Goal: Task Accomplishment & Management: Complete application form

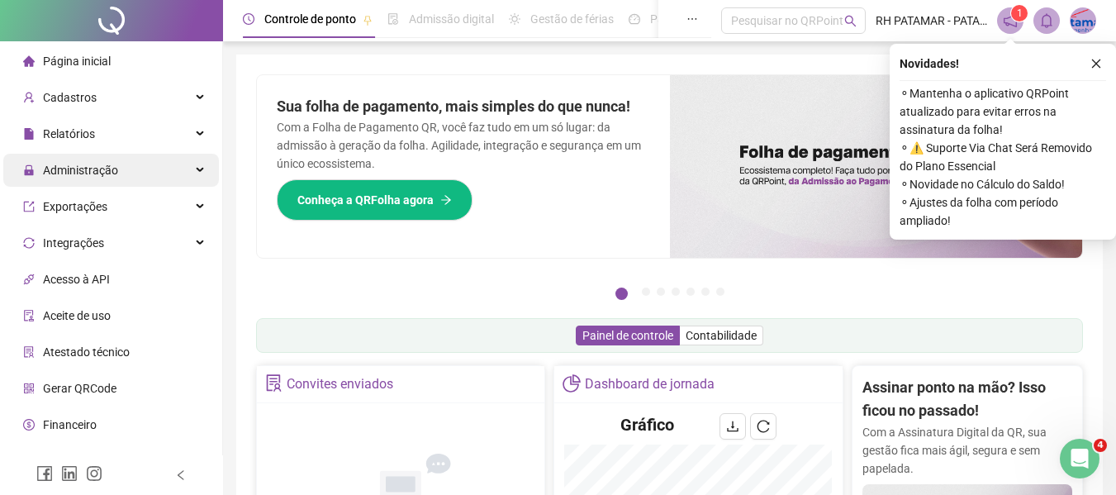
click at [121, 165] on div "Administração" at bounding box center [111, 170] width 216 height 33
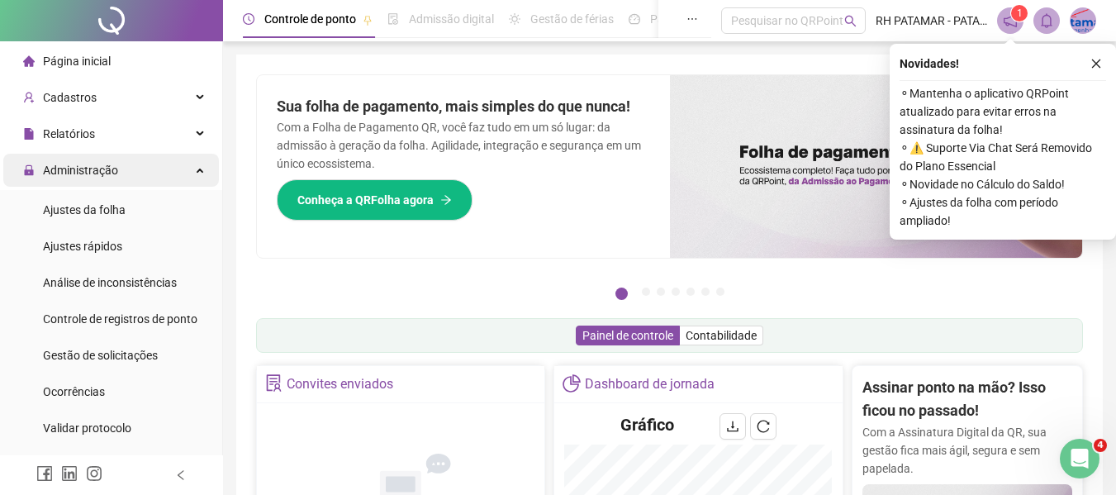
click at [121, 170] on div "Administração" at bounding box center [111, 170] width 216 height 33
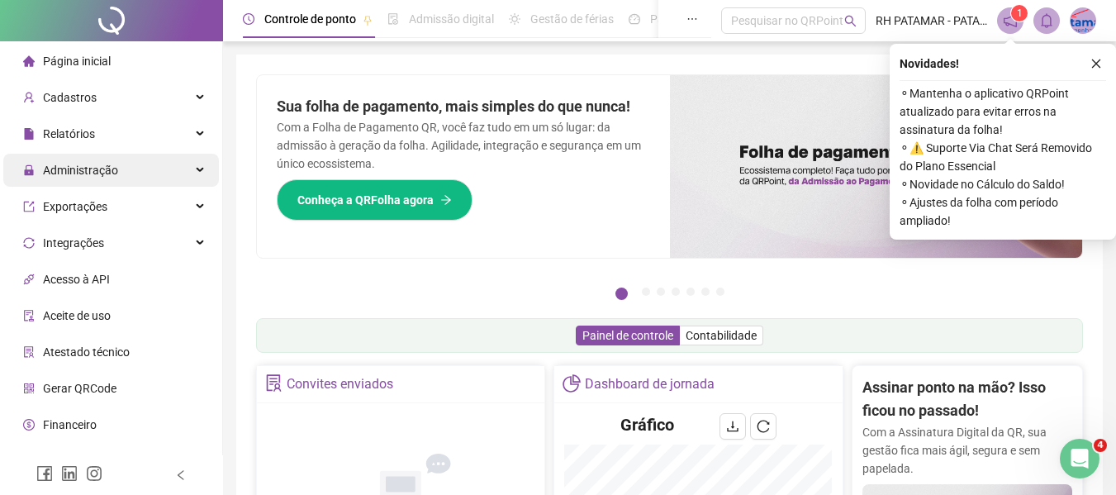
click at [118, 172] on div "Administração" at bounding box center [111, 170] width 216 height 33
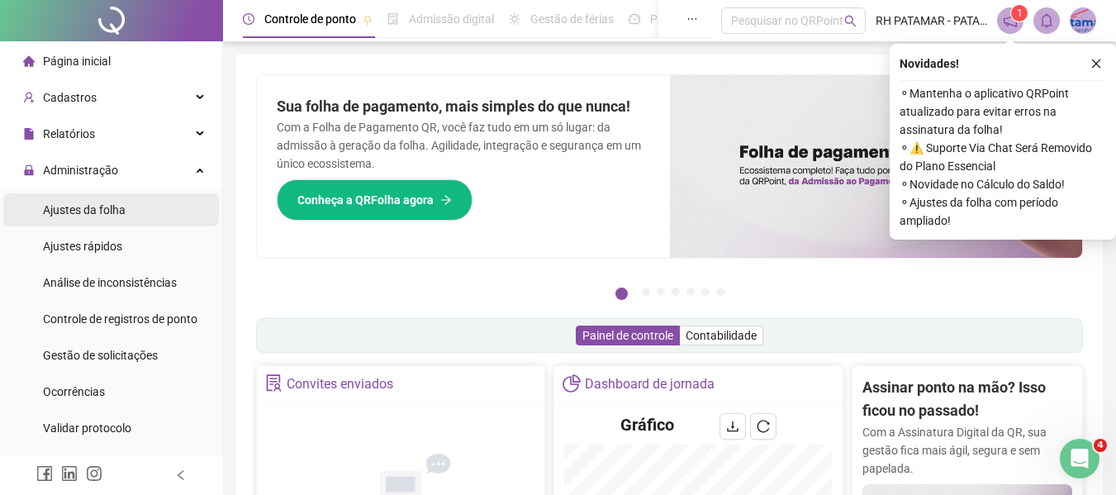
drag, startPoint x: 101, startPoint y: 198, endPoint x: 112, endPoint y: 193, distance: 11.8
click at [102, 198] on div "Ajustes da folha" at bounding box center [84, 209] width 83 height 33
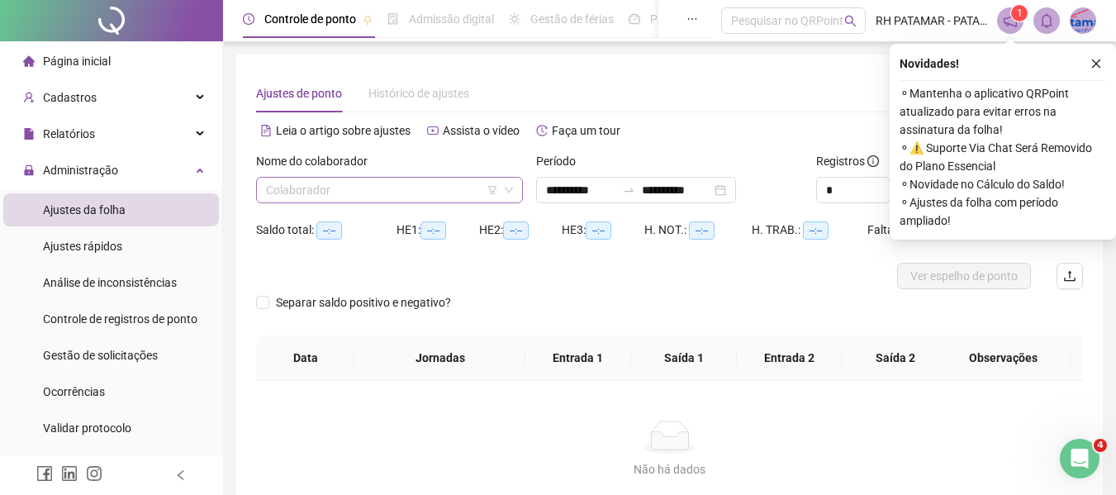
type input "**********"
click at [369, 193] on input "search" at bounding box center [382, 190] width 232 height 25
drag, startPoint x: 630, startPoint y: 163, endPoint x: 603, endPoint y: 181, distance: 32.8
click at [616, 177] on div "**********" at bounding box center [669, 177] width 267 height 51
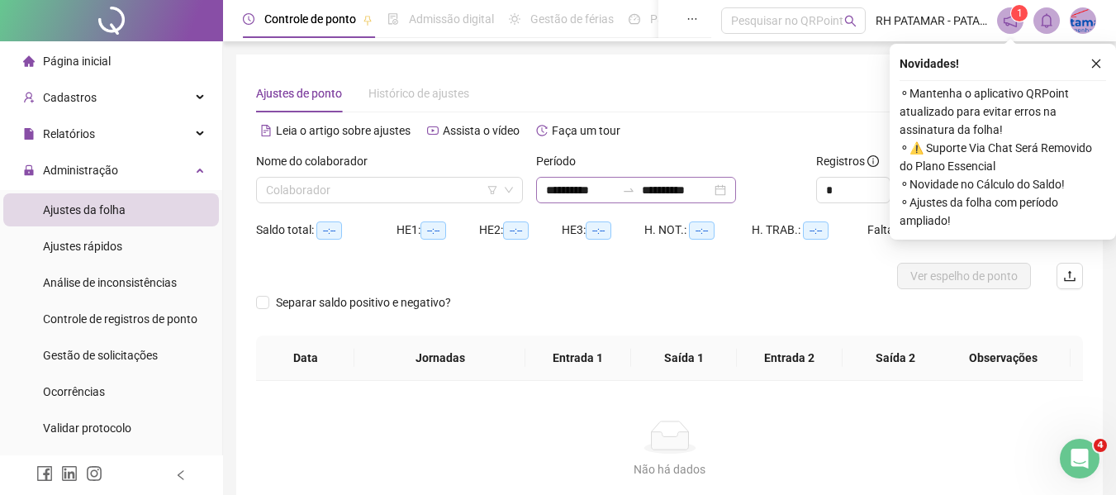
click at [599, 181] on input "**********" at bounding box center [580, 190] width 69 height 18
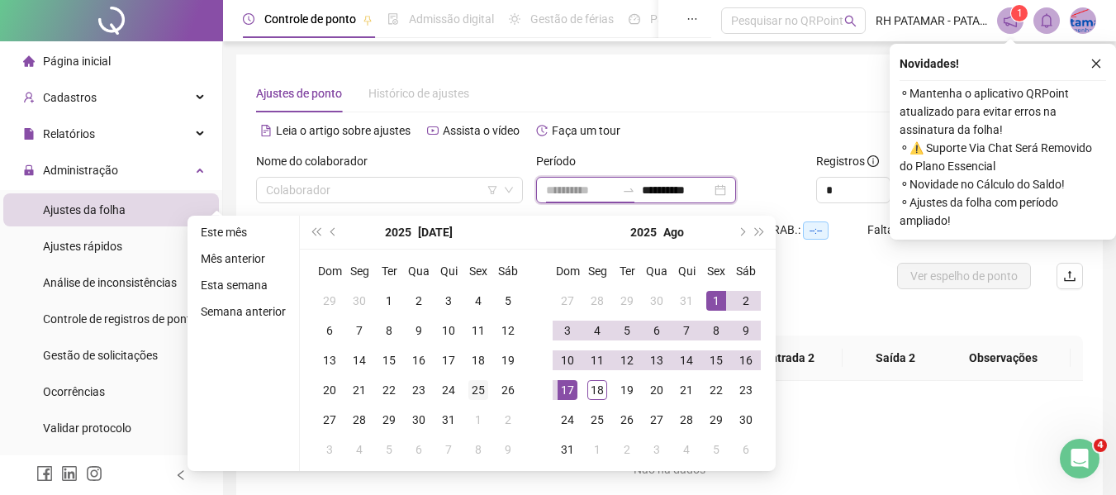
type input "**********"
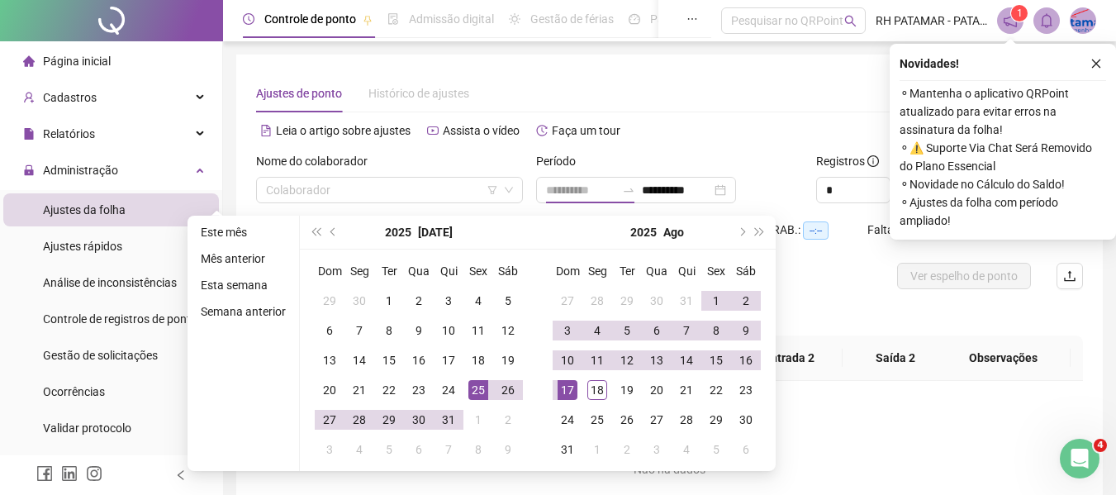
click at [465, 388] on td "25" at bounding box center [479, 390] width 30 height 30
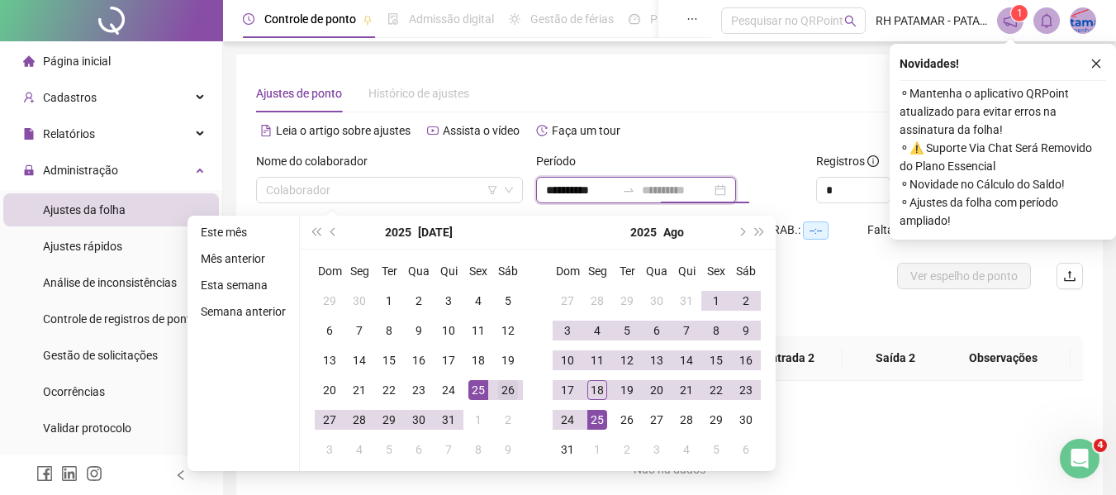
type input "**********"
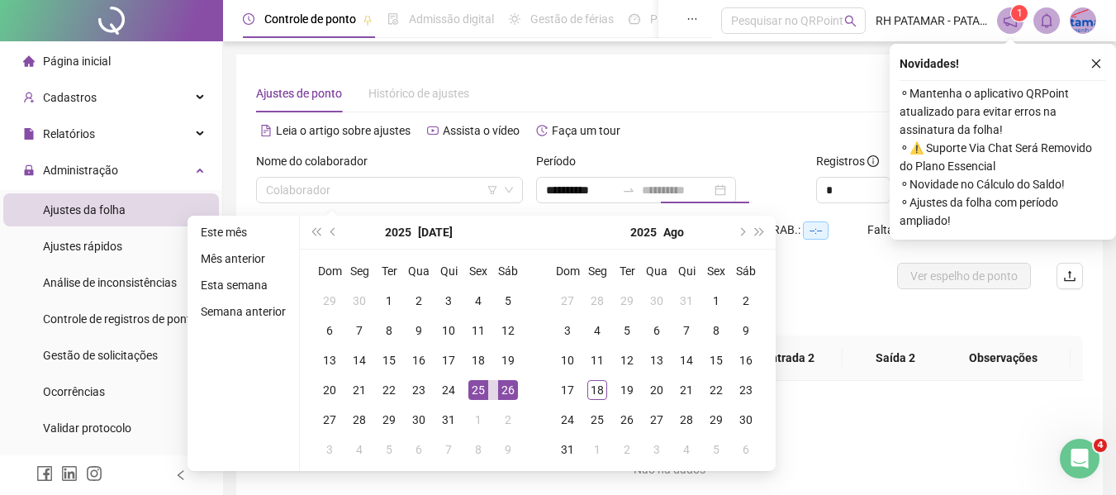
click at [521, 385] on td "26" at bounding box center [508, 390] width 30 height 30
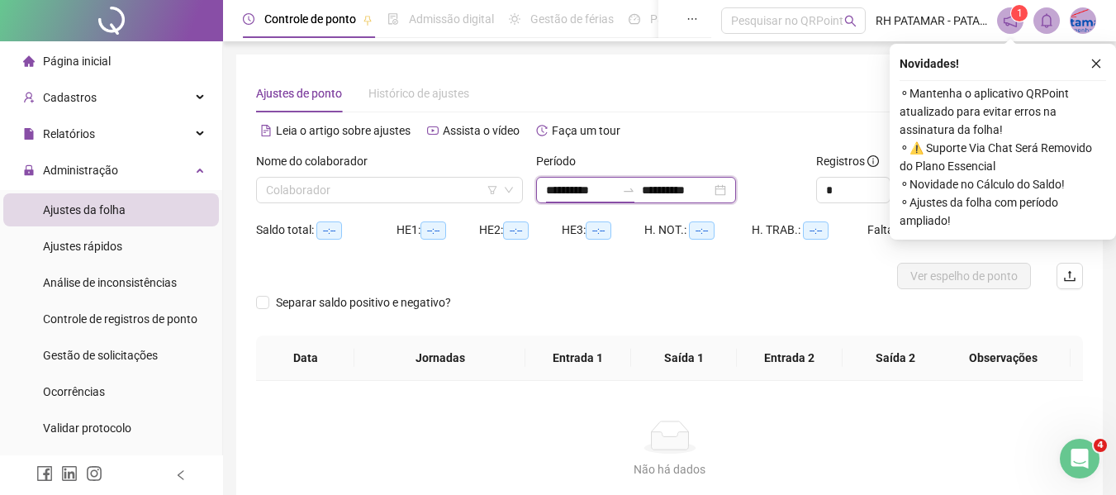
drag, startPoint x: 578, startPoint y: 190, endPoint x: 561, endPoint y: 200, distance: 20.0
click at [578, 191] on input "**********" at bounding box center [580, 190] width 69 height 18
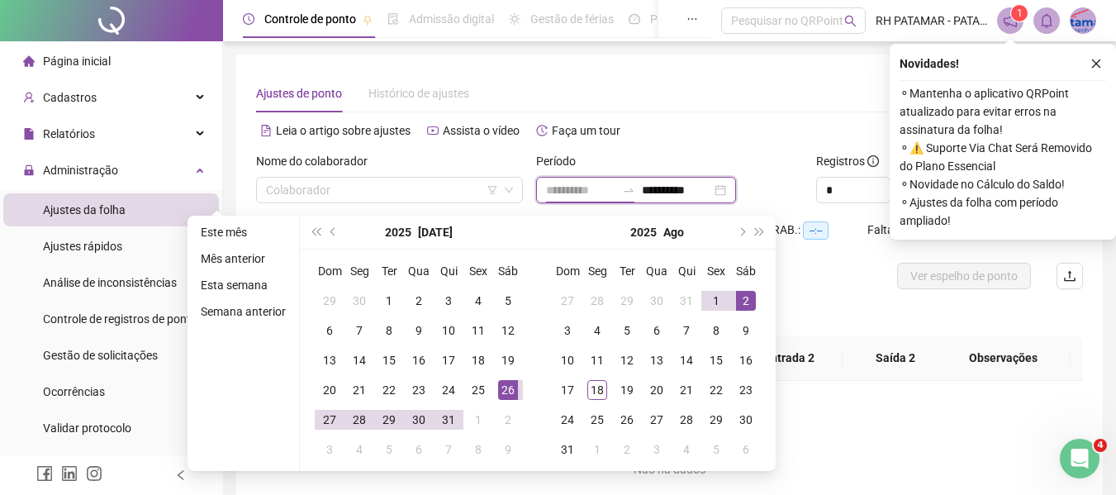
type input "**********"
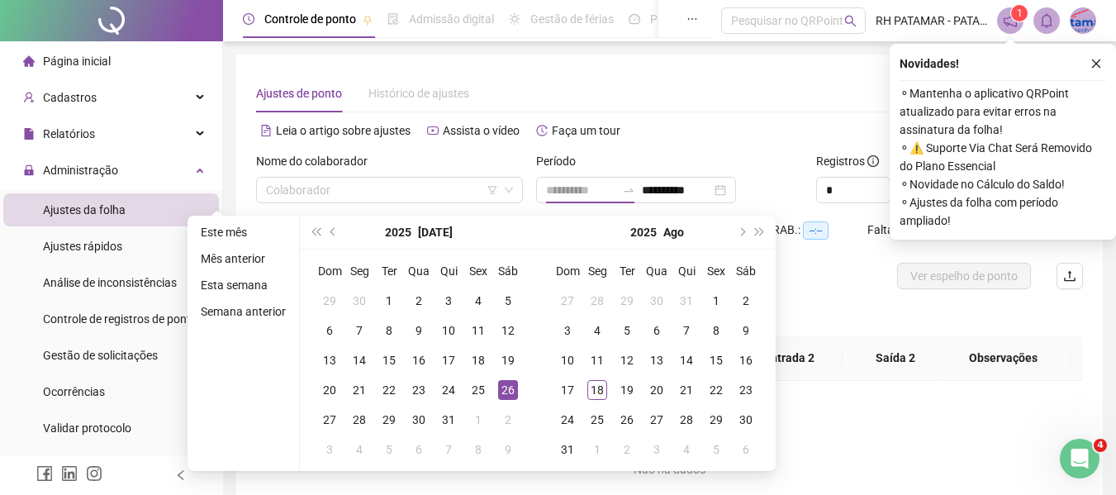
click at [499, 391] on div "26" at bounding box center [508, 390] width 20 height 20
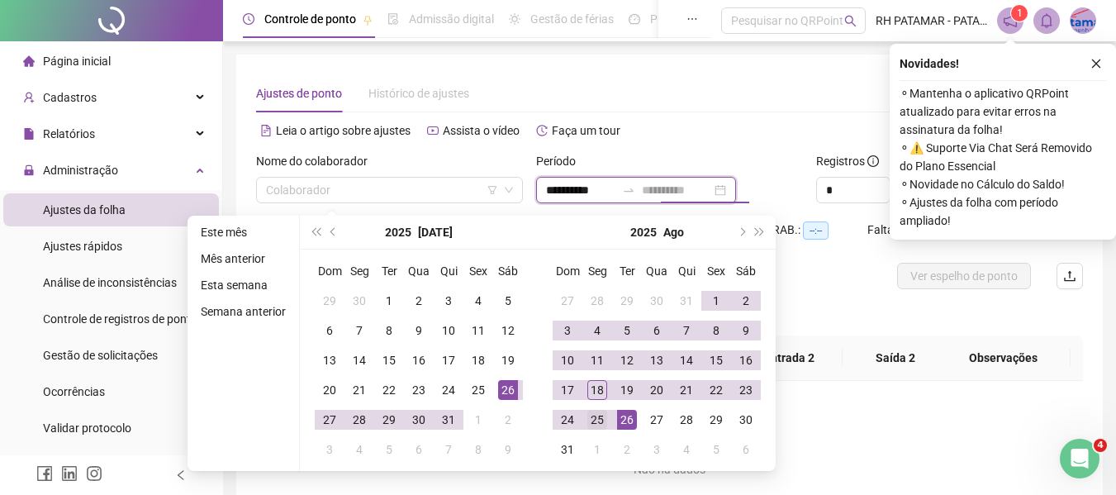
type input "**********"
click at [601, 415] on div "25" at bounding box center [597, 420] width 20 height 20
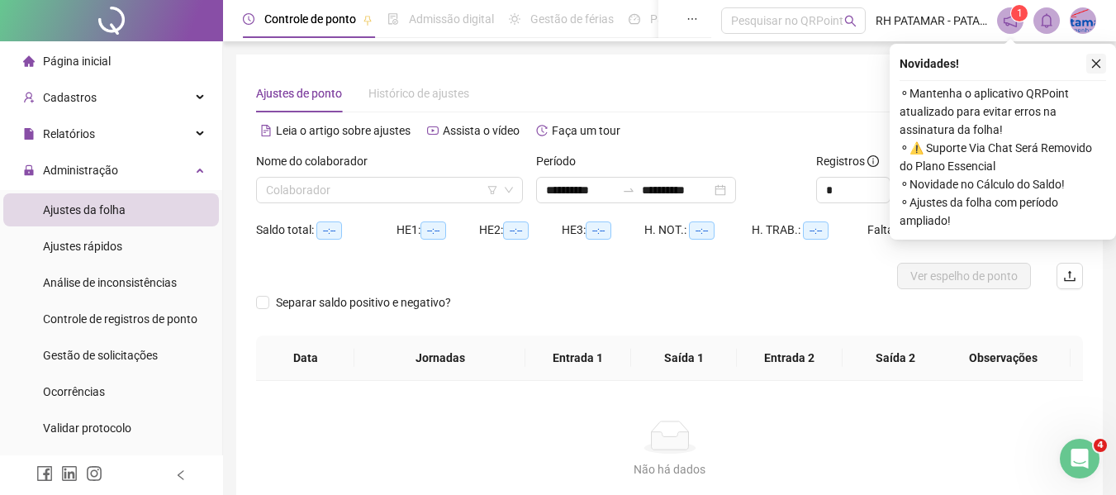
click at [1086, 64] on button "button" at bounding box center [1096, 64] width 20 height 20
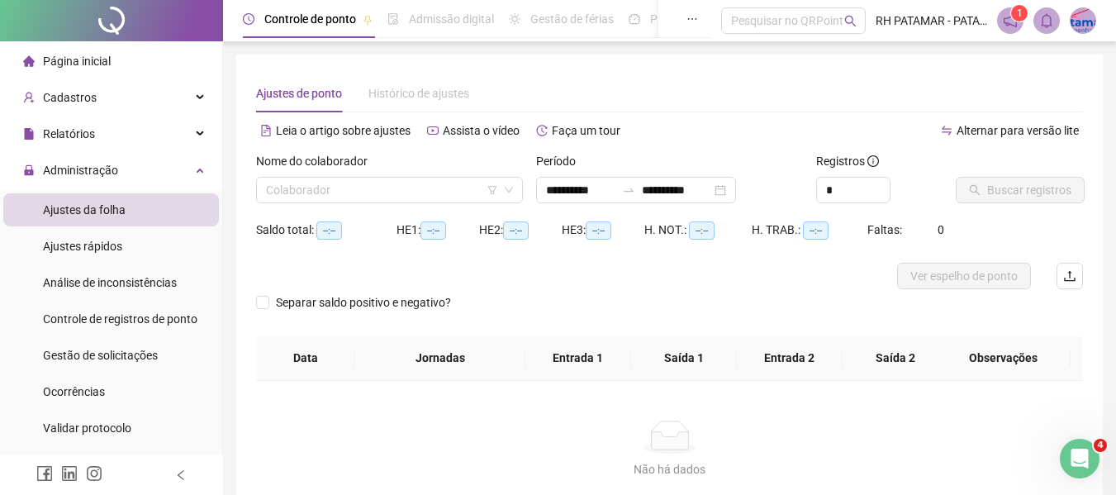
click at [401, 172] on div "Nome do colaborador" at bounding box center [389, 164] width 267 height 25
click at [396, 192] on input "search" at bounding box center [382, 190] width 232 height 25
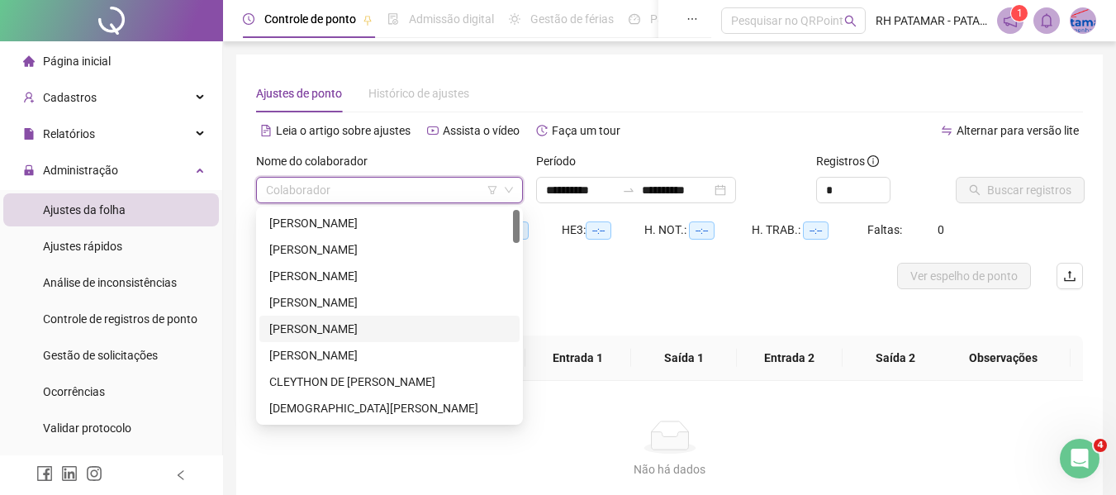
click at [335, 330] on div "[PERSON_NAME]" at bounding box center [389, 329] width 240 height 18
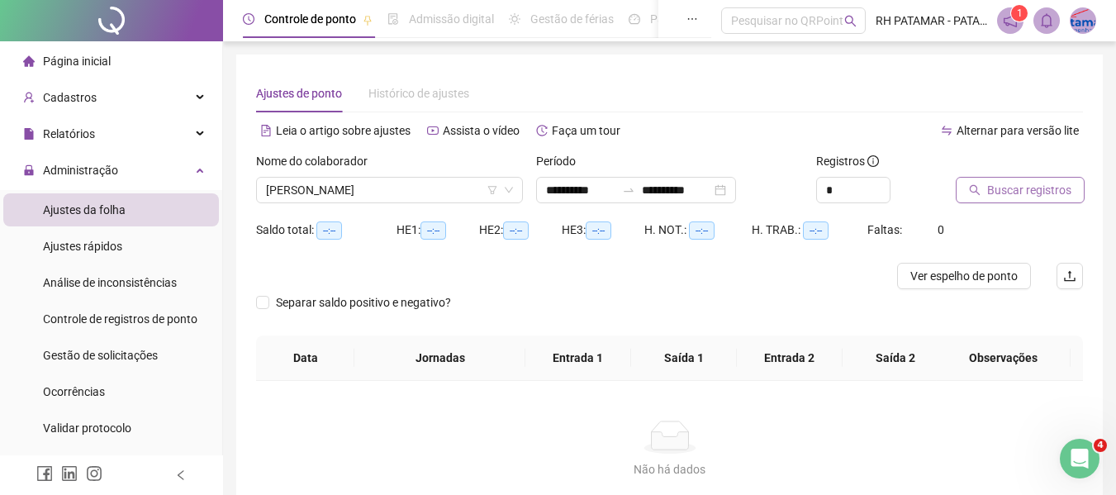
click at [972, 188] on icon "search" at bounding box center [975, 190] width 12 height 12
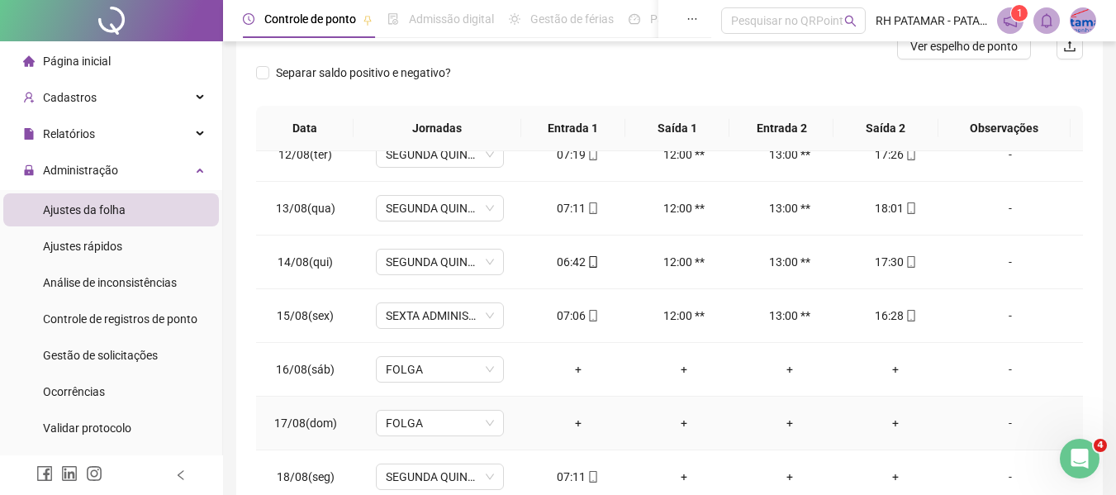
scroll to position [248, 0]
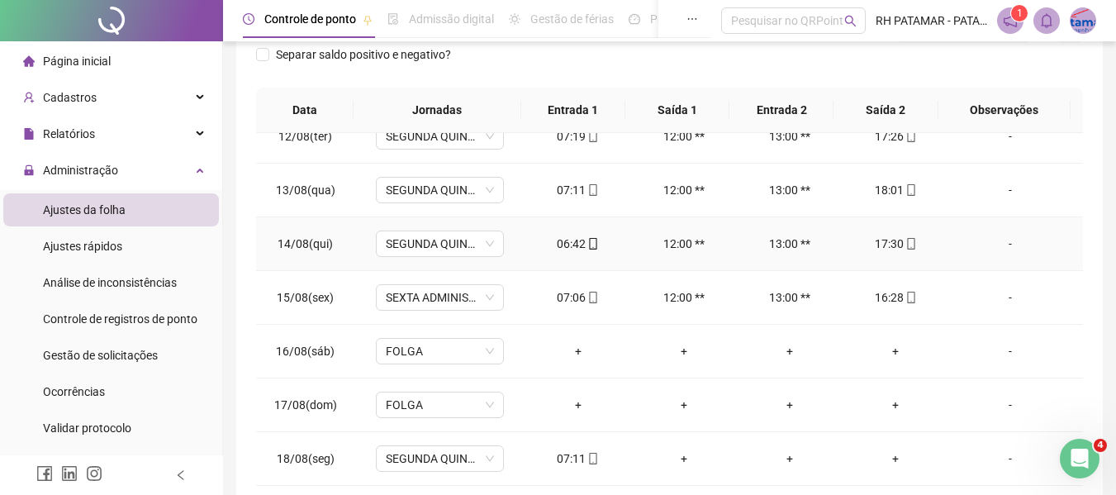
click at [996, 250] on div "-" at bounding box center [1010, 244] width 97 height 18
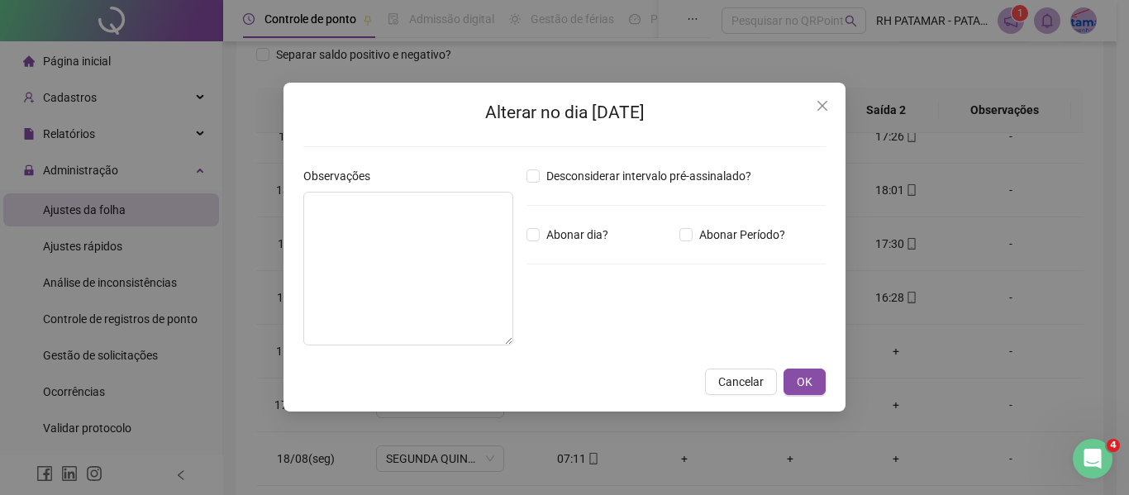
click at [377, 188] on div "Observações" at bounding box center [408, 179] width 210 height 25
click at [365, 195] on textarea at bounding box center [408, 269] width 210 height 154
click at [820, 107] on icon "close" at bounding box center [822, 106] width 10 height 10
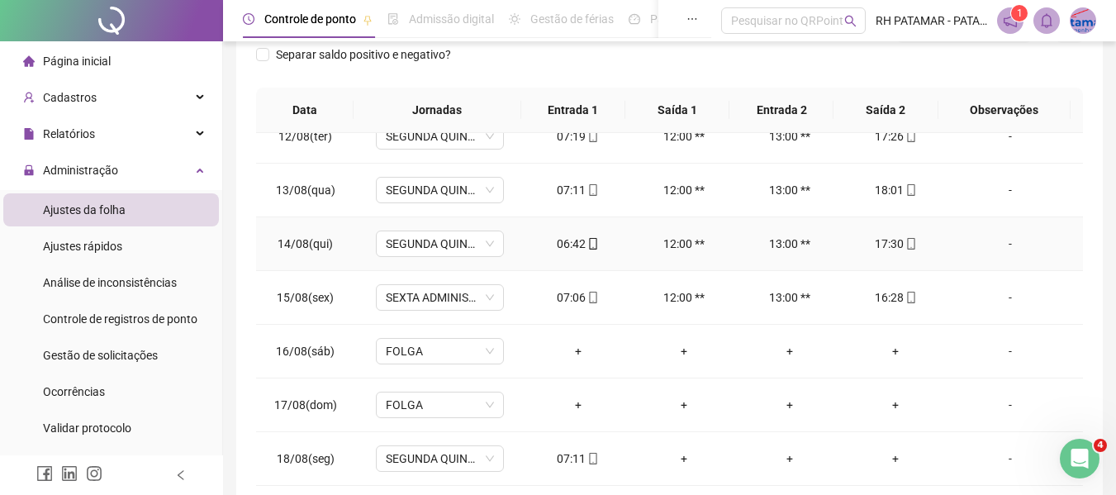
click at [1000, 249] on div "-" at bounding box center [1010, 244] width 97 height 18
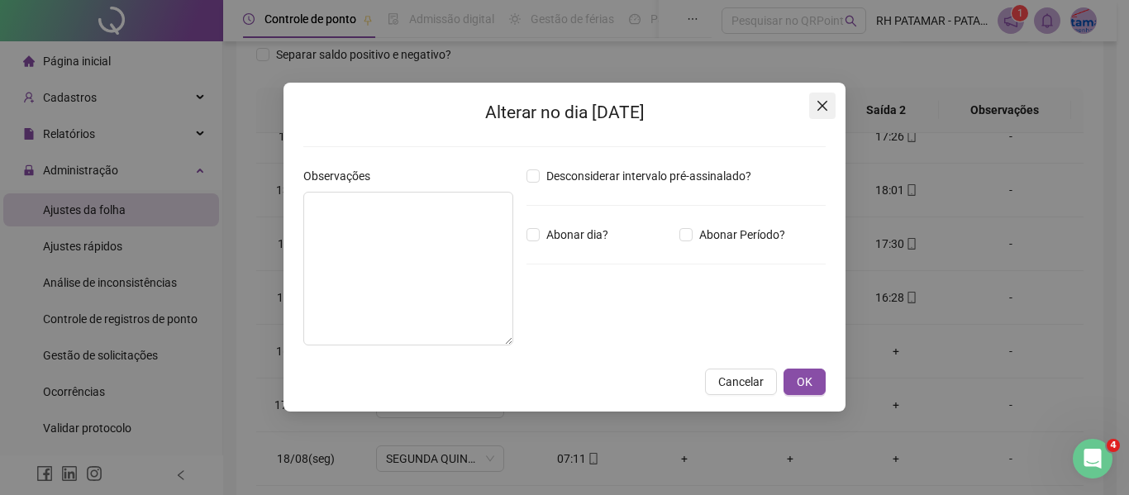
click at [812, 99] on span "Close" at bounding box center [822, 105] width 26 height 13
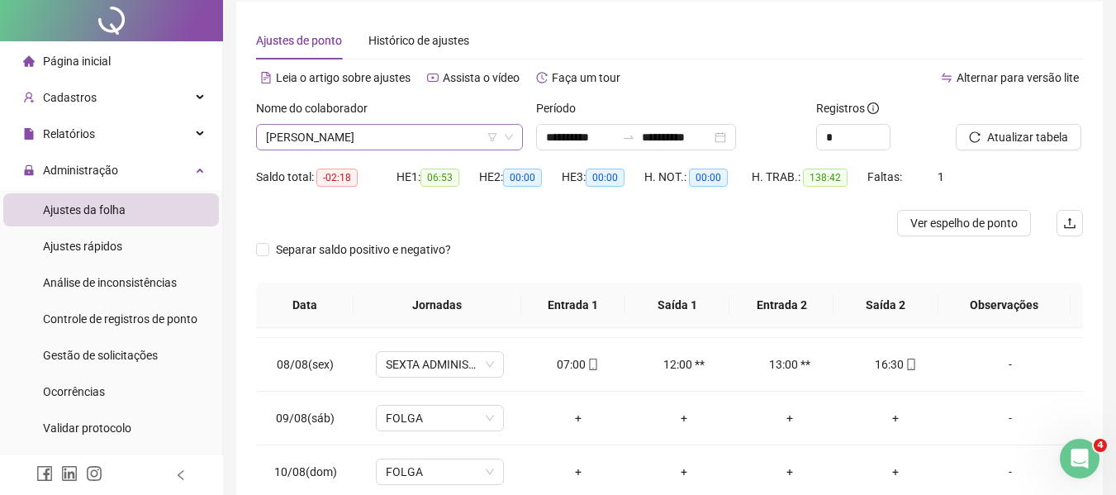
scroll to position [0, 0]
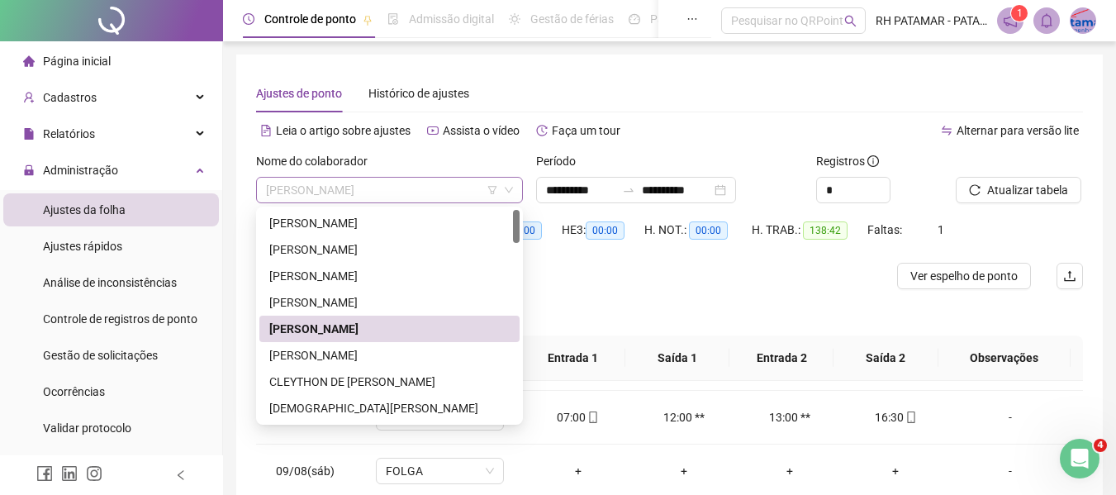
click at [334, 190] on span "[PERSON_NAME]" at bounding box center [389, 190] width 247 height 25
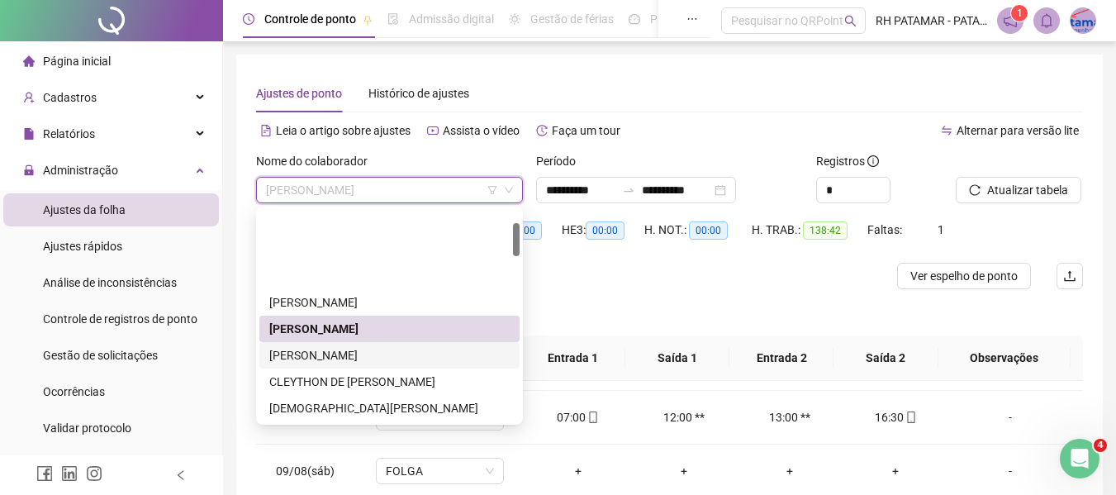
scroll to position [165, 0]
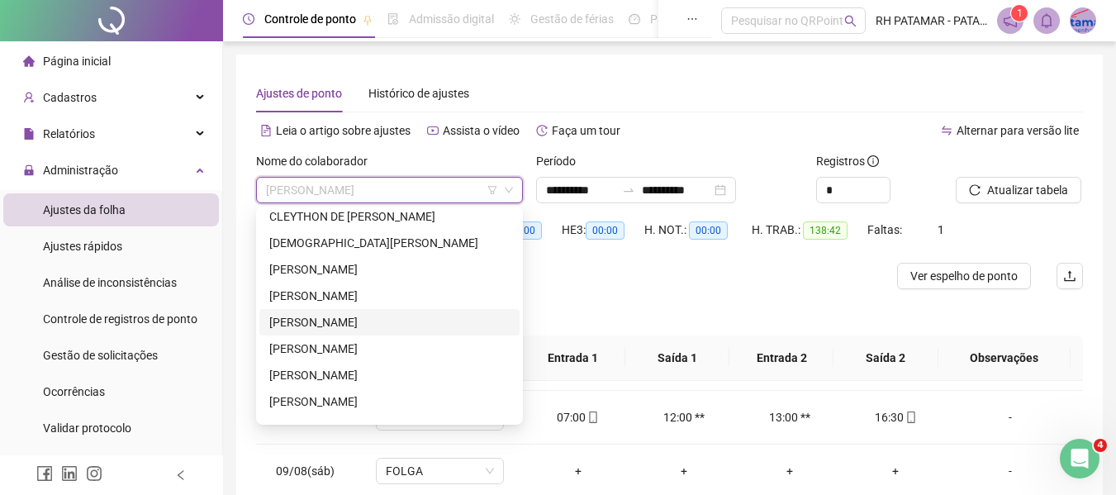
click at [318, 330] on div "[PERSON_NAME]" at bounding box center [389, 322] width 240 height 18
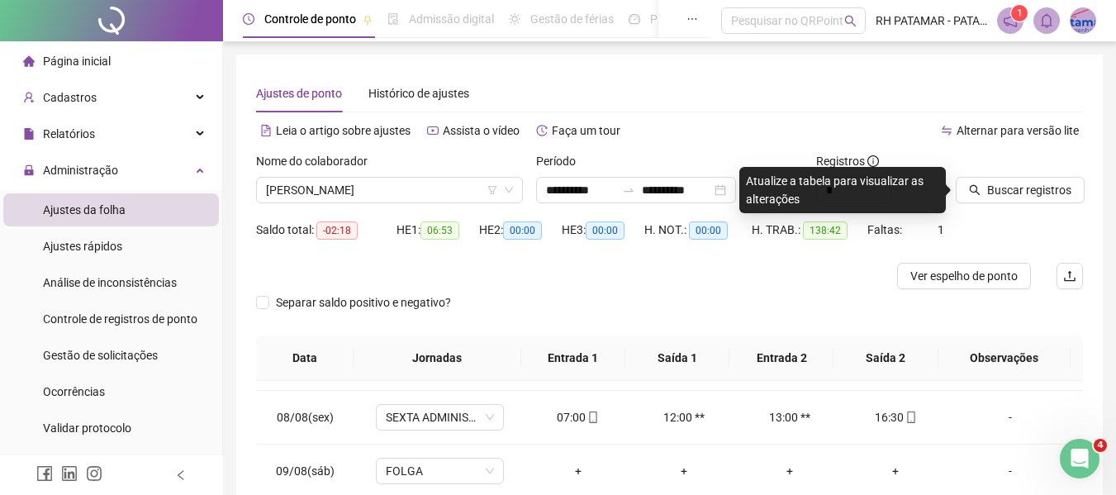
drag, startPoint x: 994, startPoint y: 163, endPoint x: 995, endPoint y: 174, distance: 11.6
click at [994, 165] on div at bounding box center [999, 164] width 86 height 25
click at [996, 183] on span "Buscar registros" at bounding box center [1029, 190] width 84 height 18
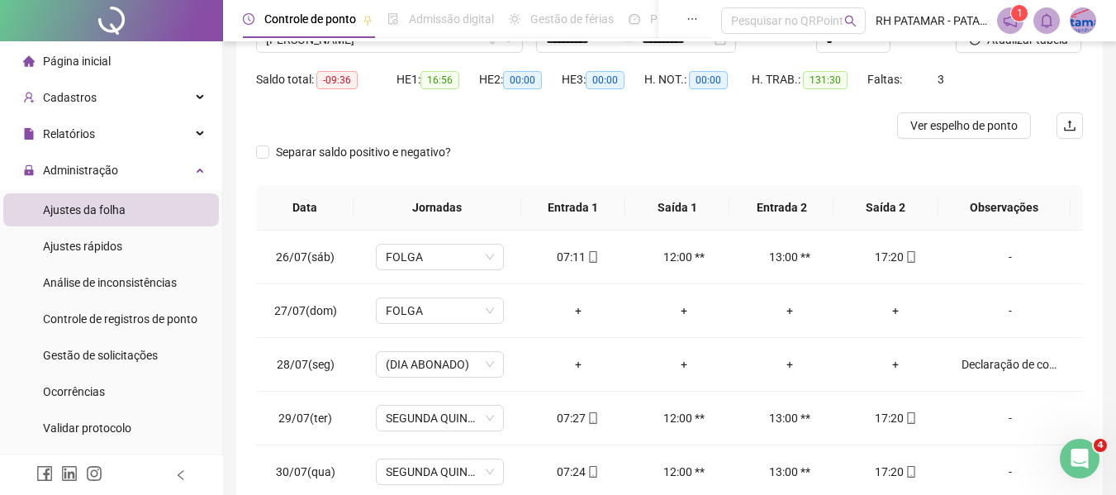
scroll to position [0, 0]
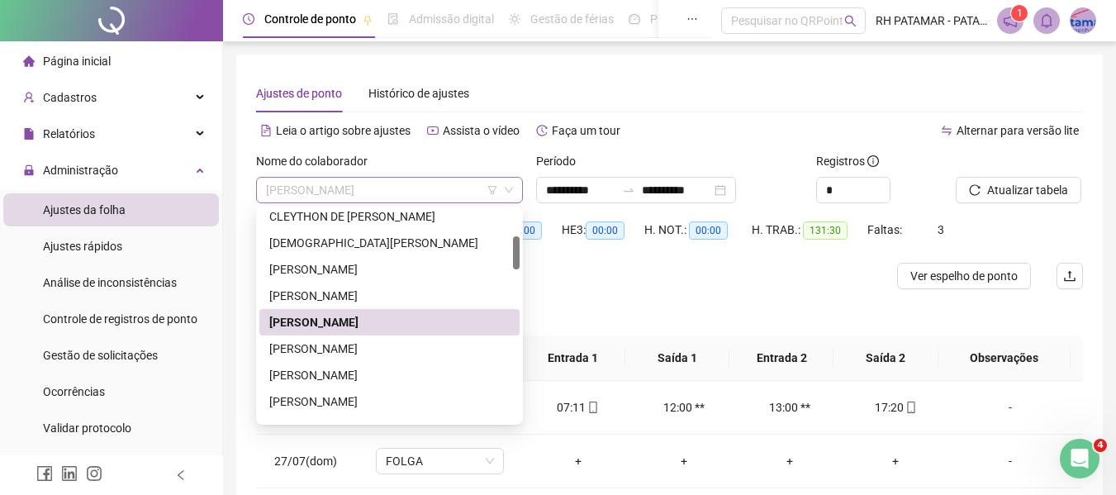
click at [416, 188] on span "[PERSON_NAME]" at bounding box center [389, 190] width 247 height 25
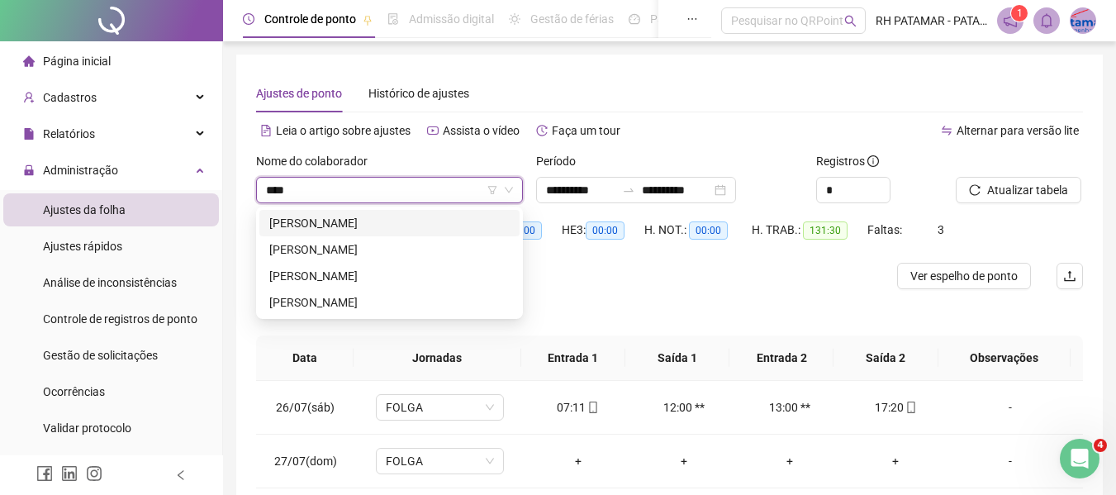
type input "*****"
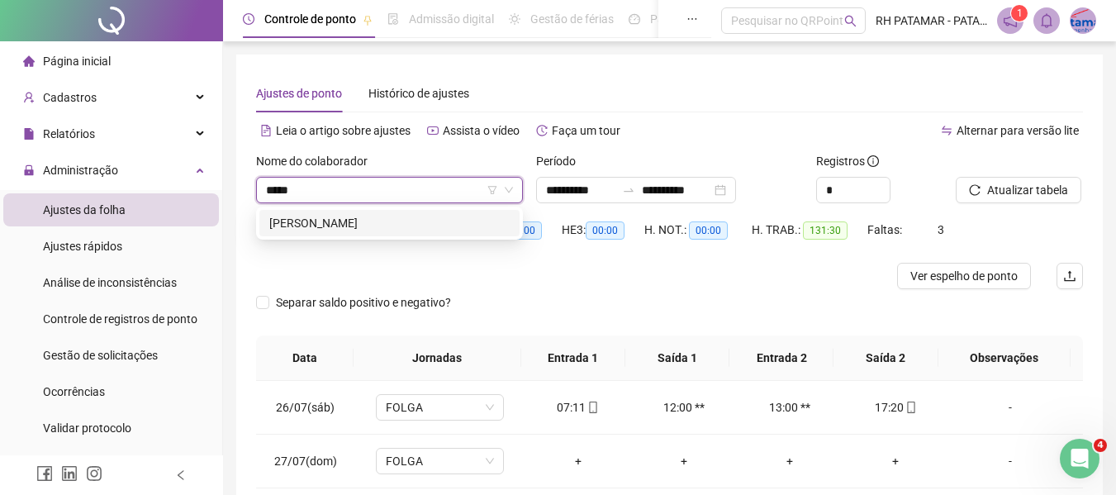
click at [308, 225] on div "[PERSON_NAME]" at bounding box center [389, 223] width 240 height 18
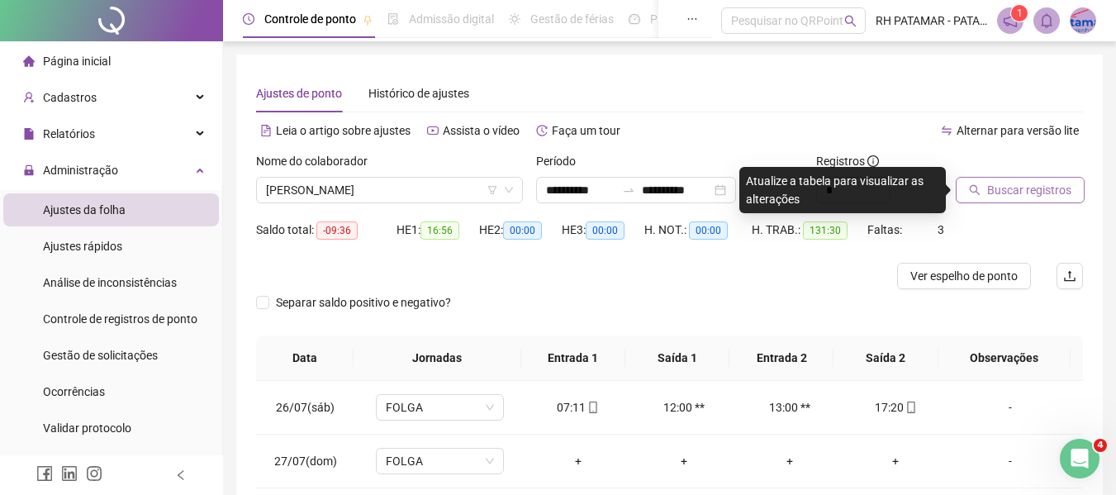
click at [1058, 199] on button "Buscar registros" at bounding box center [1020, 190] width 129 height 26
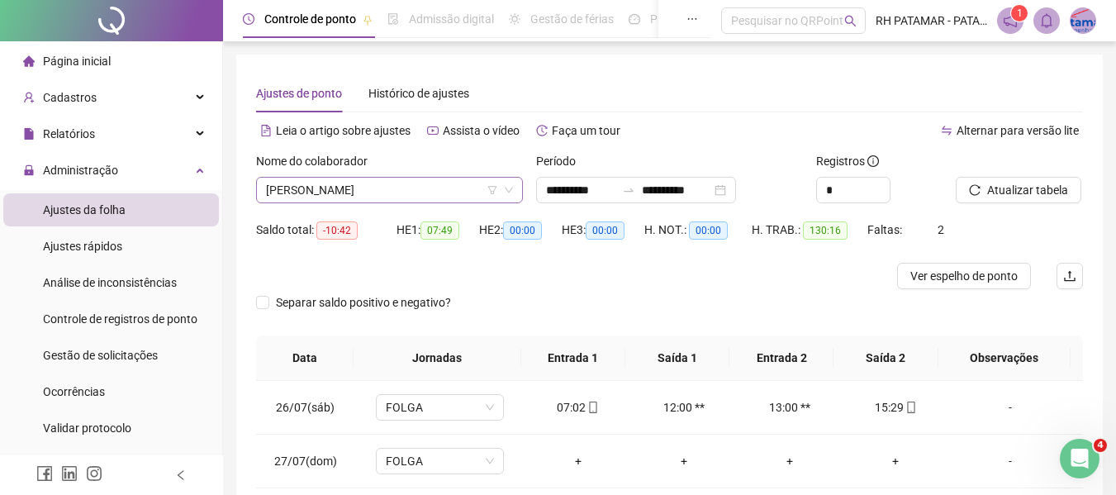
click at [403, 200] on span "[PERSON_NAME]" at bounding box center [389, 190] width 247 height 25
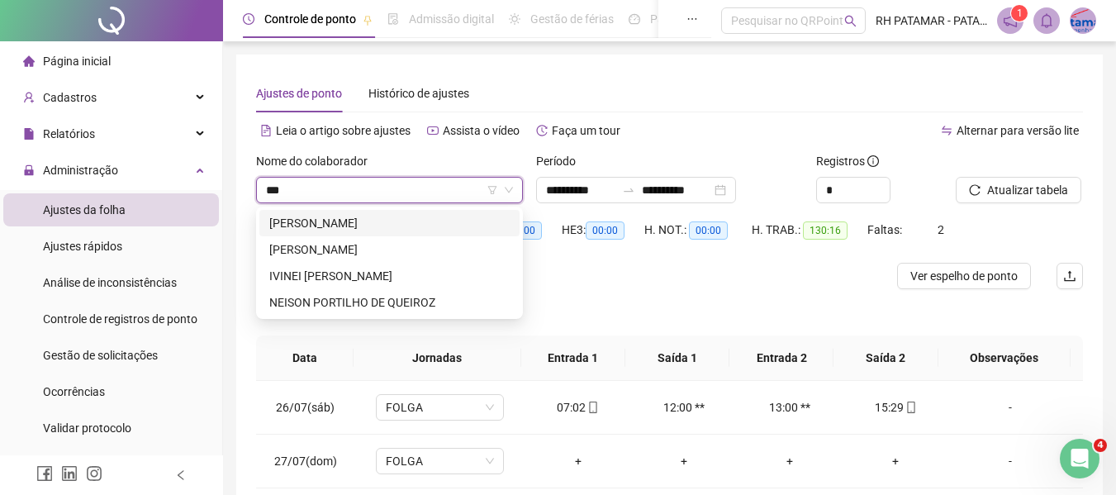
type input "****"
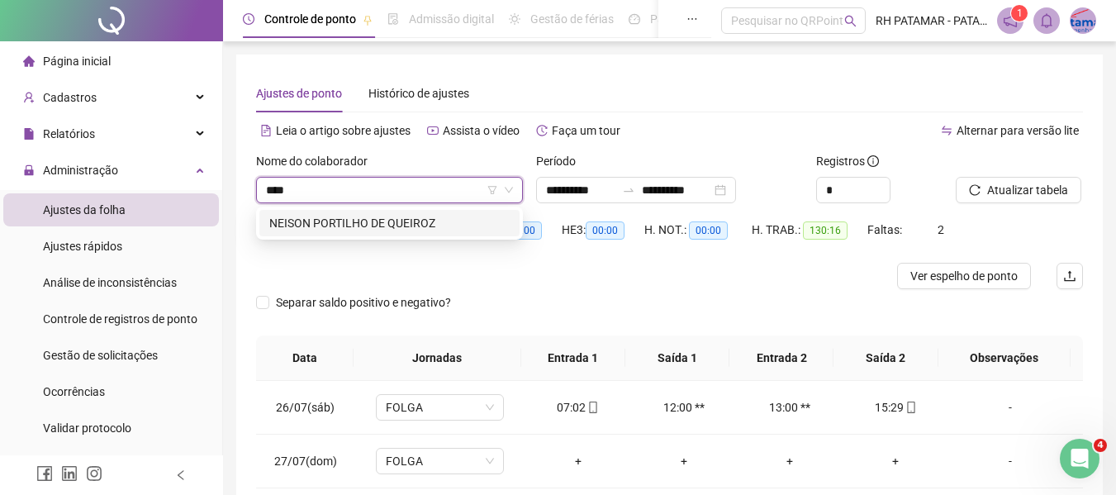
click at [313, 219] on div "NEISON PORTILHO DE QUEIROZ" at bounding box center [389, 223] width 240 height 18
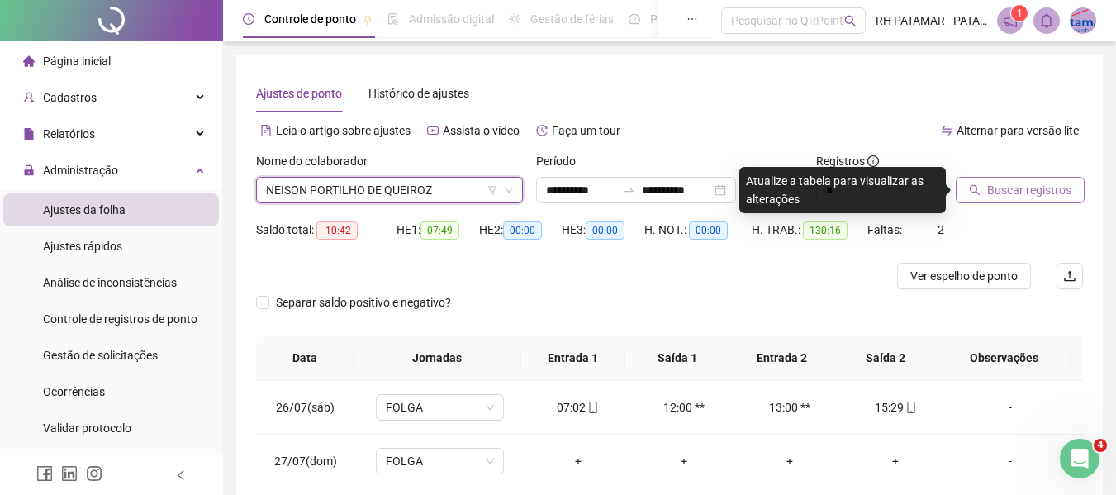
click at [1040, 185] on span "Buscar registros" at bounding box center [1029, 190] width 84 height 18
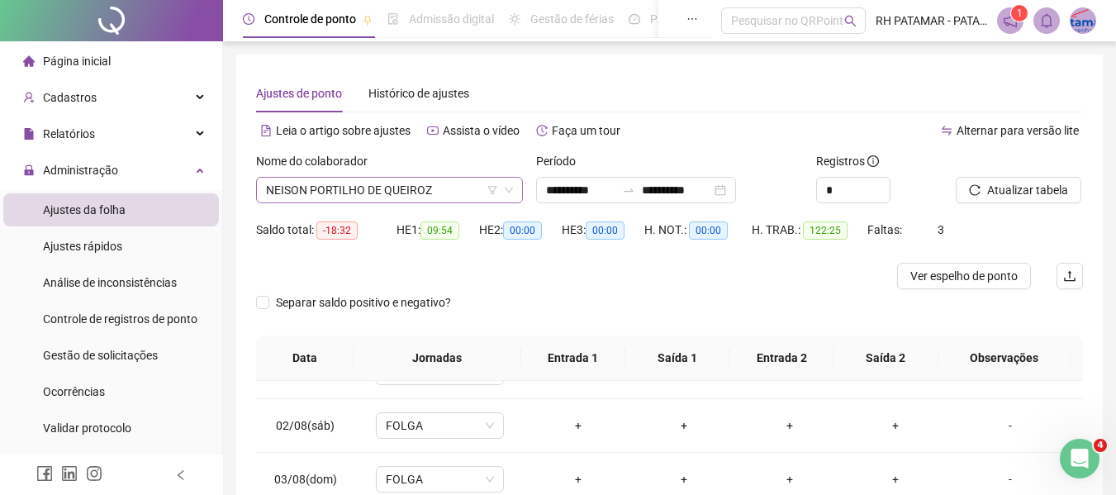
click at [464, 193] on span "NEISON PORTILHO DE QUEIROZ" at bounding box center [389, 190] width 247 height 25
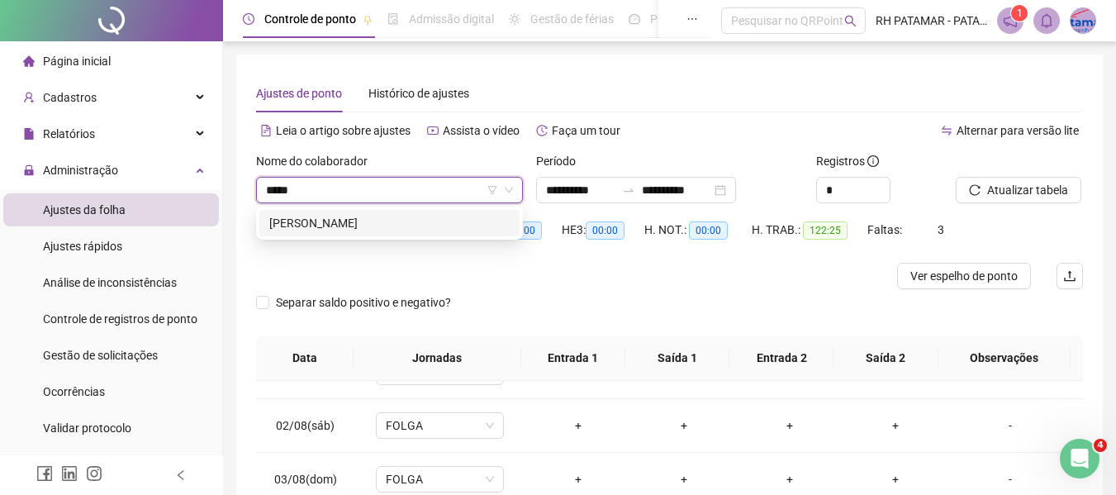
type input "******"
click at [402, 215] on div "[PERSON_NAME]" at bounding box center [389, 223] width 240 height 18
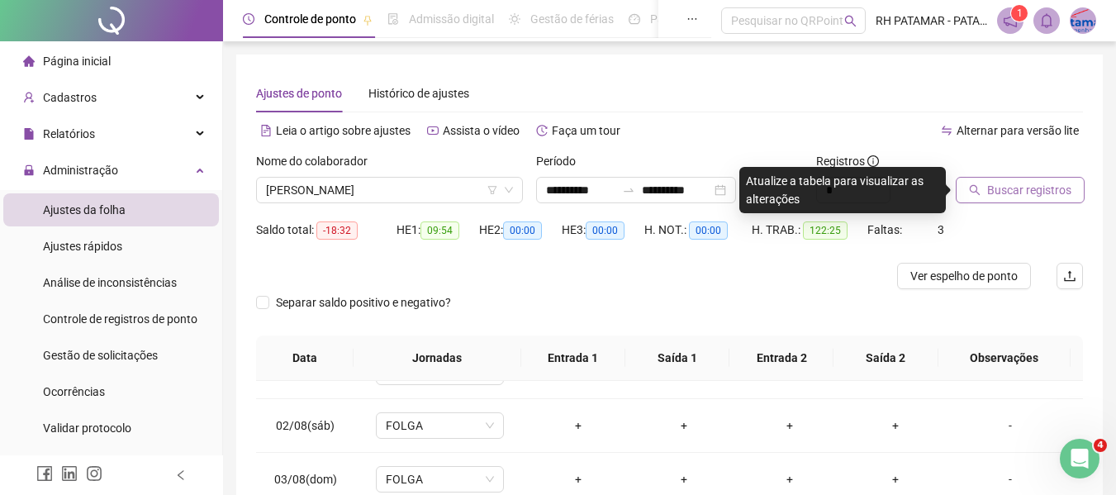
click at [1020, 199] on button "Buscar registros" at bounding box center [1020, 190] width 129 height 26
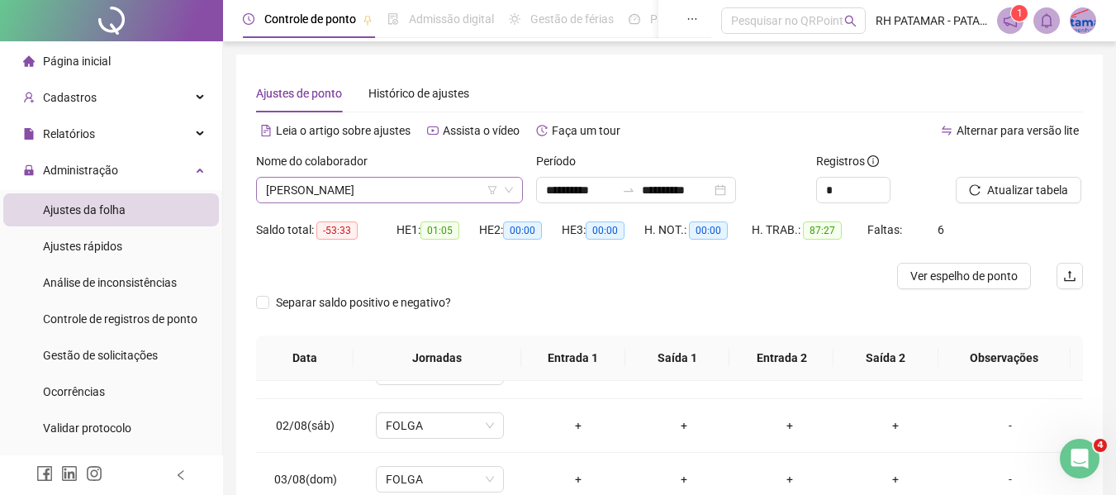
click at [441, 200] on span "[PERSON_NAME]" at bounding box center [389, 190] width 247 height 25
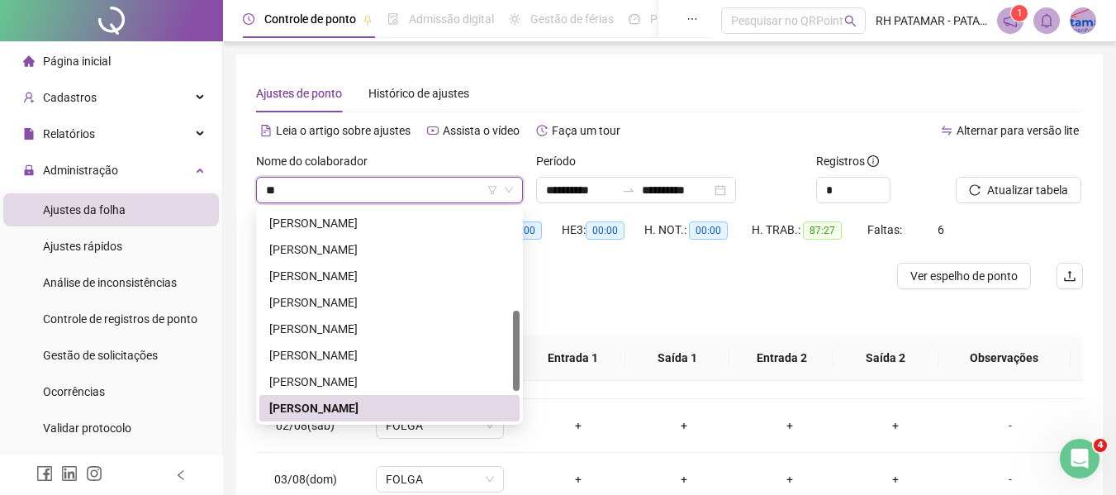
type input "*"
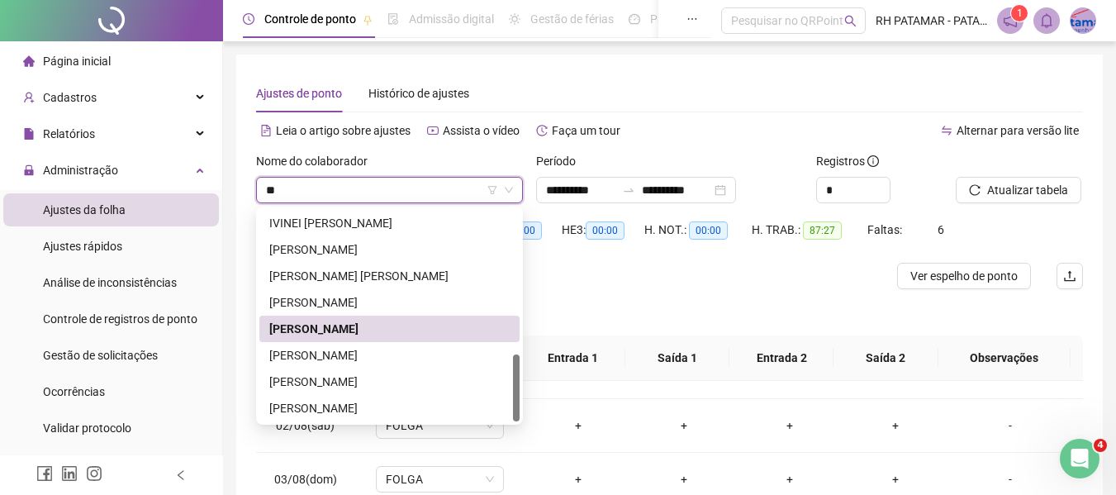
scroll to position [344, 0]
type input "*"
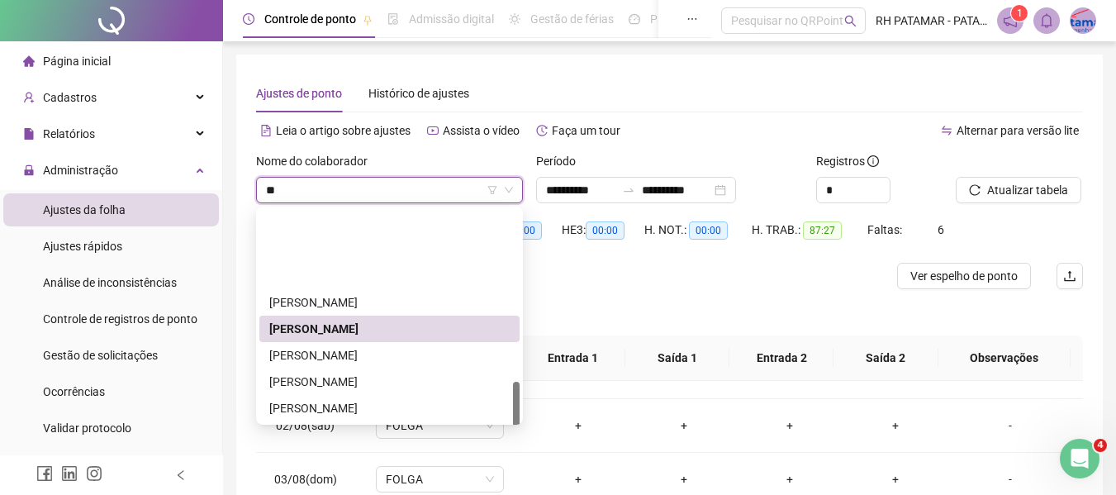
scroll to position [0, 0]
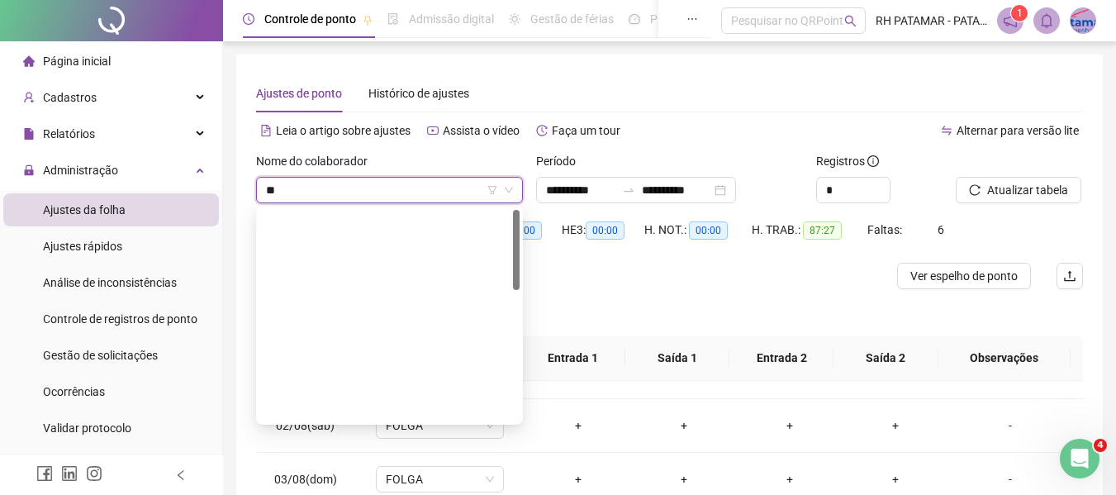
type input "*"
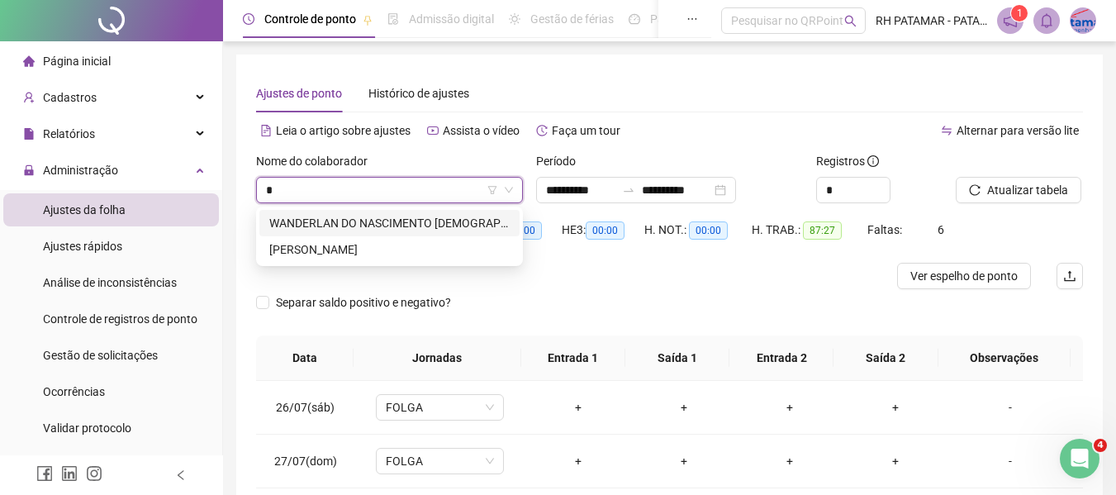
type input "**"
drag, startPoint x: 344, startPoint y: 249, endPoint x: 352, endPoint y: 252, distance: 8.9
click at [344, 249] on div "[PERSON_NAME]" at bounding box center [389, 249] width 240 height 18
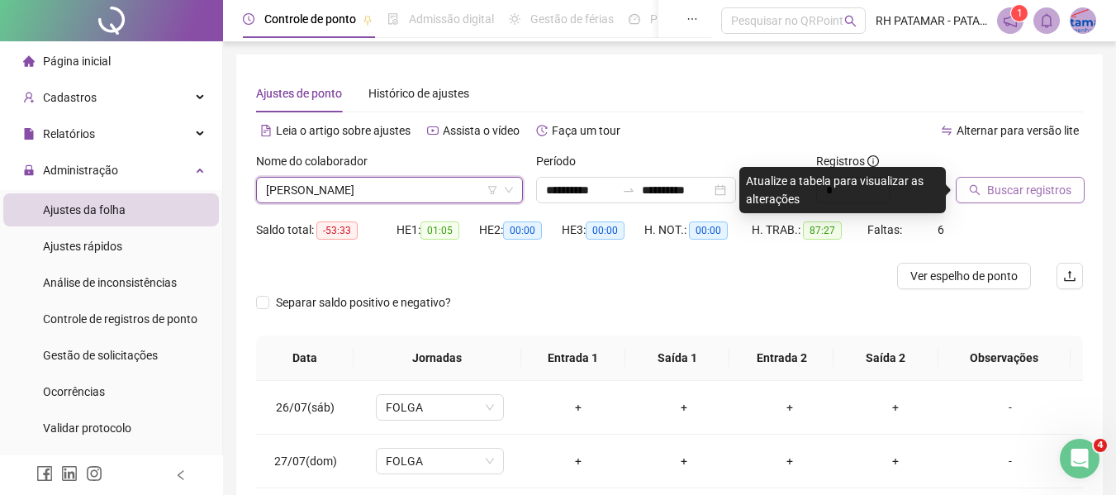
click at [976, 183] on button "Buscar registros" at bounding box center [1020, 190] width 129 height 26
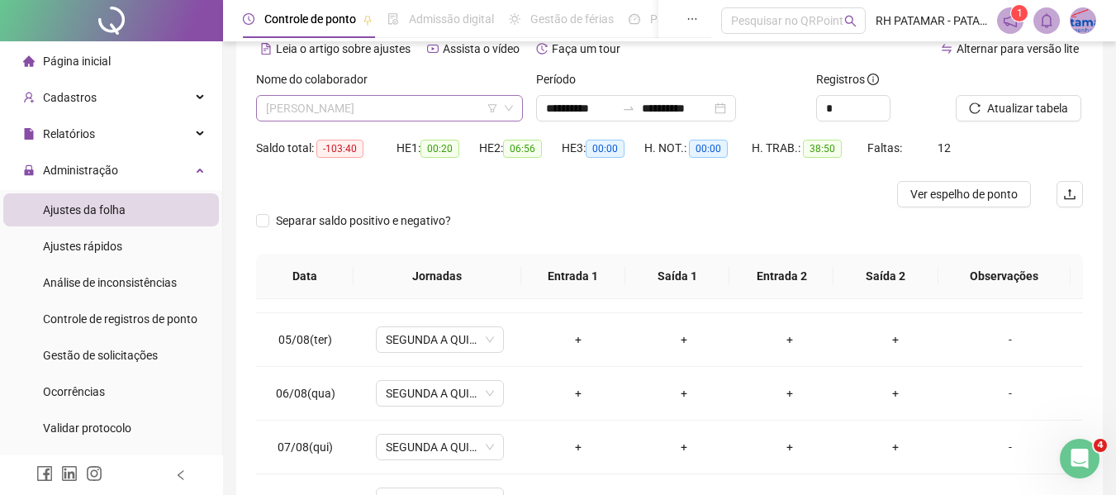
scroll to position [1110, 0]
click at [468, 97] on span "[PERSON_NAME]" at bounding box center [389, 108] width 247 height 25
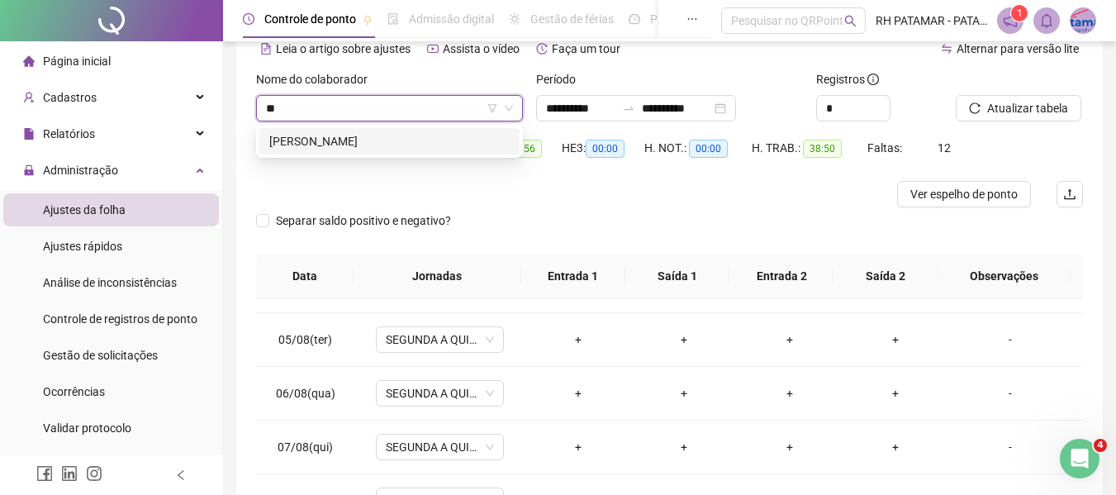
scroll to position [0, 0]
type input "******"
drag, startPoint x: 426, startPoint y: 149, endPoint x: 445, endPoint y: 138, distance: 21.8
click at [426, 147] on div "[PERSON_NAME]" at bounding box center [389, 141] width 240 height 18
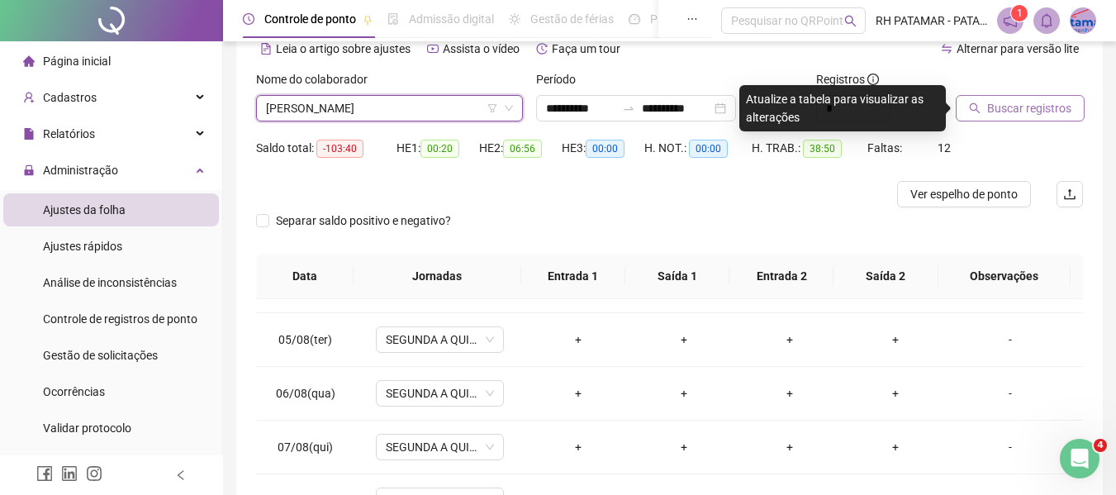
click at [1007, 112] on span "Buscar registros" at bounding box center [1029, 108] width 84 height 18
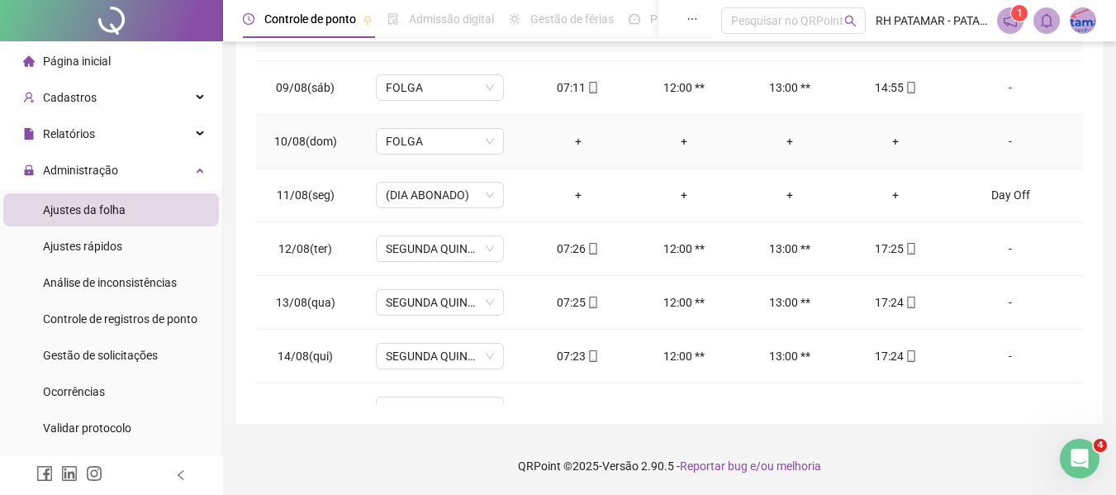
scroll to position [771, 0]
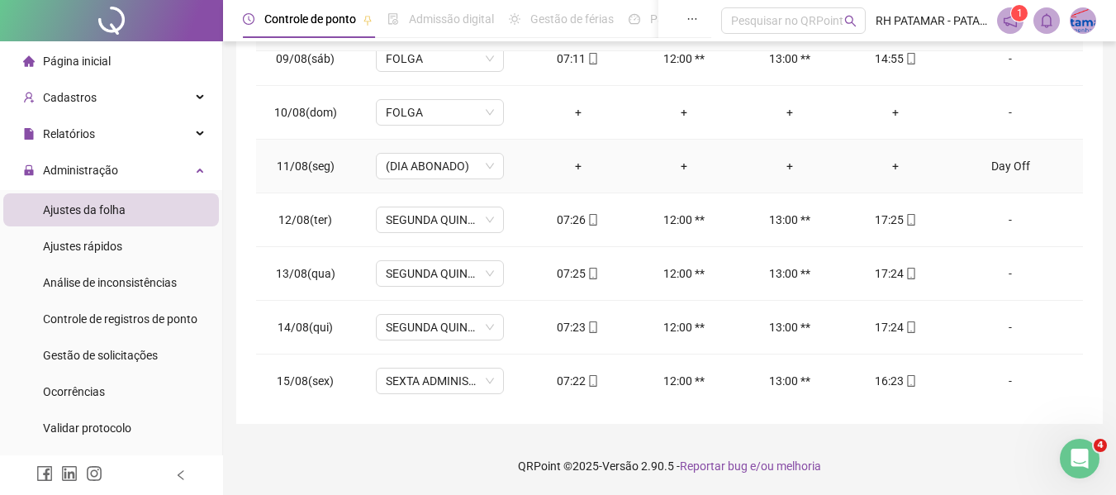
click at [994, 168] on div "Day Off" at bounding box center [1010, 166] width 97 height 18
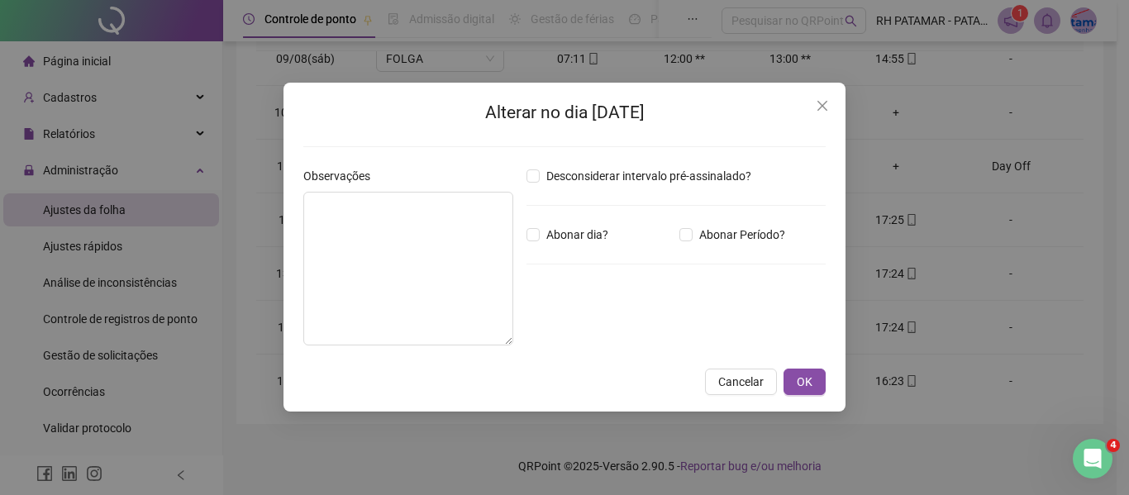
type textarea "*******"
click at [831, 107] on span "Close" at bounding box center [822, 105] width 26 height 13
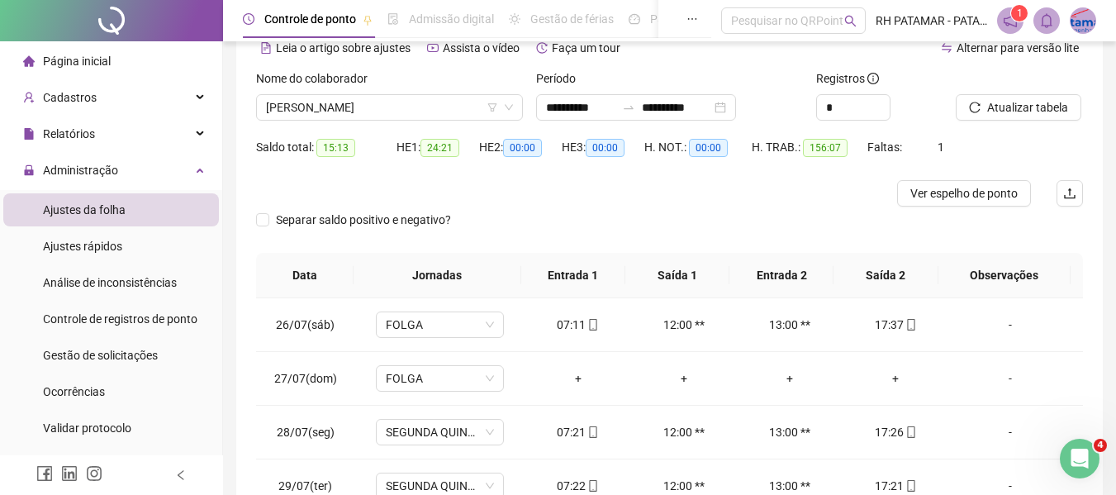
scroll to position [0, 0]
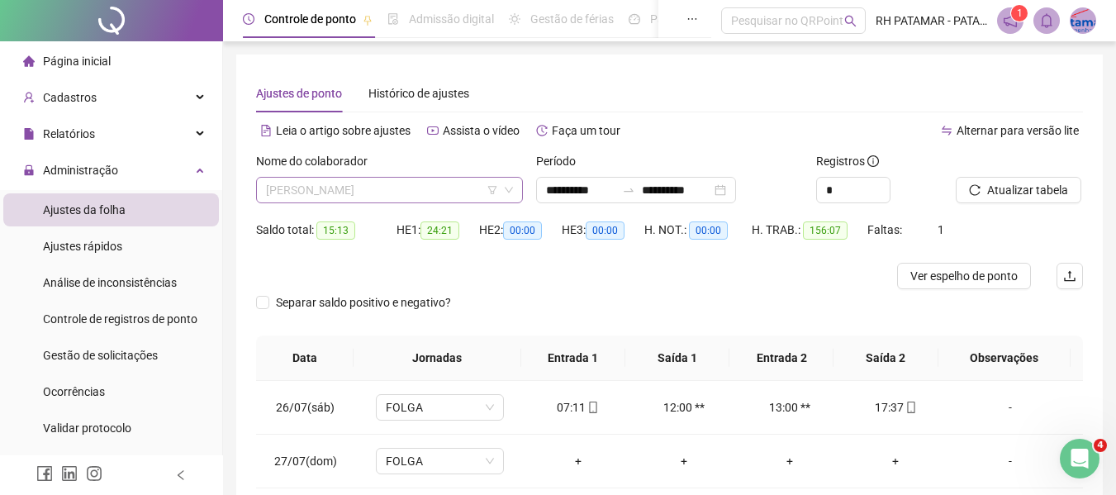
click at [391, 188] on span "[PERSON_NAME]" at bounding box center [389, 190] width 247 height 25
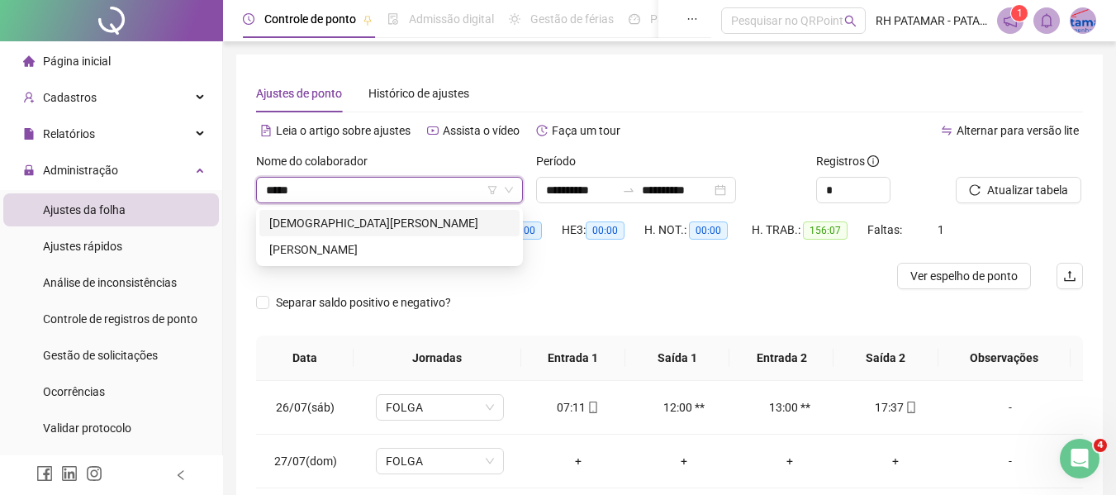
type input "******"
drag, startPoint x: 372, startPoint y: 225, endPoint x: 549, endPoint y: 179, distance: 183.4
click at [372, 224] on div "[DEMOGRAPHIC_DATA][PERSON_NAME]" at bounding box center [389, 223] width 240 height 18
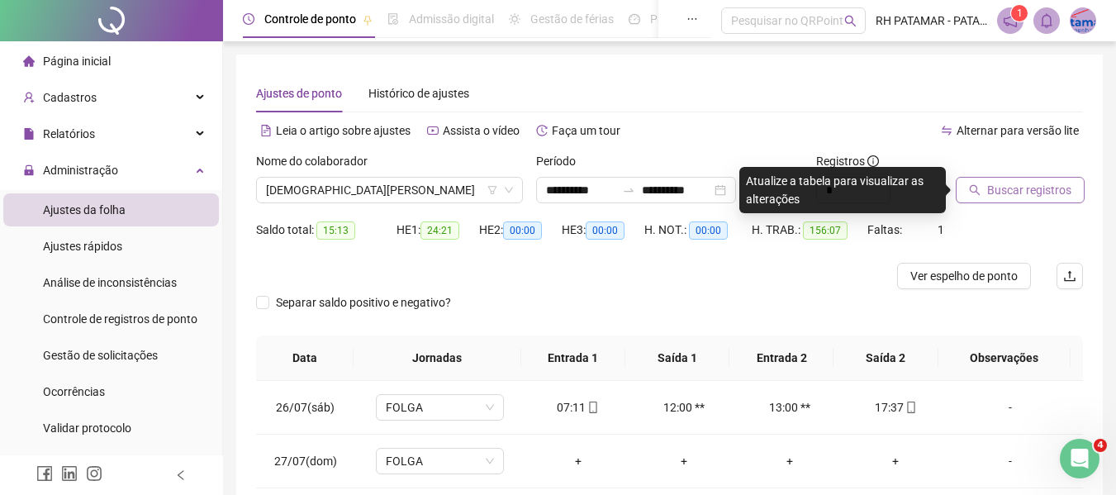
click at [1015, 199] on button "Buscar registros" at bounding box center [1020, 190] width 129 height 26
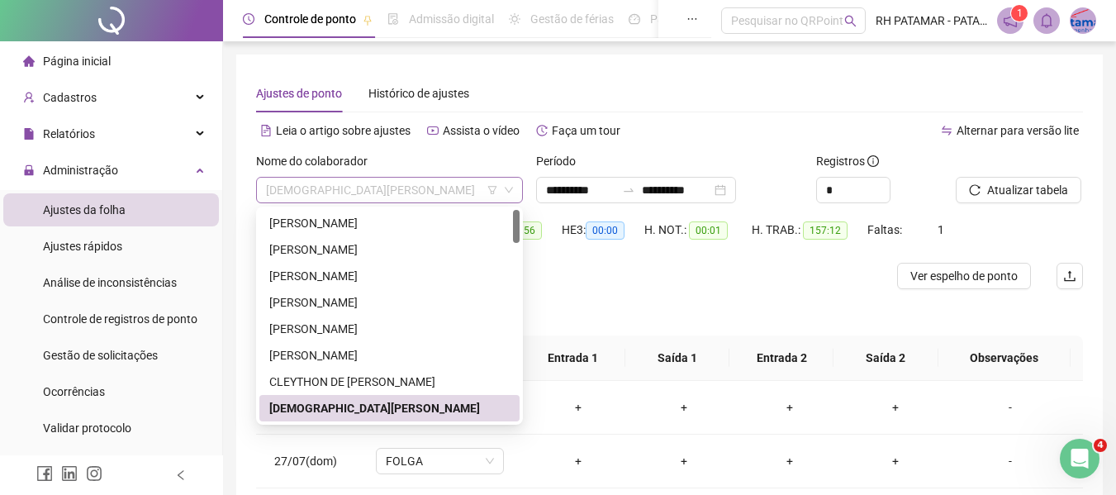
click at [462, 200] on span "[DEMOGRAPHIC_DATA][PERSON_NAME]" at bounding box center [389, 190] width 247 height 25
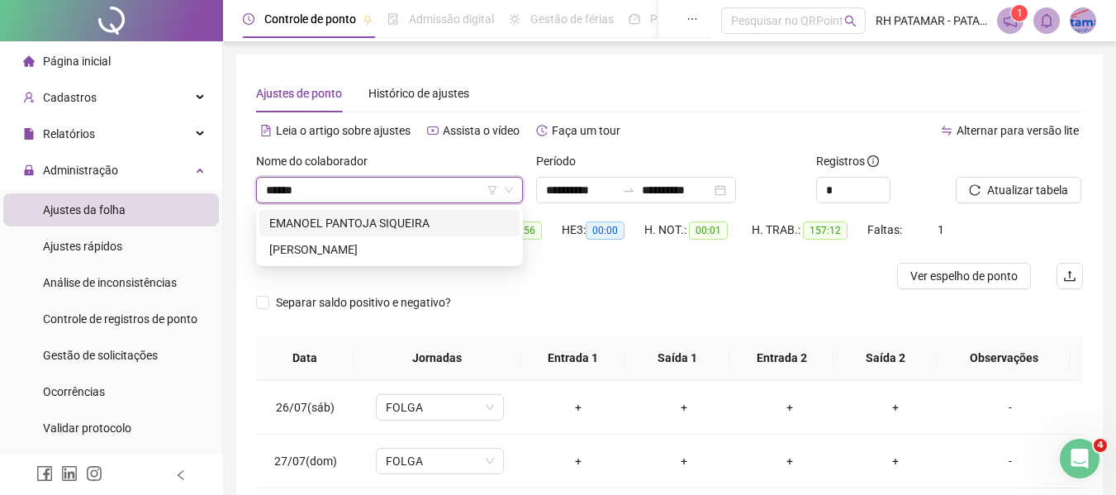
type input "******"
click at [395, 257] on div "[PERSON_NAME]" at bounding box center [389, 249] width 240 height 18
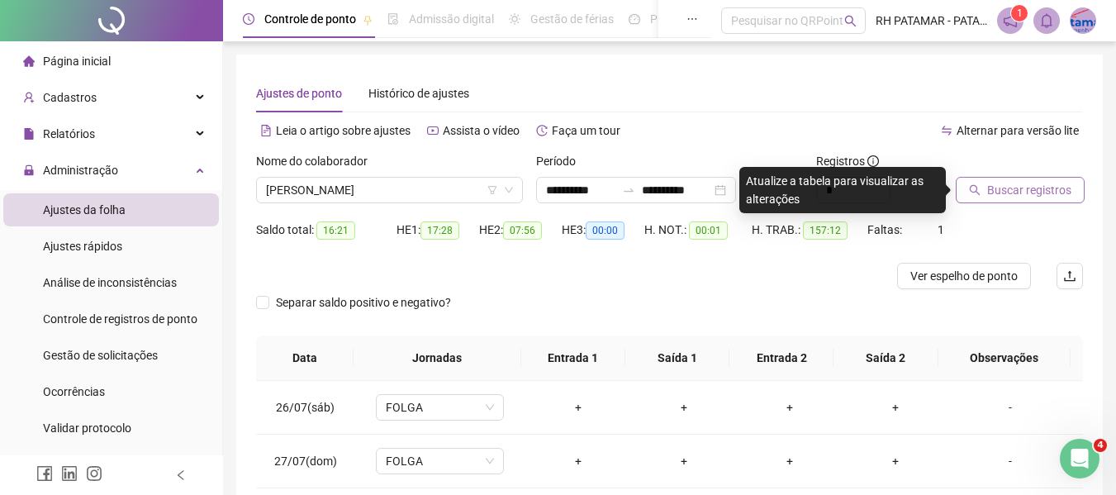
click at [981, 198] on button "Buscar registros" at bounding box center [1020, 190] width 129 height 26
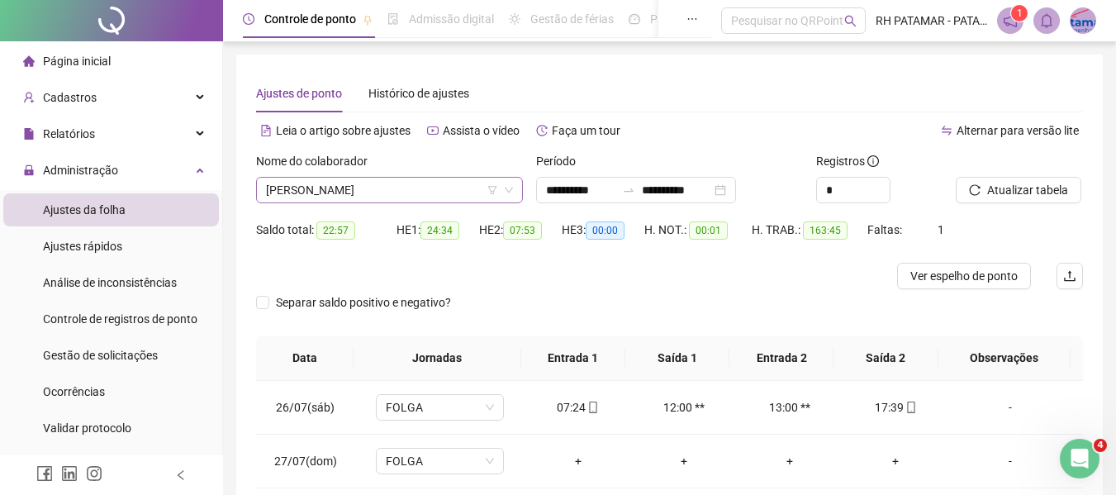
click at [468, 197] on span "[PERSON_NAME]" at bounding box center [389, 190] width 247 height 25
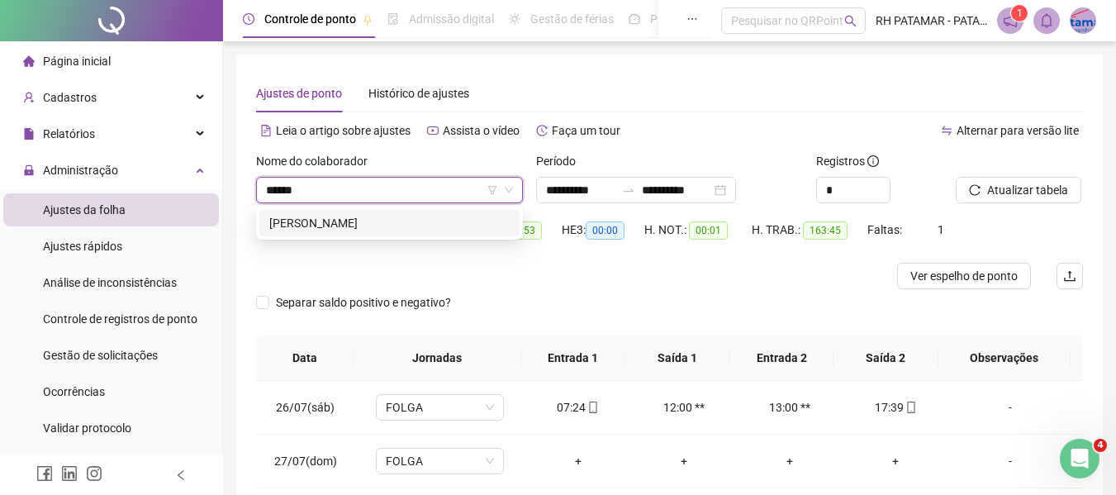
type input "*******"
drag, startPoint x: 430, startPoint y: 216, endPoint x: 461, endPoint y: 224, distance: 31.5
click at [443, 220] on div "[PERSON_NAME]" at bounding box center [389, 223] width 240 height 18
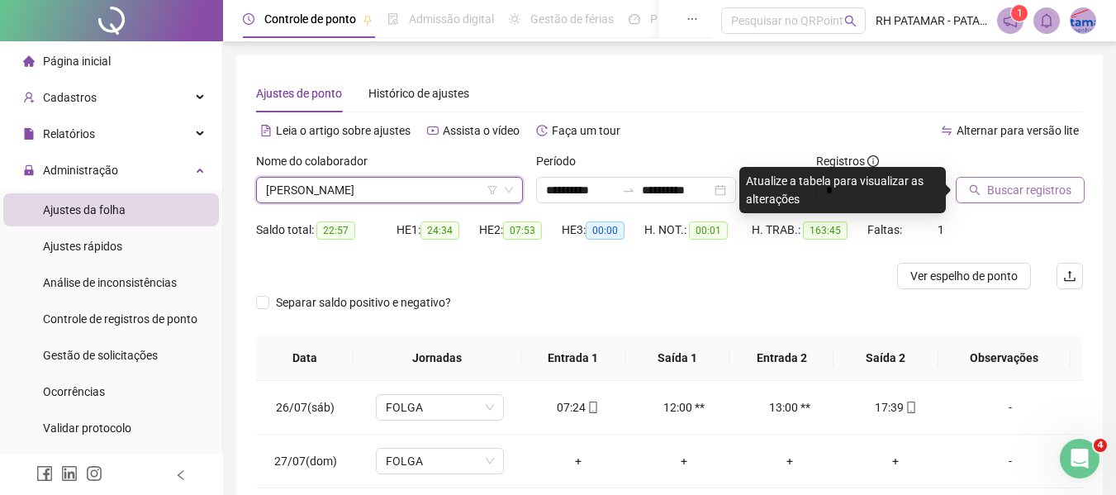
click at [982, 184] on button "Buscar registros" at bounding box center [1020, 190] width 129 height 26
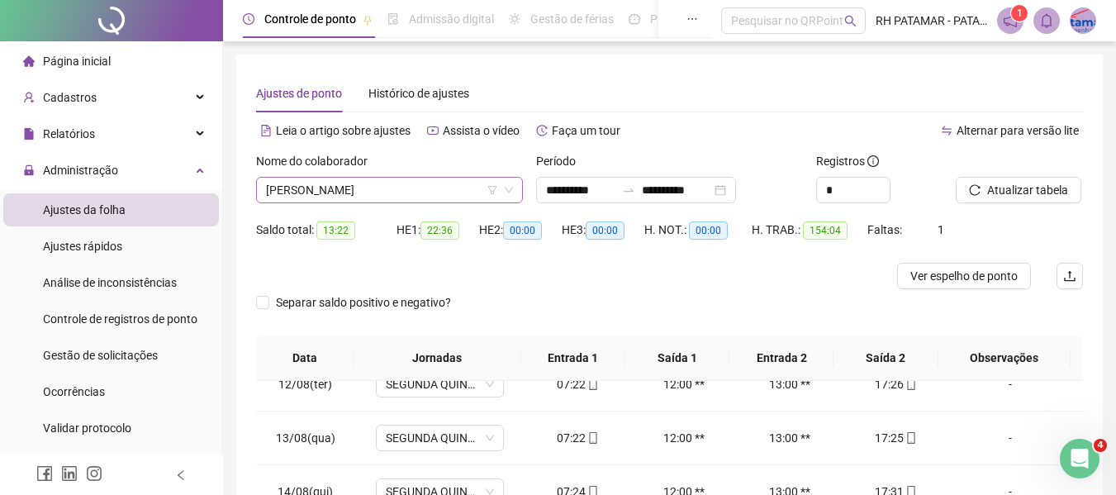
click at [437, 188] on span "[PERSON_NAME]" at bounding box center [389, 190] width 247 height 25
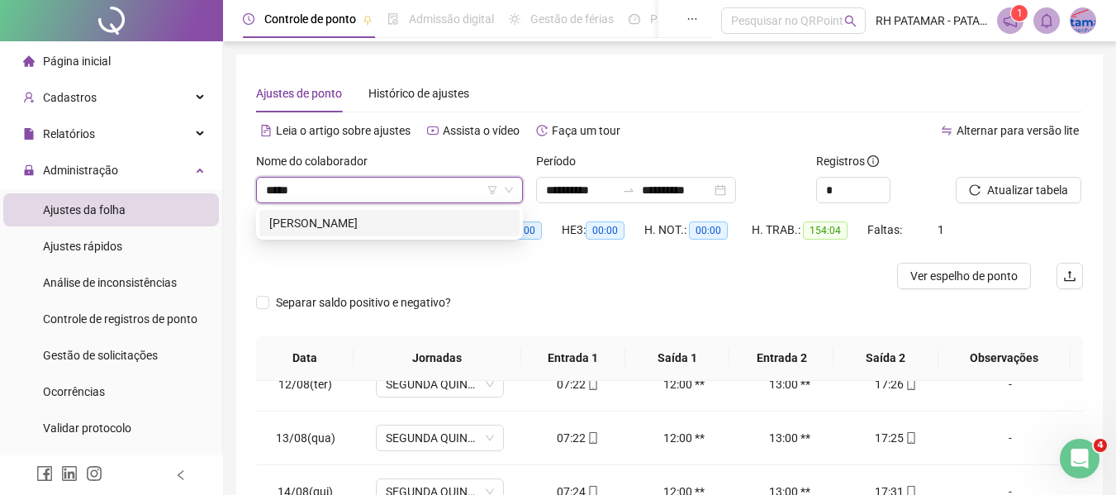
type input "*****"
click at [416, 238] on div "293055 [PERSON_NAME]" at bounding box center [389, 223] width 267 height 33
click at [407, 226] on div "[PERSON_NAME]" at bounding box center [389, 223] width 240 height 18
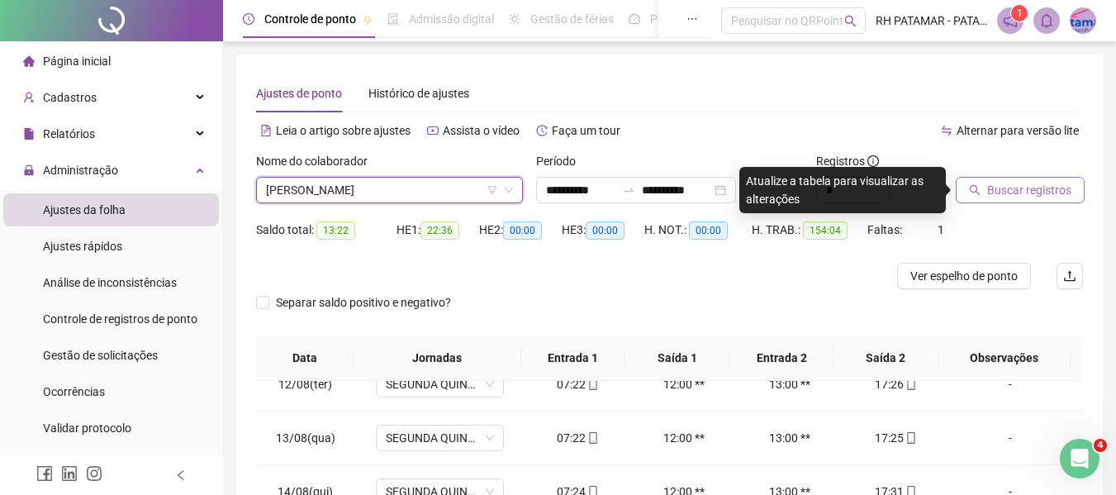
click at [1015, 197] on span "Buscar registros" at bounding box center [1029, 190] width 84 height 18
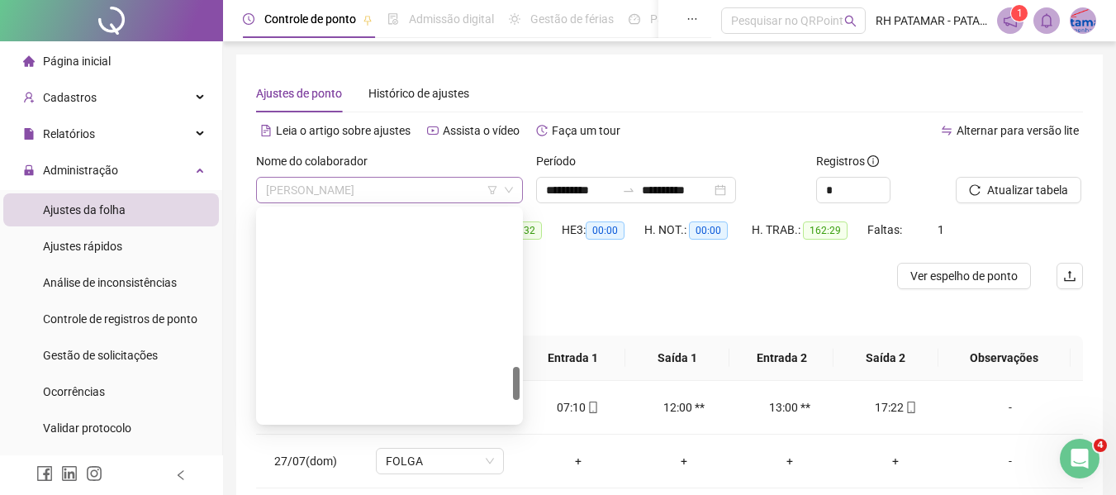
click at [449, 197] on span "[PERSON_NAME]" at bounding box center [389, 190] width 247 height 25
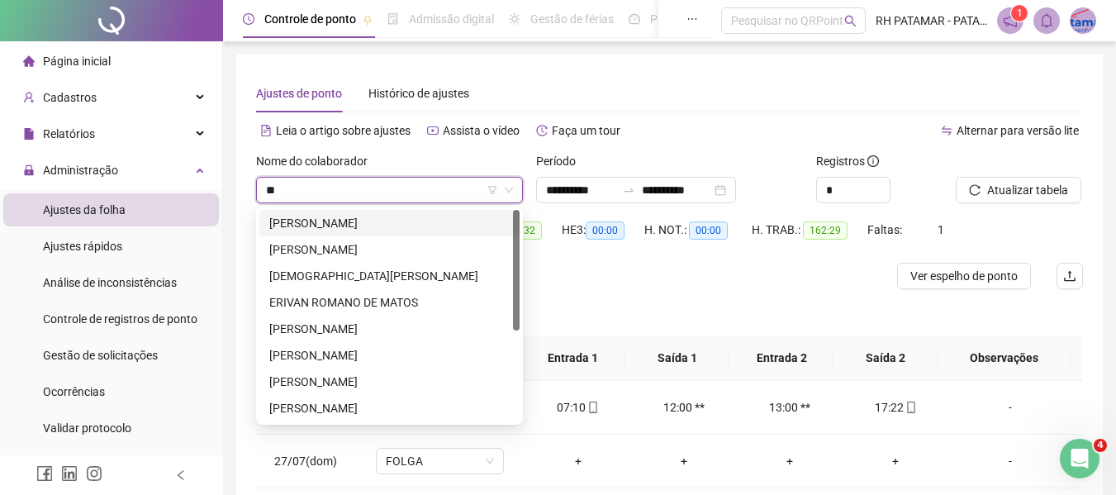
type input "*"
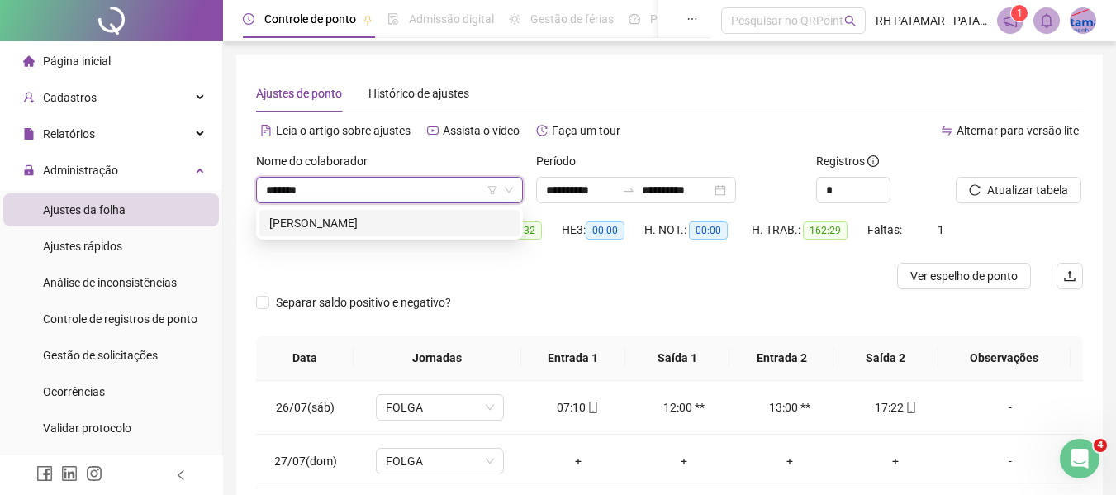
type input "******"
click at [383, 228] on div "[PERSON_NAME]" at bounding box center [389, 223] width 240 height 18
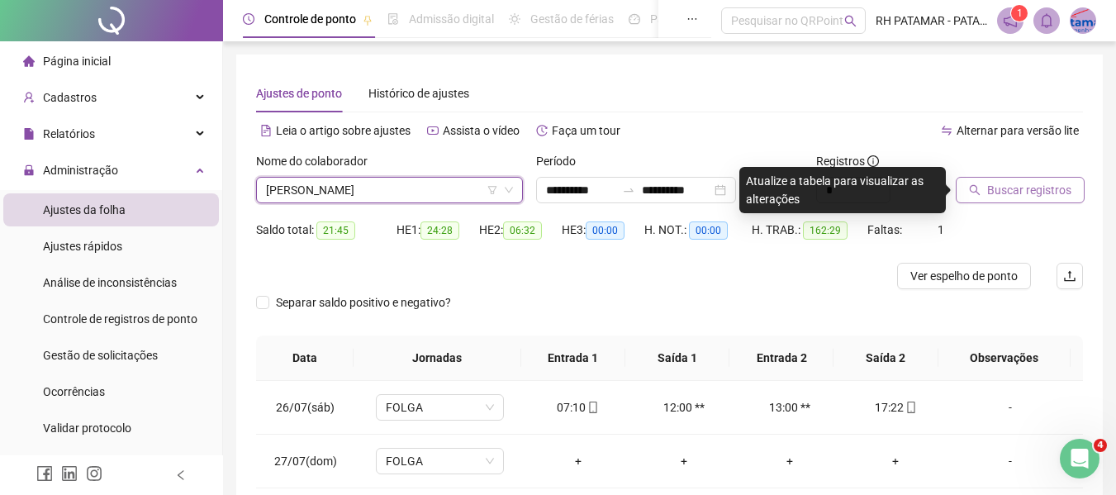
click at [986, 196] on button "Buscar registros" at bounding box center [1020, 190] width 129 height 26
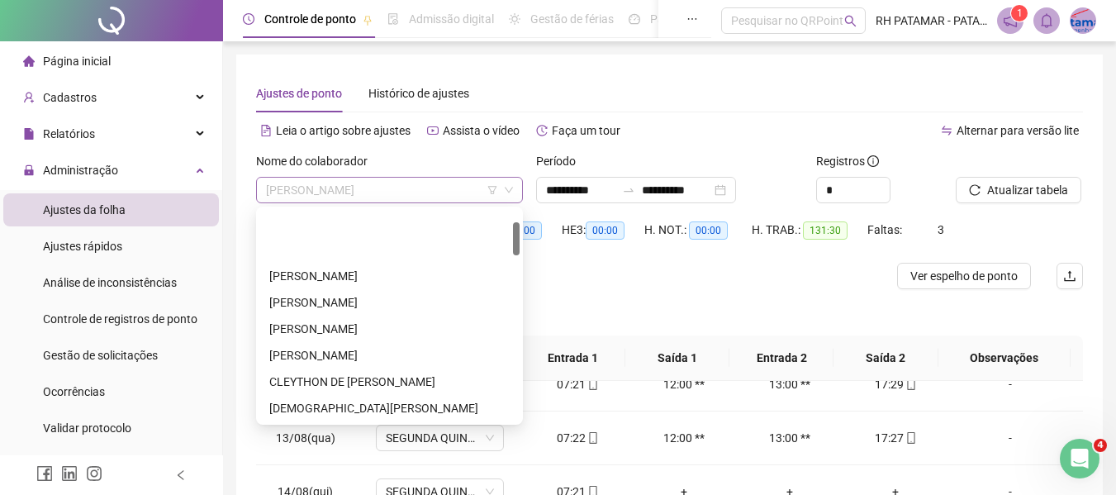
scroll to position [79, 0]
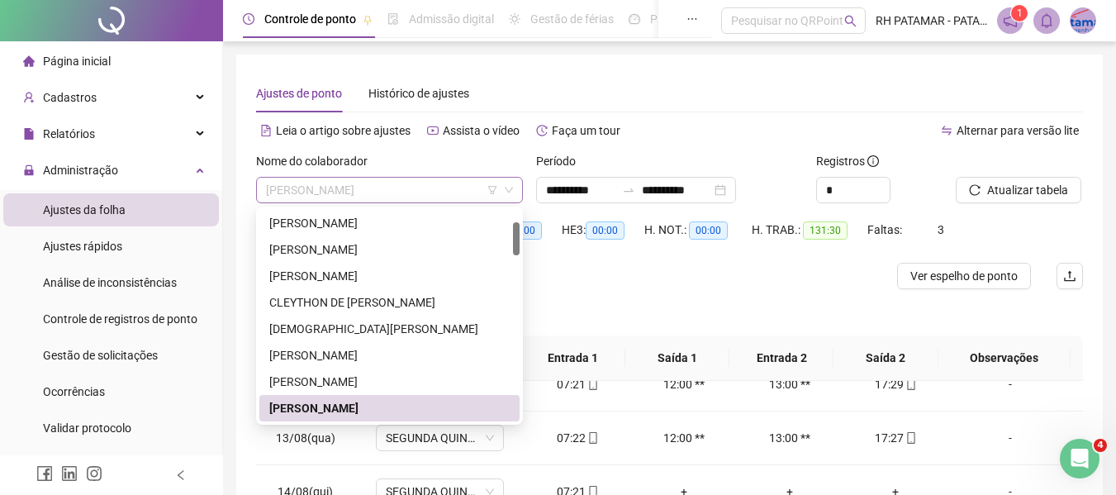
click at [453, 185] on span "[PERSON_NAME]" at bounding box center [389, 190] width 247 height 25
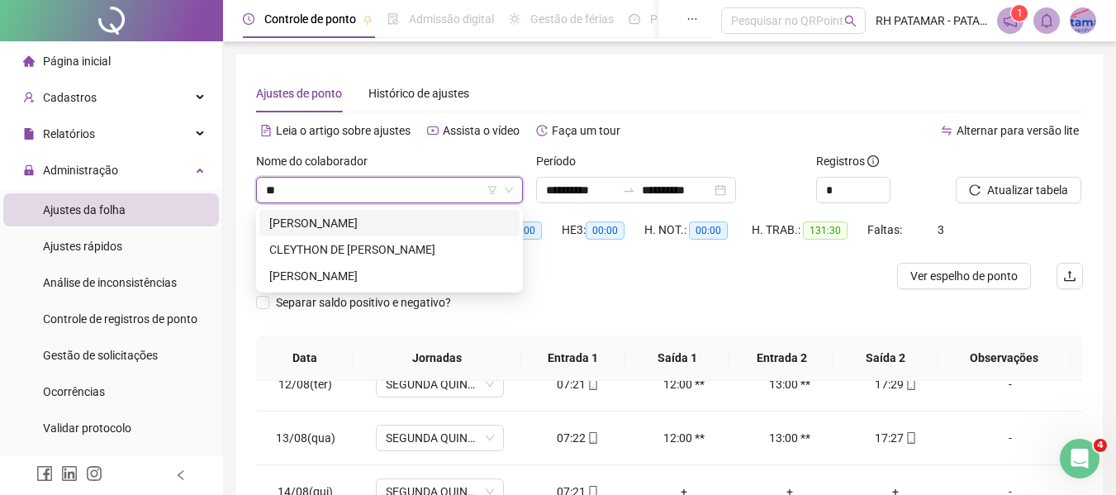
scroll to position [0, 0]
type input "****"
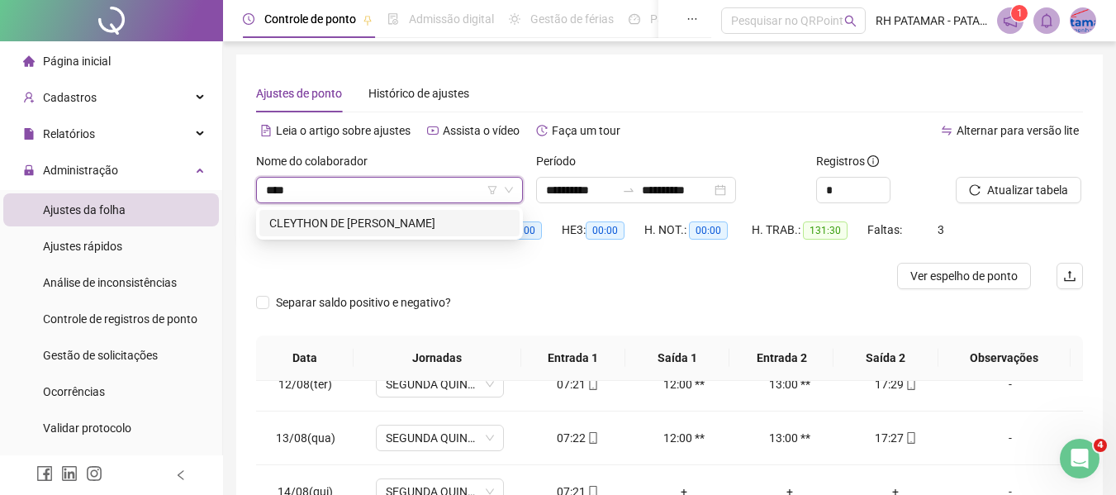
click at [406, 221] on div "CLEYTHON DE [PERSON_NAME]" at bounding box center [389, 223] width 240 height 18
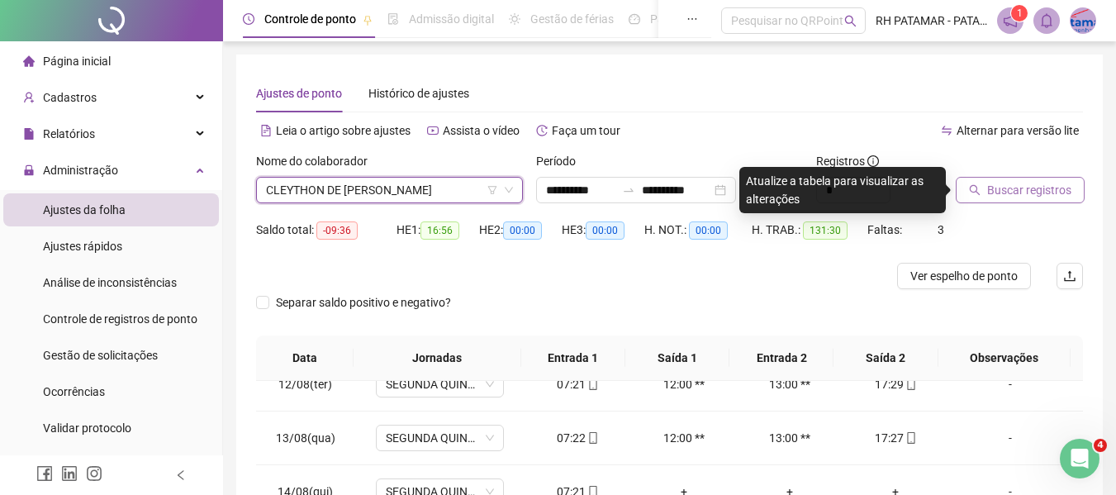
click at [1008, 193] on span "Buscar registros" at bounding box center [1029, 190] width 84 height 18
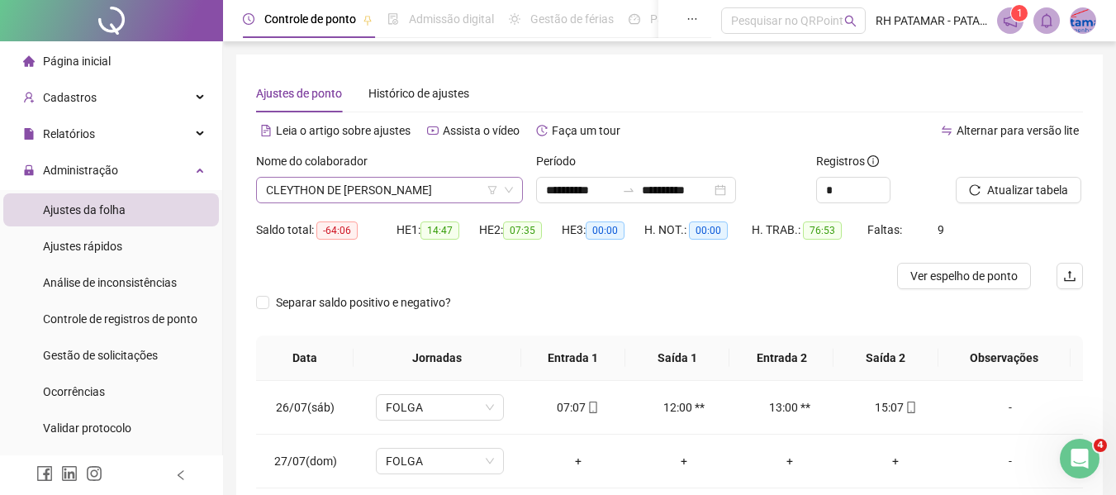
click at [412, 182] on span "CLEYTHON DE [PERSON_NAME]" at bounding box center [389, 190] width 247 height 25
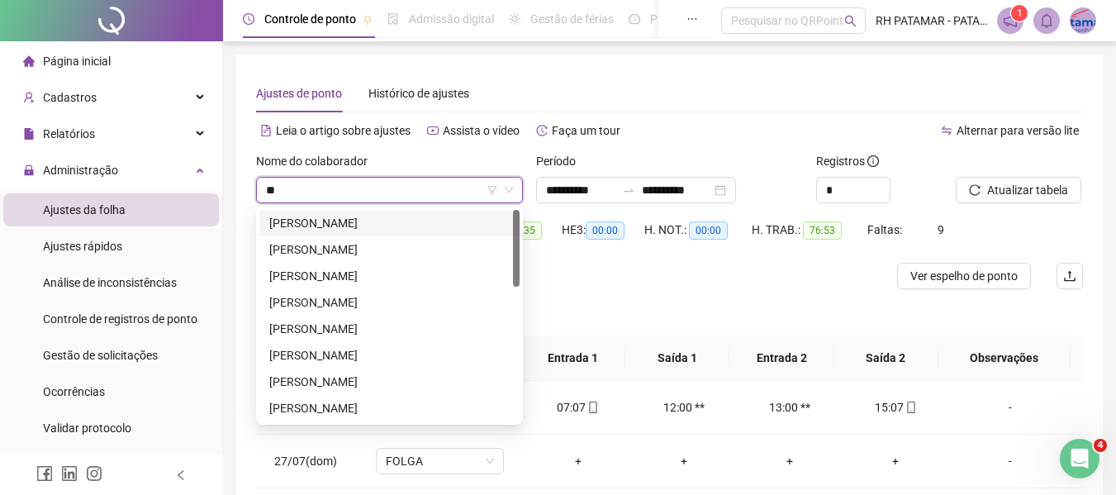
type input "*"
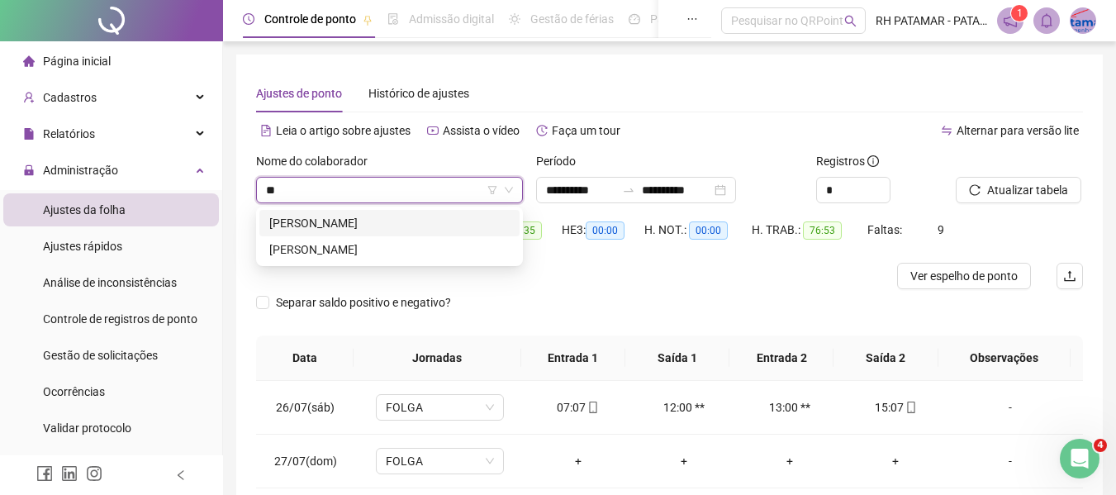
type input "*"
type input "****"
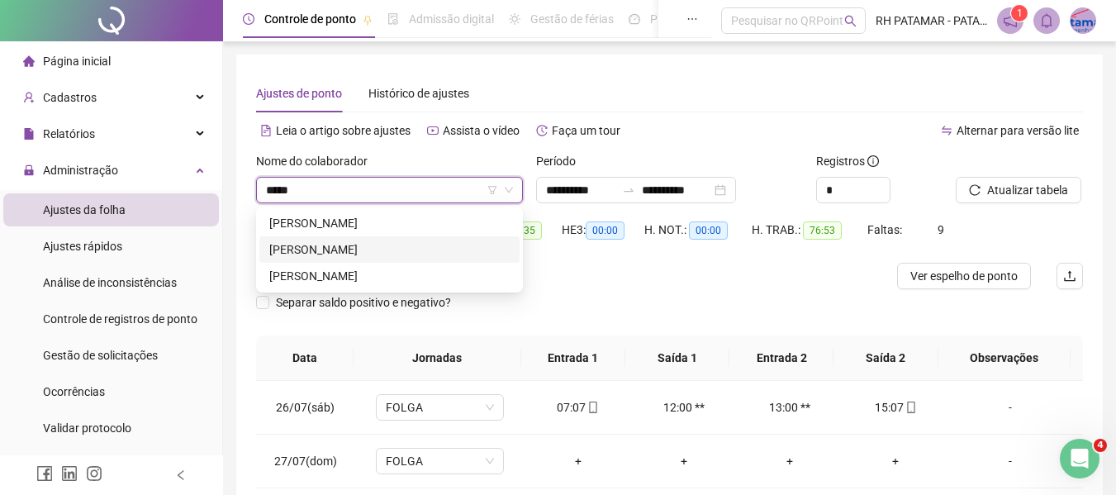
click at [350, 247] on div "[PERSON_NAME]" at bounding box center [389, 249] width 240 height 18
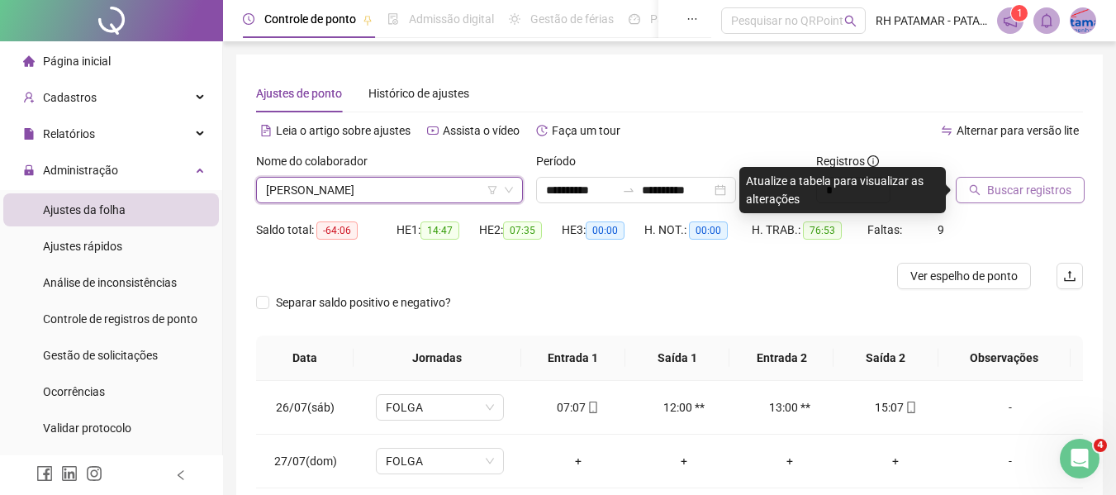
click at [965, 188] on button "Buscar registros" at bounding box center [1020, 190] width 129 height 26
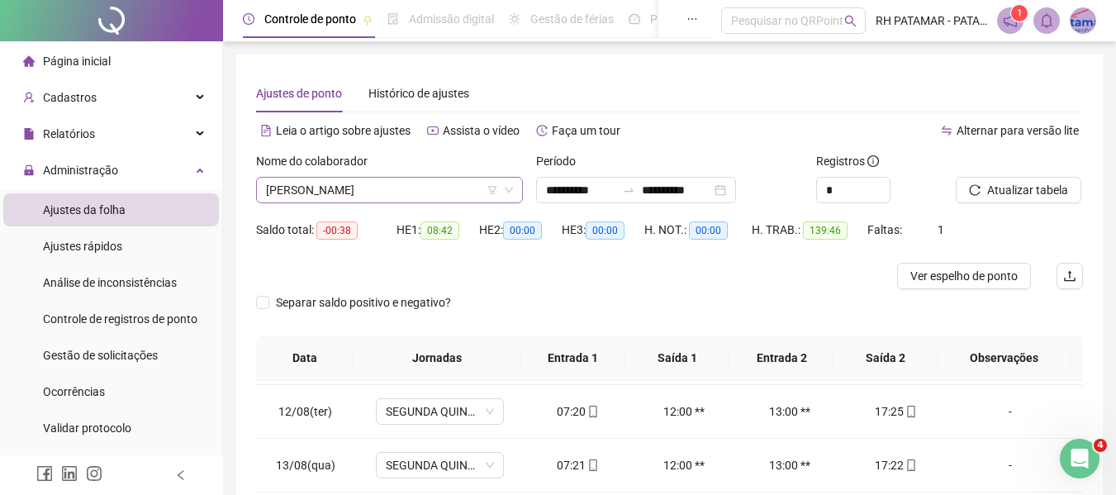
drag, startPoint x: 428, startPoint y: 169, endPoint x: 426, endPoint y: 178, distance: 10.1
click at [427, 169] on div "Nome do colaborador" at bounding box center [389, 164] width 267 height 25
click at [427, 183] on span "[PERSON_NAME]" at bounding box center [389, 190] width 247 height 25
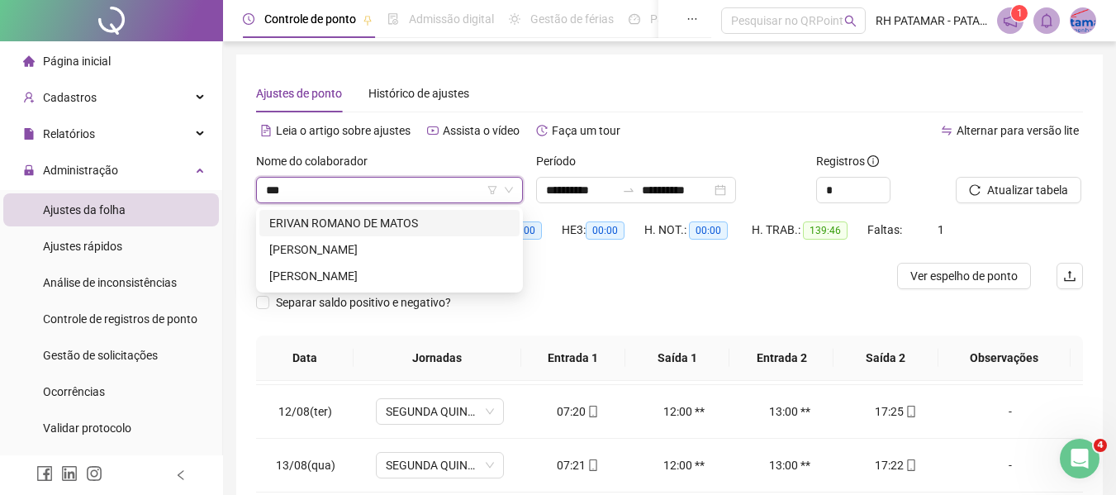
scroll to position [0, 0]
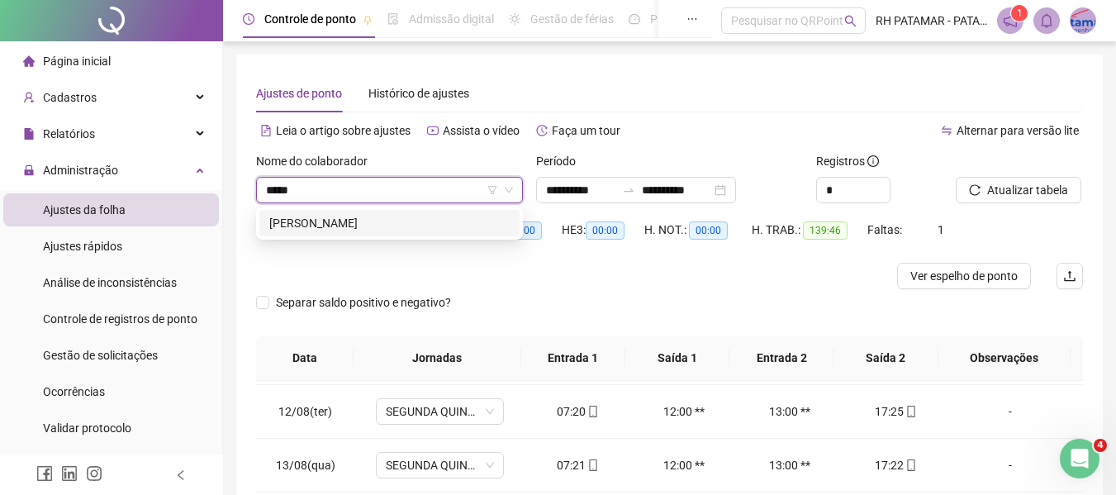
type input "******"
click at [455, 228] on div "[PERSON_NAME]" at bounding box center [389, 223] width 240 height 18
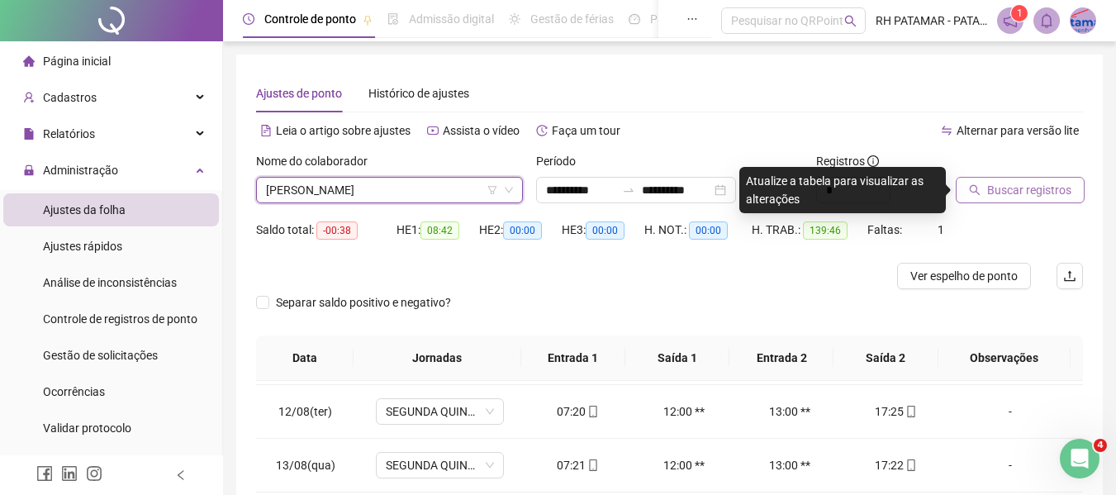
click at [1019, 182] on span "Buscar registros" at bounding box center [1029, 190] width 84 height 18
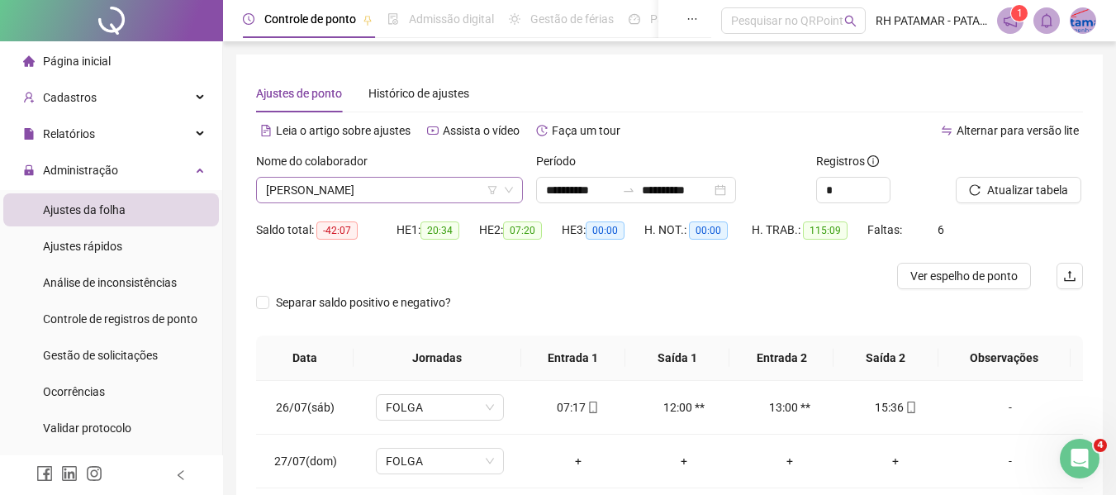
click at [436, 207] on div "Nome do colaborador [PERSON_NAME]" at bounding box center [390, 184] width 280 height 64
click at [422, 189] on span "[PERSON_NAME]" at bounding box center [389, 190] width 247 height 25
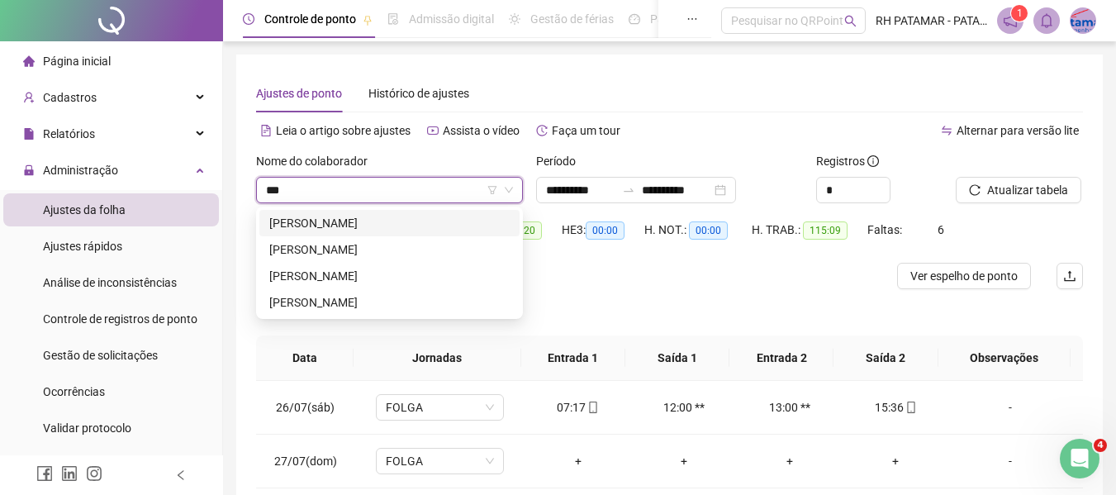
type input "****"
click at [403, 277] on div "[PERSON_NAME]" at bounding box center [389, 276] width 240 height 18
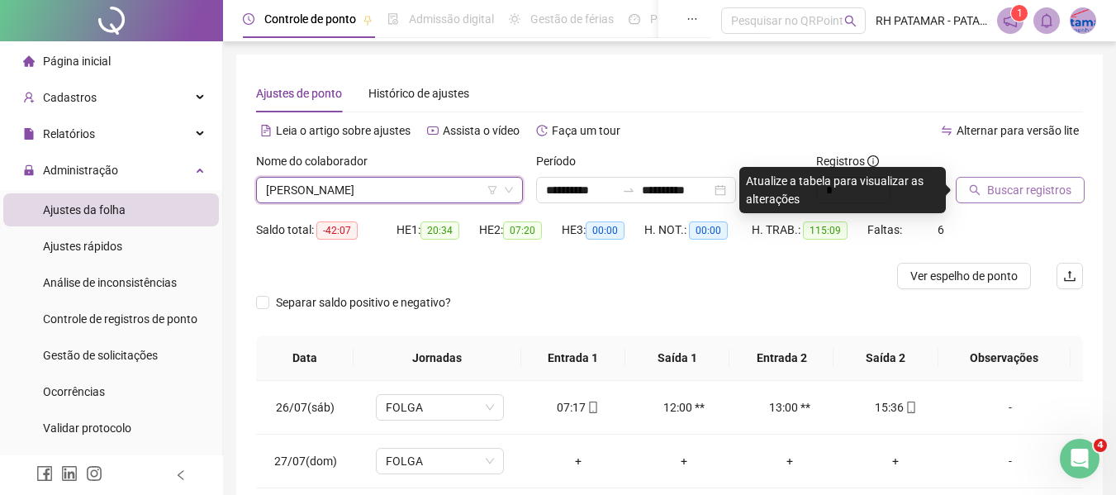
click at [978, 197] on button "Buscar registros" at bounding box center [1020, 190] width 129 height 26
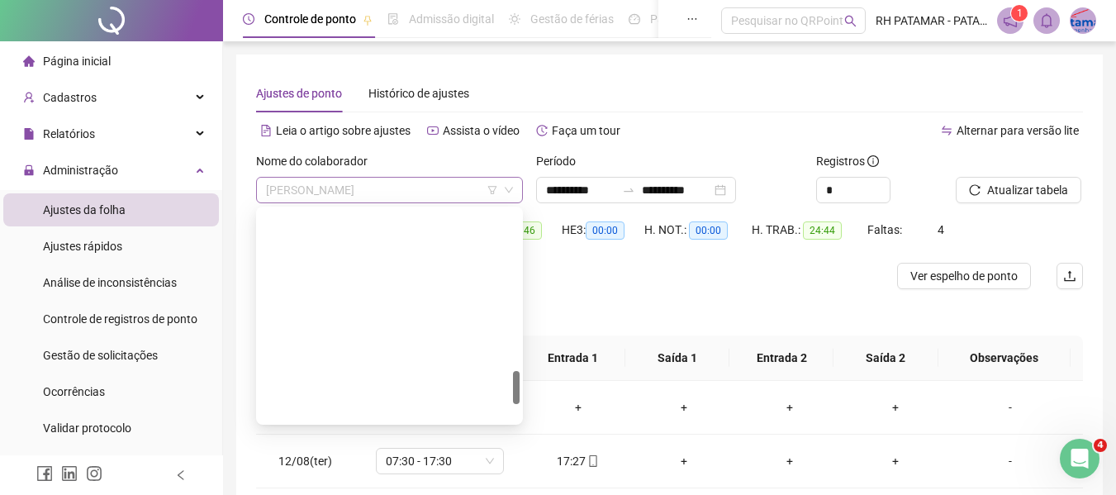
scroll to position [1005, 0]
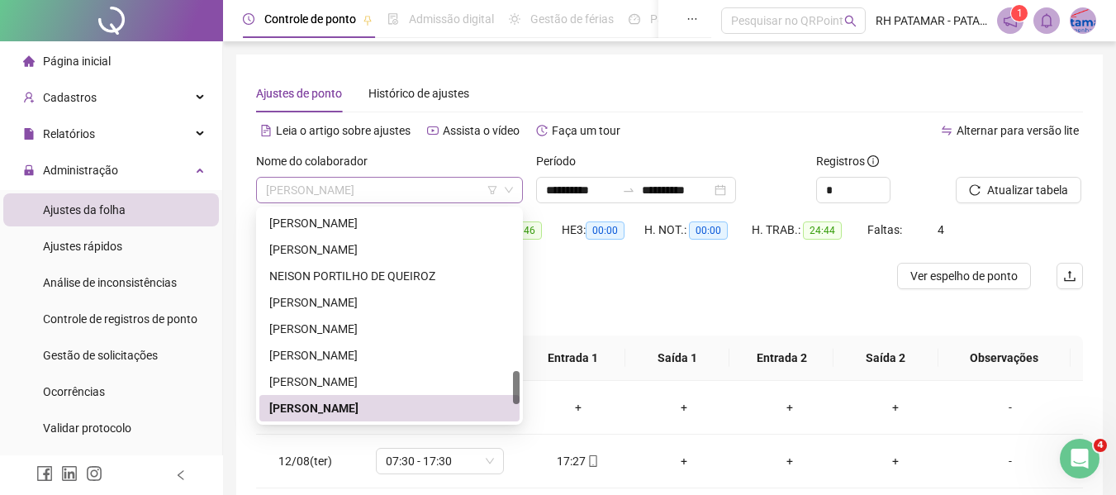
click at [440, 178] on span "[PERSON_NAME]" at bounding box center [389, 190] width 247 height 25
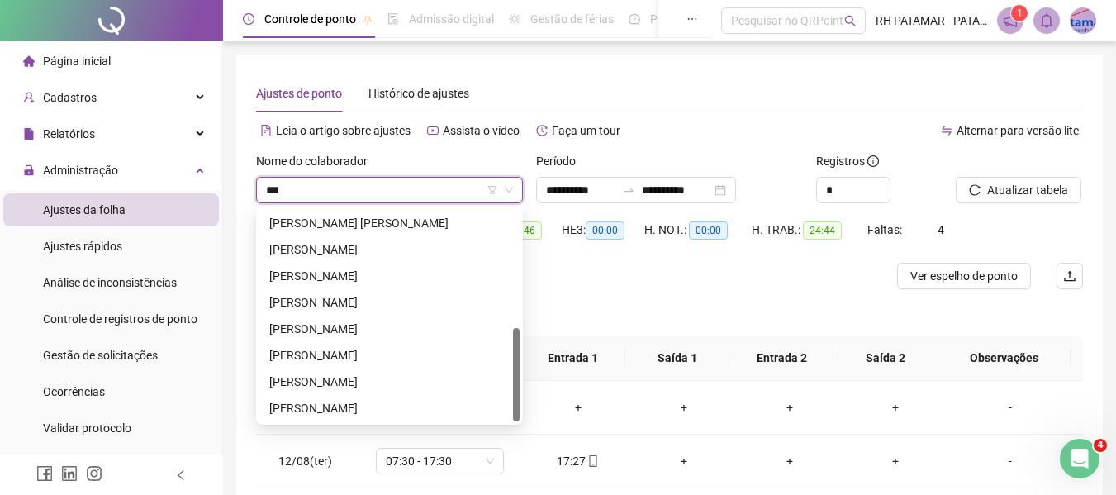
scroll to position [0, 0]
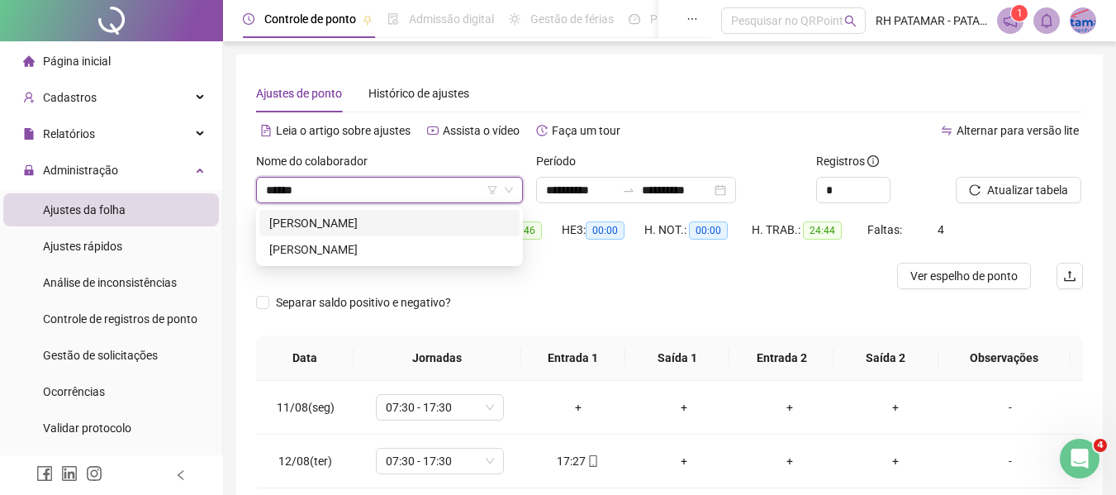
type input "******"
click at [394, 219] on div "[PERSON_NAME]" at bounding box center [389, 223] width 240 height 18
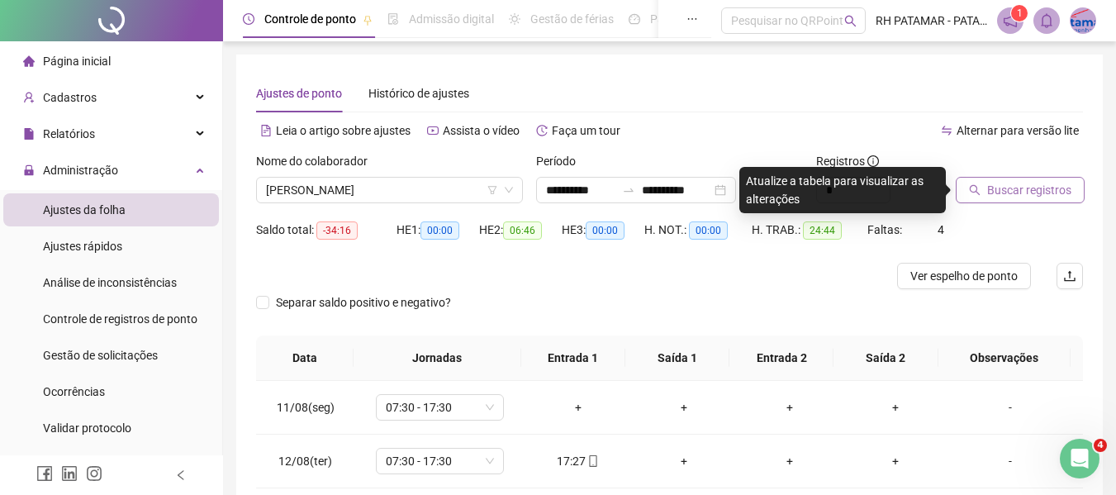
click at [1053, 192] on span "Buscar registros" at bounding box center [1029, 190] width 84 height 18
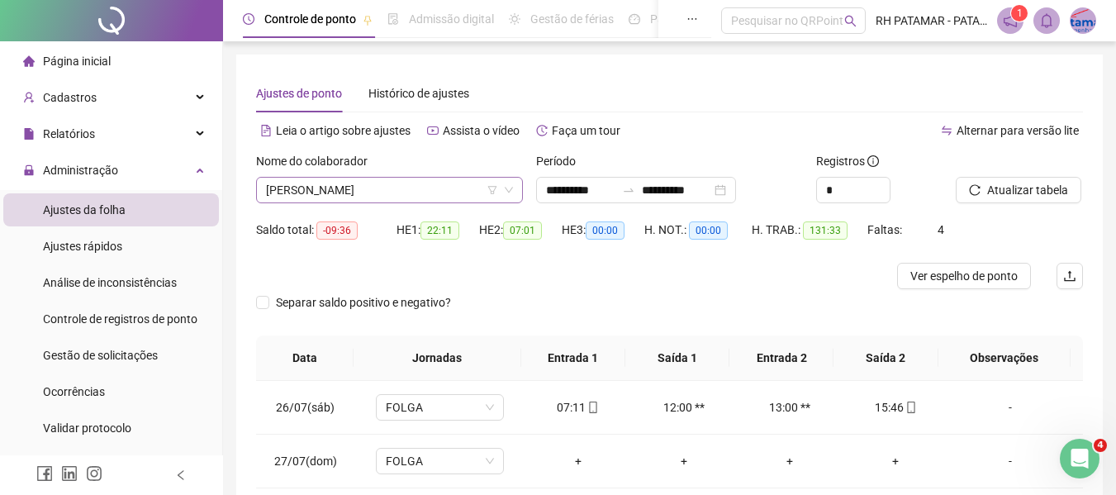
click at [392, 191] on span "[PERSON_NAME]" at bounding box center [389, 190] width 247 height 25
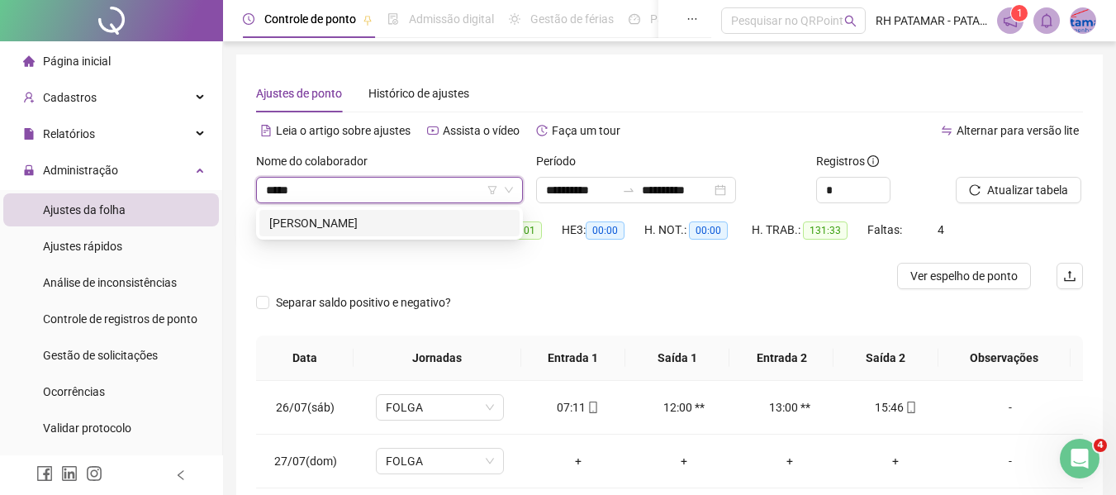
type input "******"
click at [387, 233] on div "[PERSON_NAME]" at bounding box center [389, 223] width 260 height 26
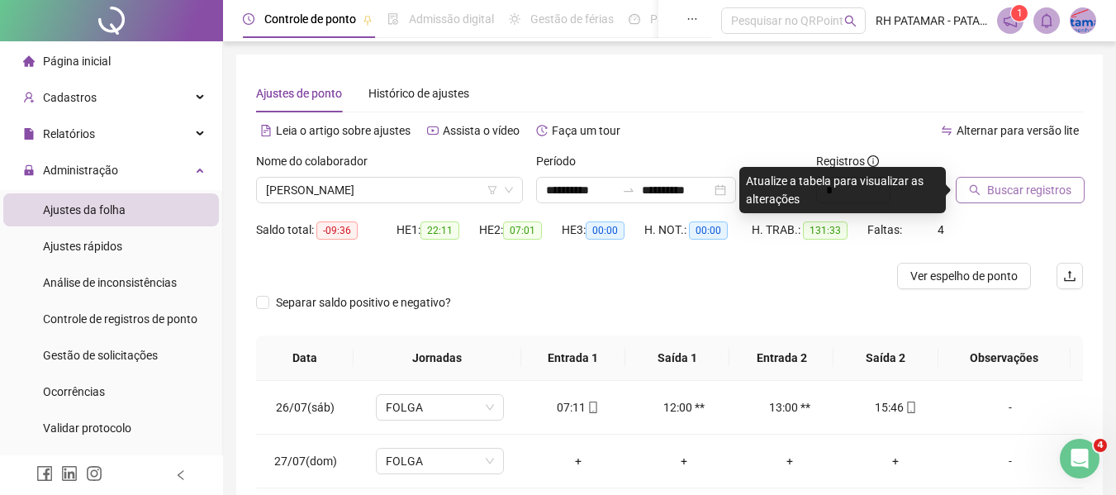
click at [987, 196] on span "Buscar registros" at bounding box center [1029, 190] width 84 height 18
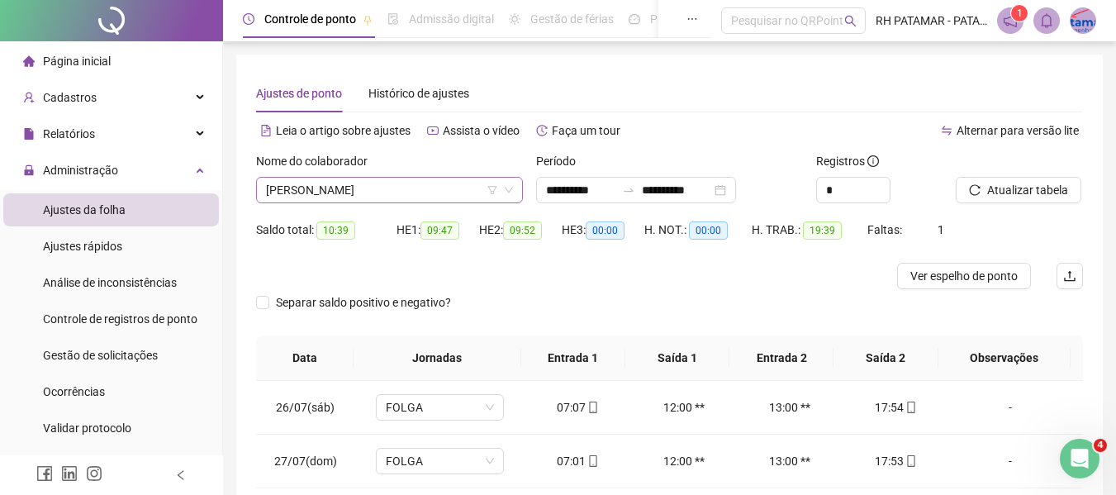
click at [440, 174] on div "Nome do colaborador" at bounding box center [389, 164] width 267 height 25
click at [438, 187] on span "[PERSON_NAME]" at bounding box center [389, 190] width 247 height 25
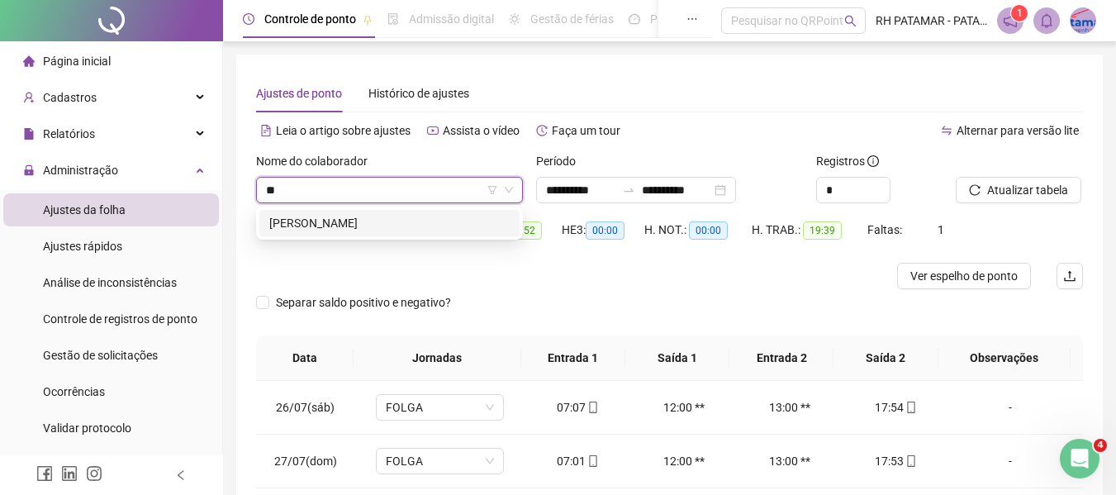
scroll to position [0, 0]
type input "*****"
click at [365, 228] on div "[PERSON_NAME]" at bounding box center [389, 223] width 240 height 18
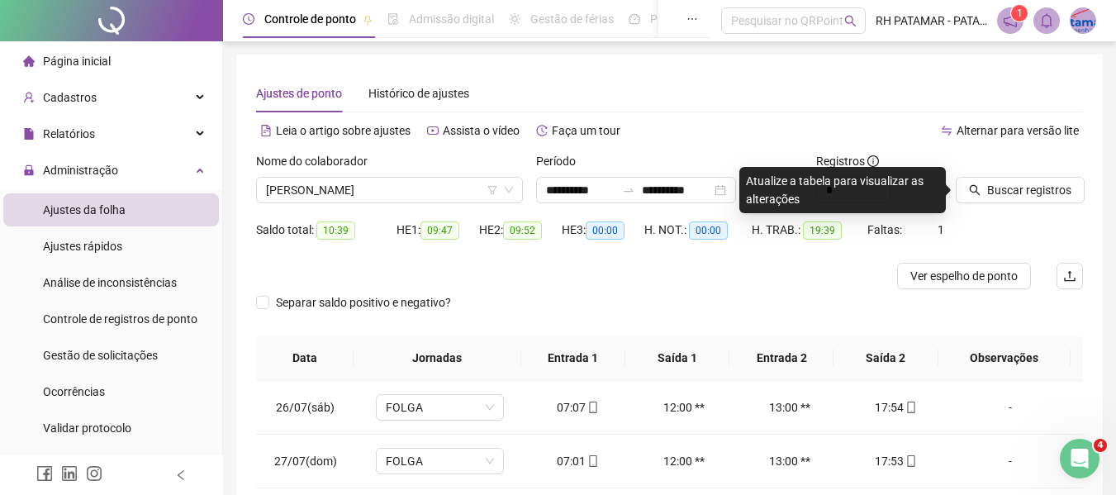
click at [363, 226] on div "Saldo total: 10:39" at bounding box center [326, 230] width 140 height 19
click at [1027, 188] on span "Buscar registros" at bounding box center [1029, 190] width 84 height 18
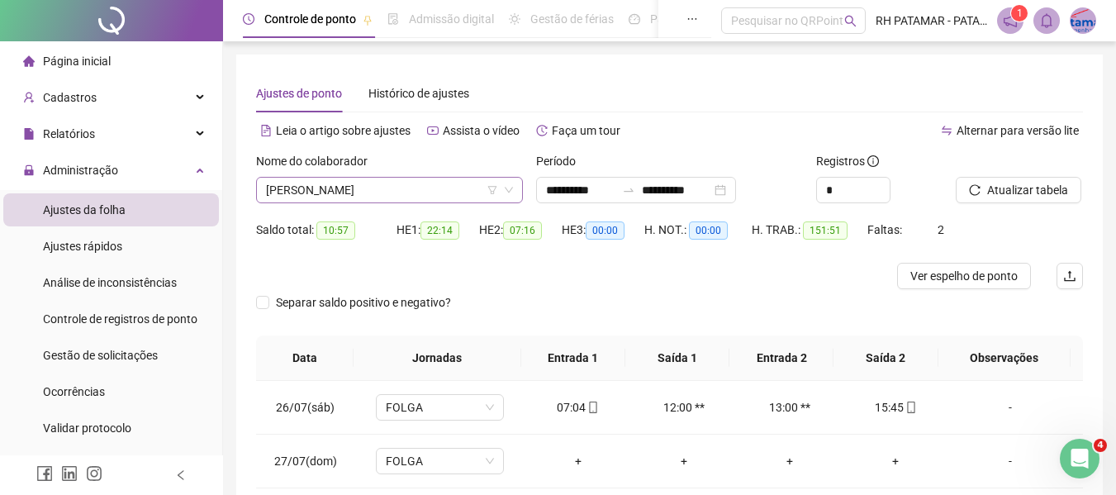
drag, startPoint x: 372, startPoint y: 174, endPoint x: 383, endPoint y: 183, distance: 13.6
click at [374, 175] on div "Nome do colaborador" at bounding box center [389, 164] width 267 height 25
click at [398, 194] on span "[PERSON_NAME]" at bounding box center [389, 190] width 247 height 25
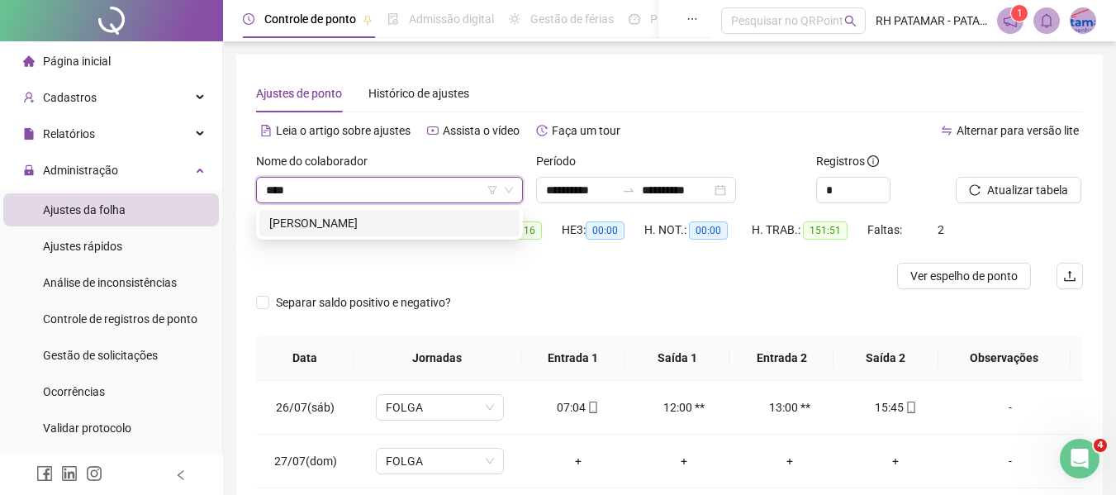
type input "*****"
click at [393, 228] on div "[PERSON_NAME]" at bounding box center [389, 223] width 240 height 18
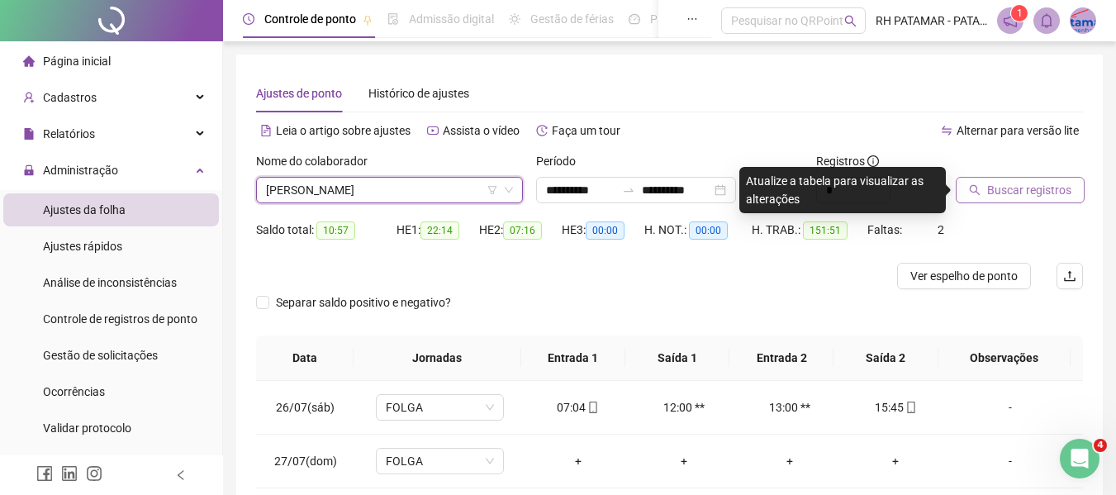
click at [1015, 192] on span "Buscar registros" at bounding box center [1029, 190] width 84 height 18
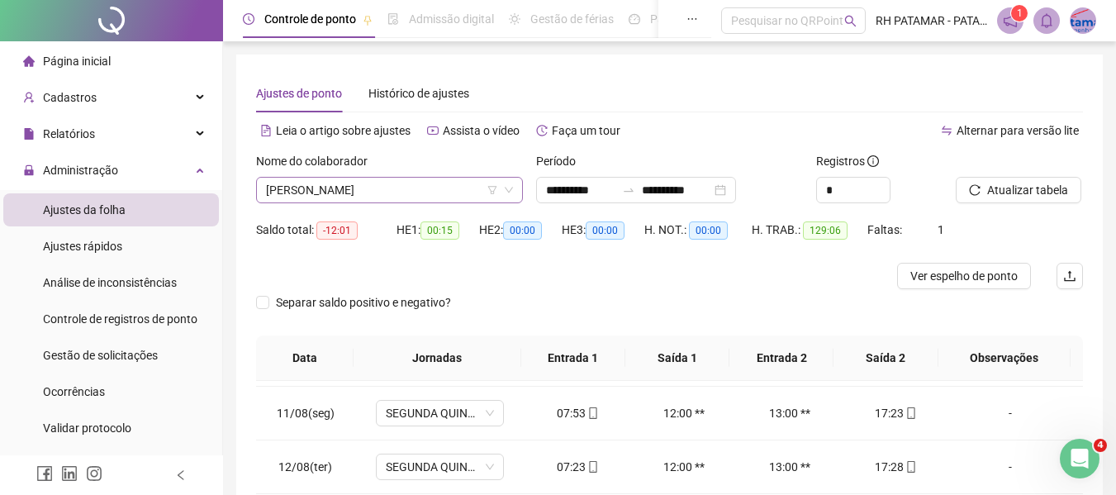
drag, startPoint x: 417, startPoint y: 221, endPoint x: 425, endPoint y: 196, distance: 25.9
click at [425, 197] on form "**********" at bounding box center [669, 243] width 827 height 183
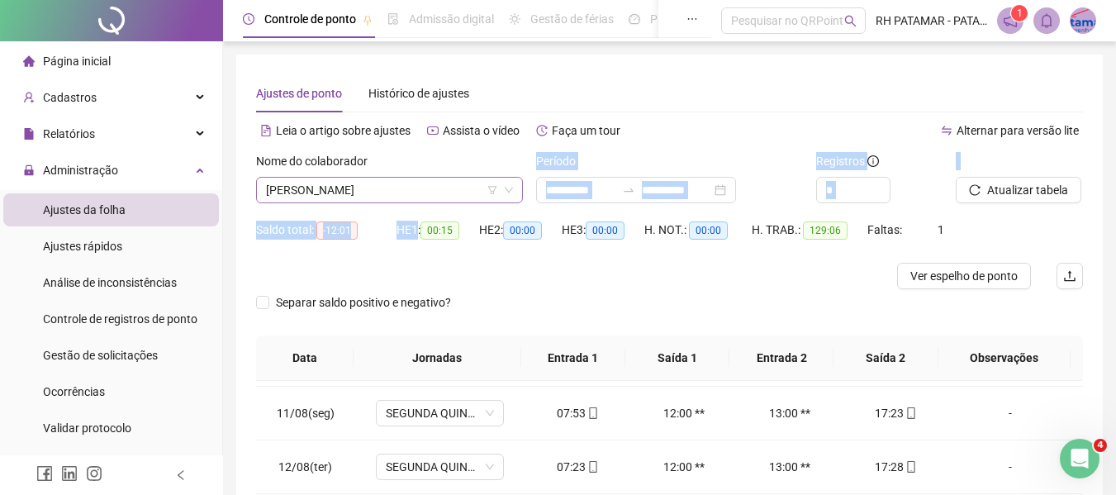
click at [426, 193] on span "[PERSON_NAME]" at bounding box center [389, 190] width 247 height 25
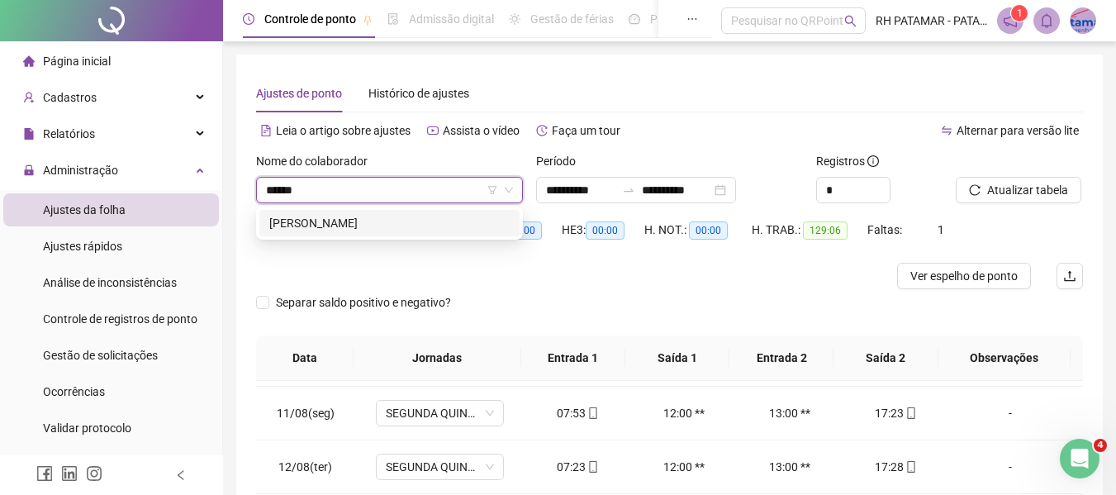
type input "*******"
click at [394, 202] on div "******* [PERSON_NAME]" at bounding box center [389, 190] width 267 height 26
drag, startPoint x: 395, startPoint y: 213, endPoint x: 436, endPoint y: 228, distance: 43.9
click at [395, 216] on div "[PERSON_NAME]" at bounding box center [389, 223] width 260 height 26
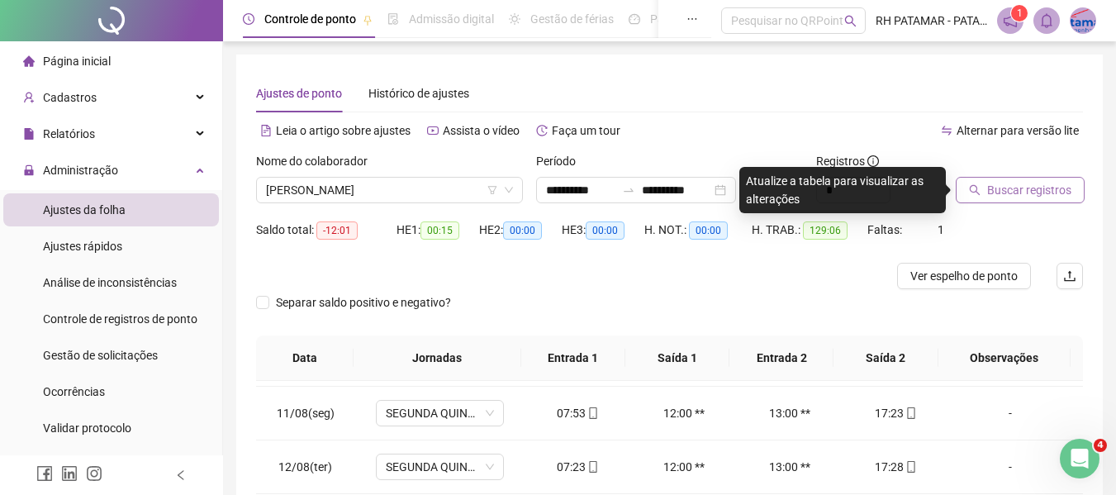
click at [1010, 189] on span "Buscar registros" at bounding box center [1029, 190] width 84 height 18
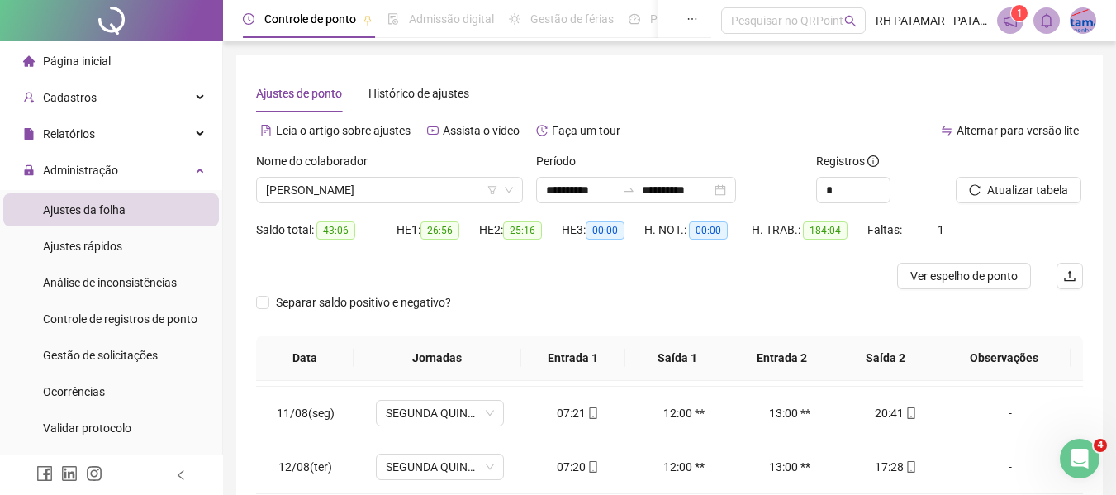
drag, startPoint x: 389, startPoint y: 223, endPoint x: 410, endPoint y: 209, distance: 25.0
click at [393, 222] on div "Saldo total: 43:06" at bounding box center [326, 230] width 140 height 19
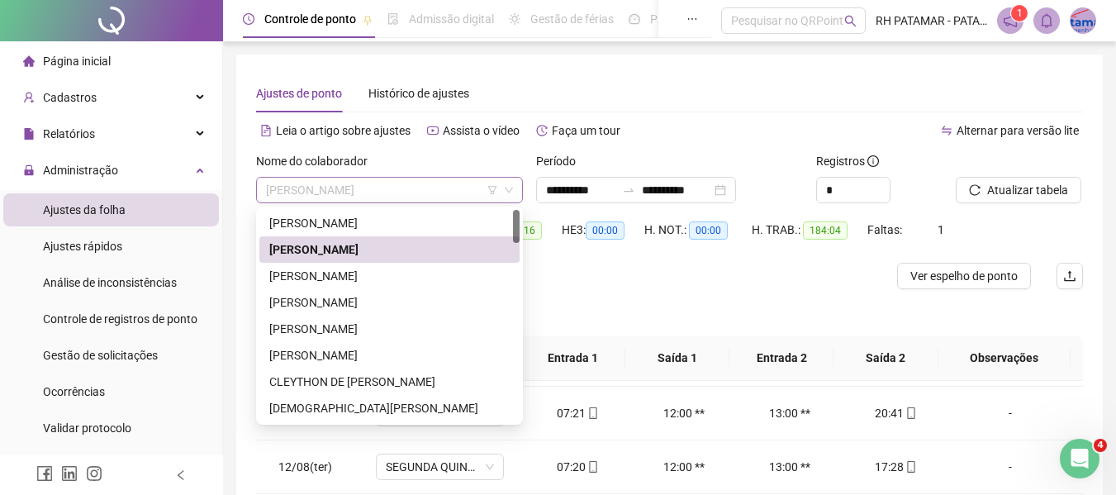
click at [406, 194] on span "[PERSON_NAME]" at bounding box center [389, 190] width 247 height 25
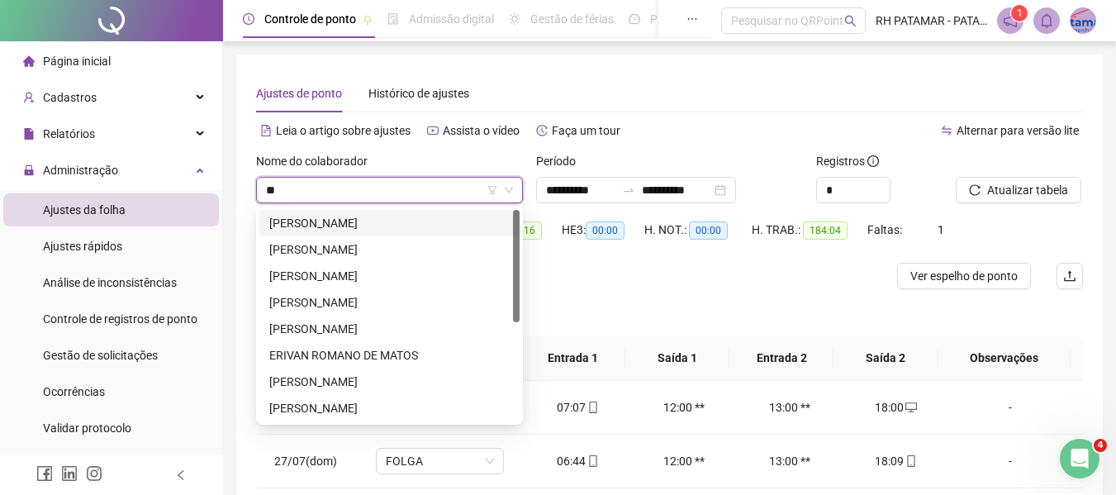
type input "***"
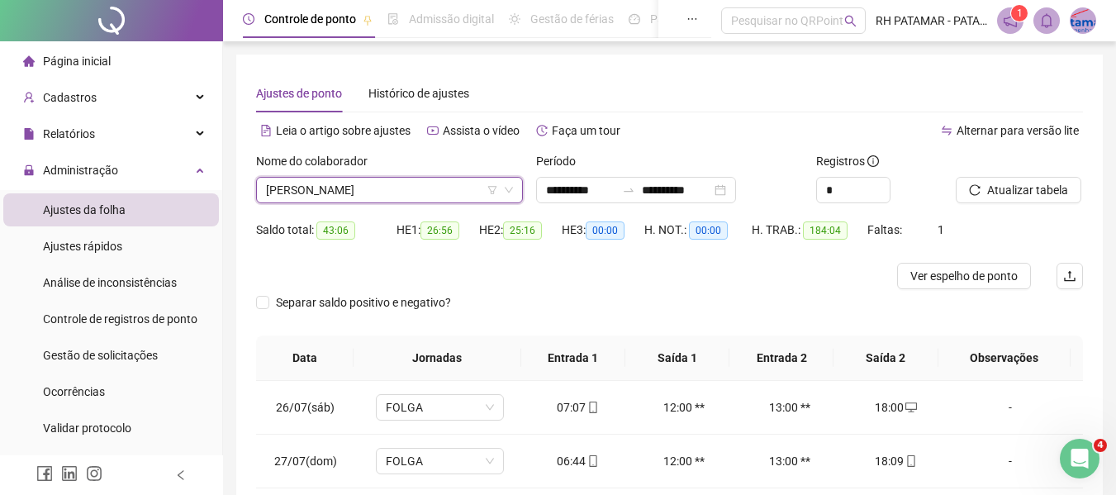
type input "*"
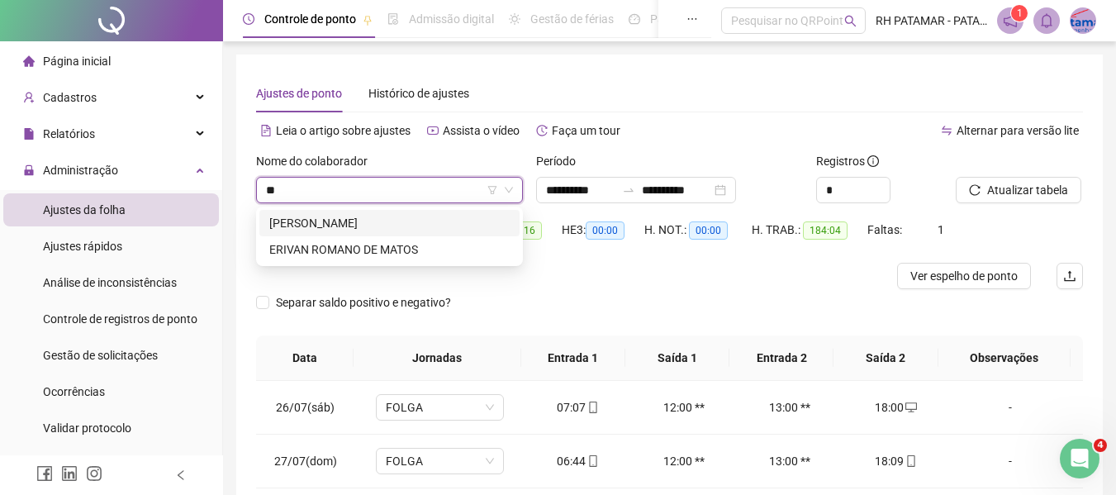
type input "***"
click at [396, 231] on div "[PERSON_NAME]" at bounding box center [389, 223] width 240 height 18
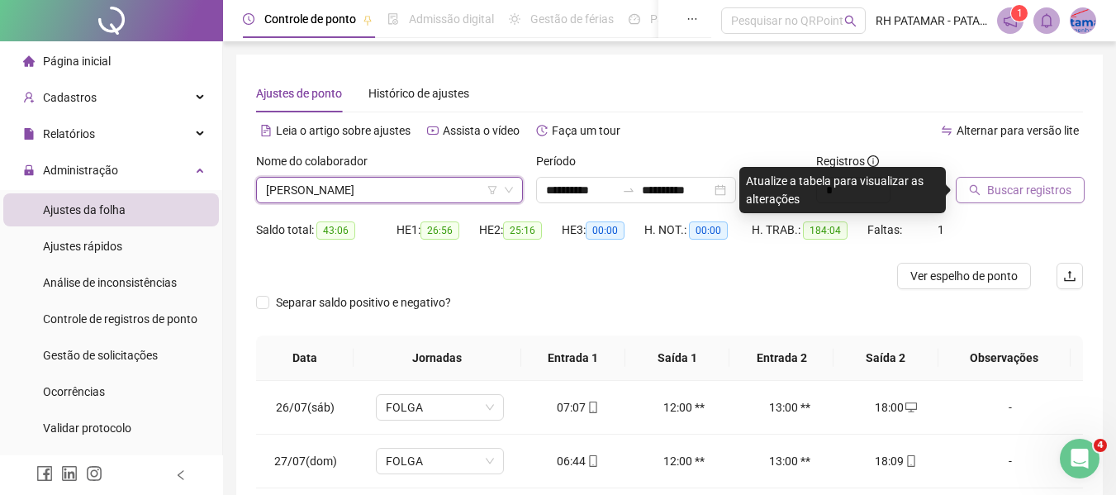
click at [992, 186] on span "Buscar registros" at bounding box center [1029, 190] width 84 height 18
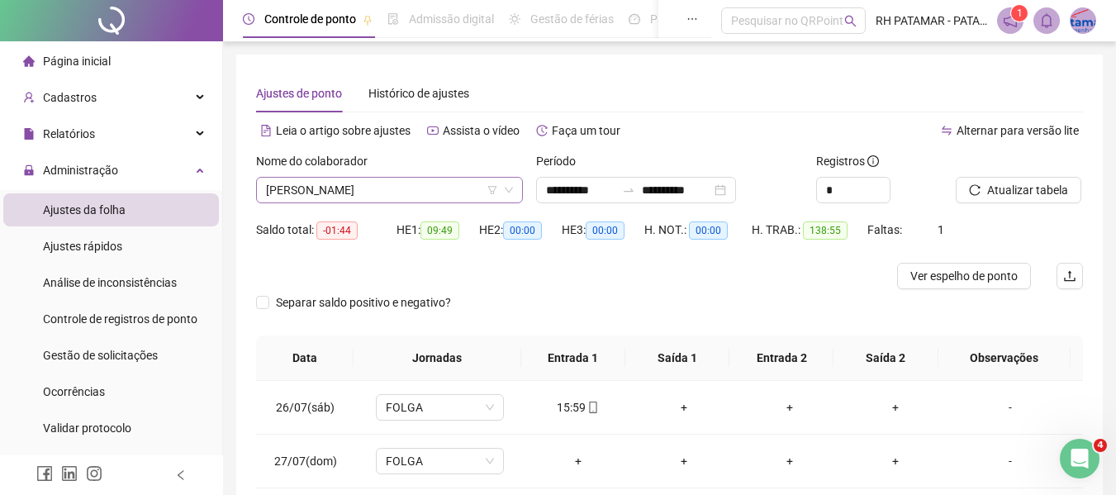
click at [407, 188] on span "[PERSON_NAME]" at bounding box center [389, 190] width 247 height 25
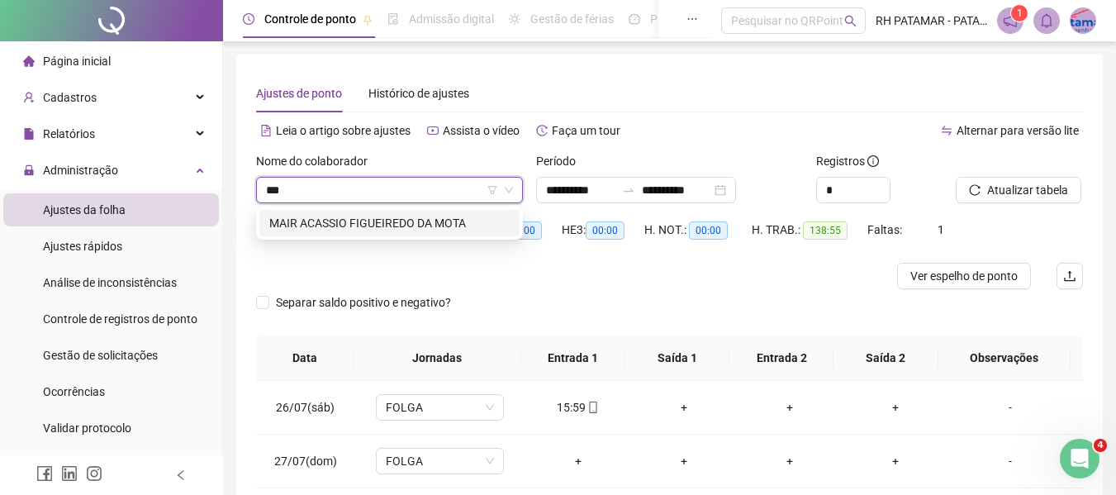
type input "****"
click at [465, 223] on div "MAIR ACASSIO FIGUEIREDO DA MOTA" at bounding box center [389, 223] width 240 height 18
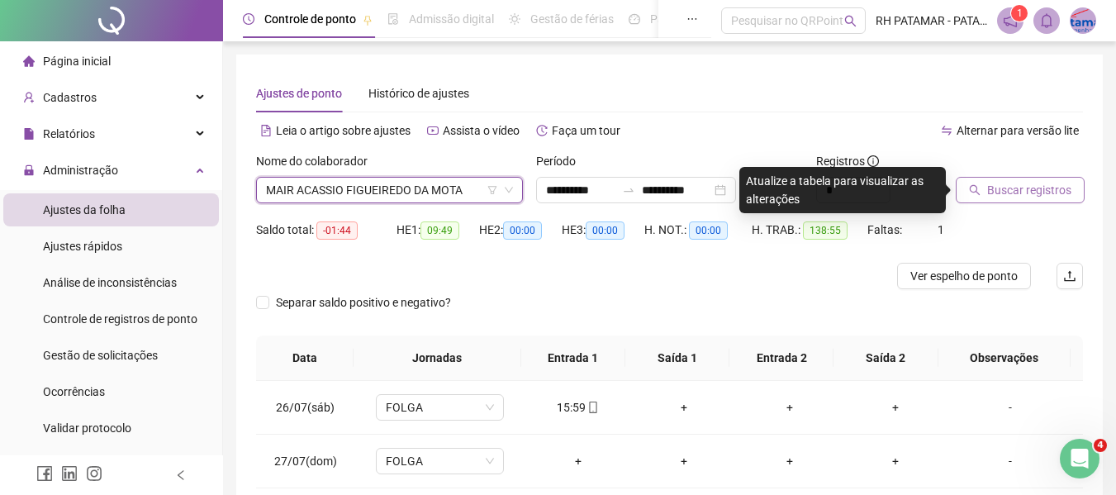
click at [1004, 188] on span "Buscar registros" at bounding box center [1029, 190] width 84 height 18
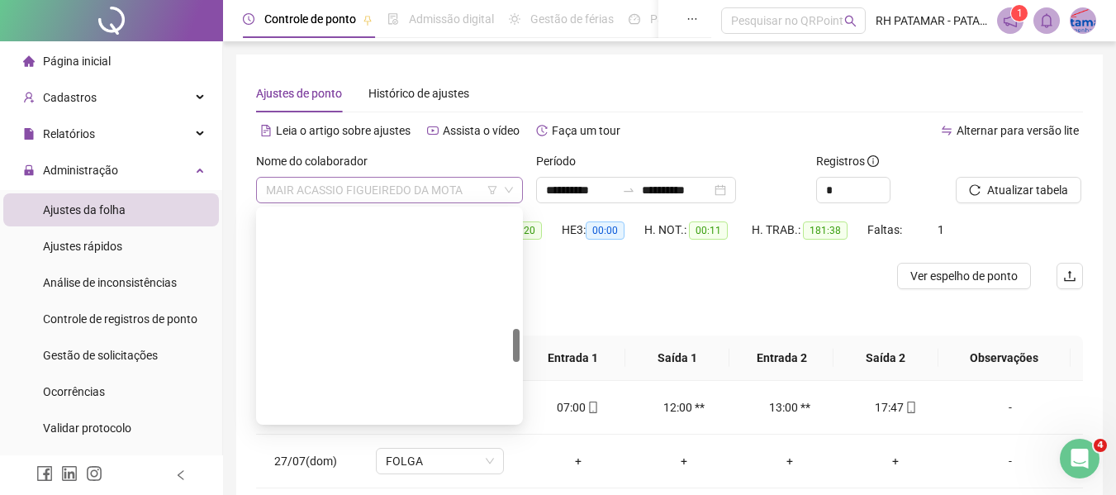
scroll to position [740, 0]
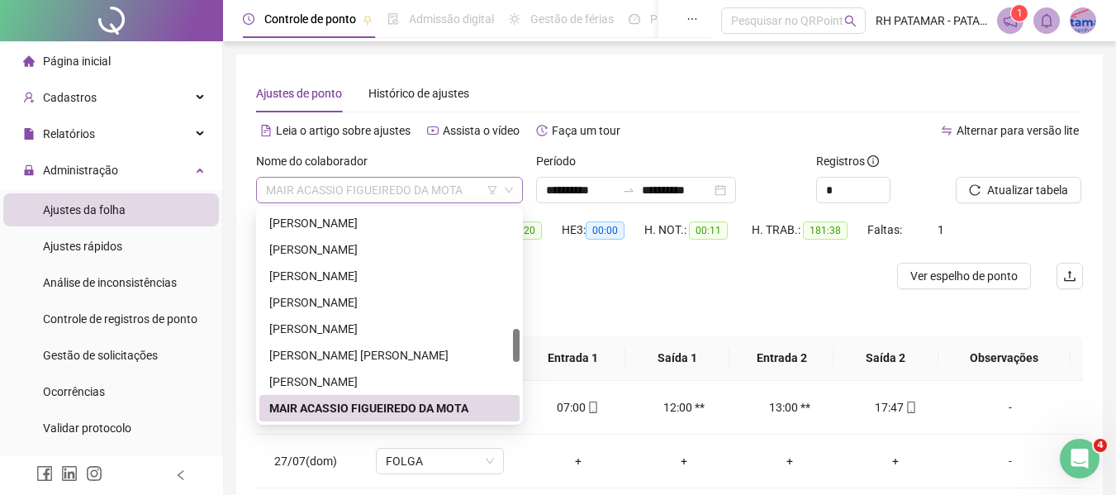
click at [401, 184] on span "MAIR ACASSIO FIGUEIREDO DA MOTA" at bounding box center [389, 190] width 247 height 25
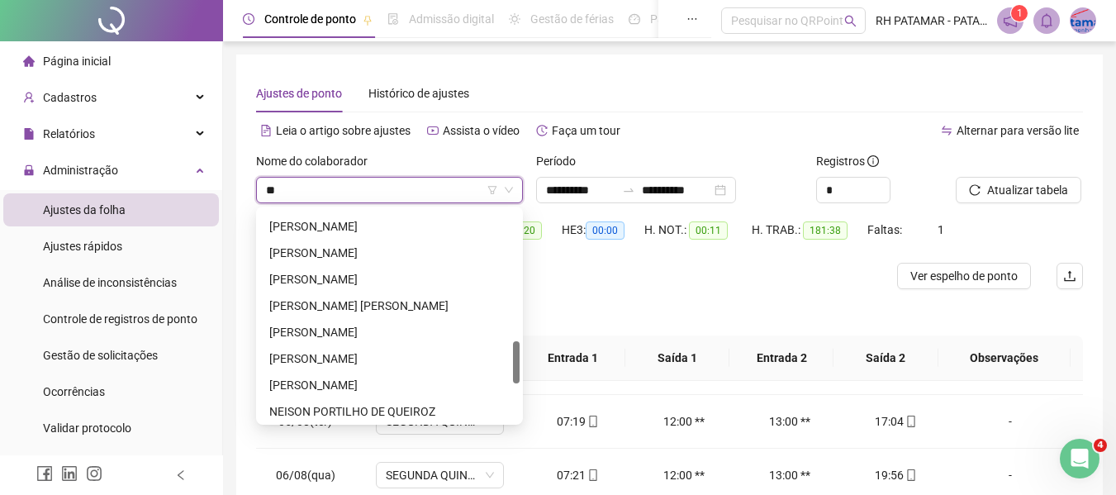
scroll to position [0, 0]
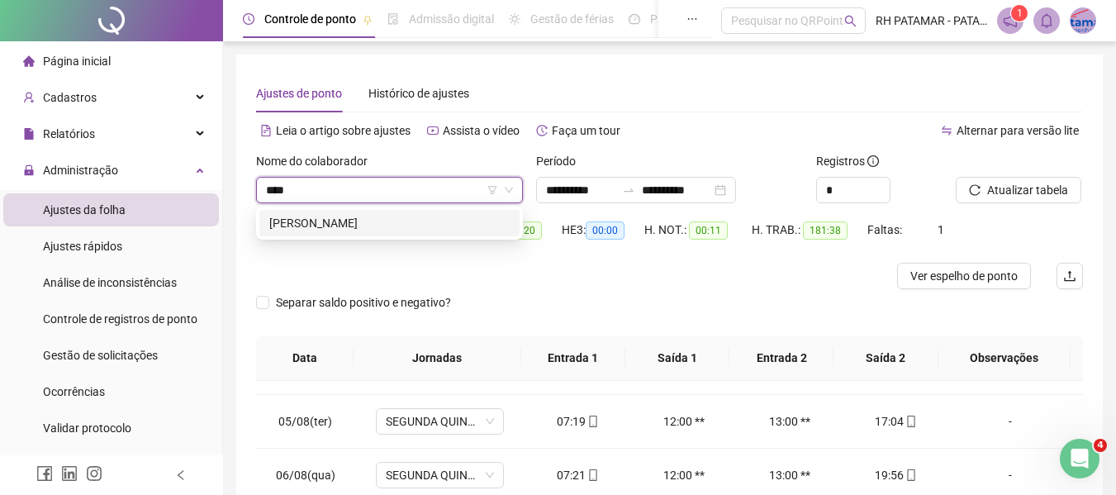
type input "*****"
click at [392, 231] on div "[PERSON_NAME]" at bounding box center [389, 223] width 240 height 18
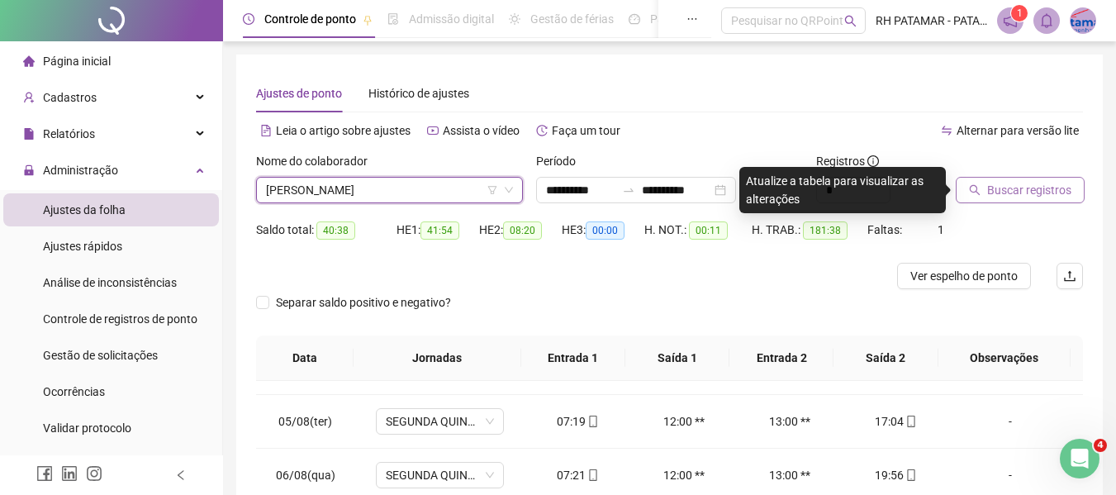
click at [971, 191] on icon "search" at bounding box center [975, 190] width 11 height 11
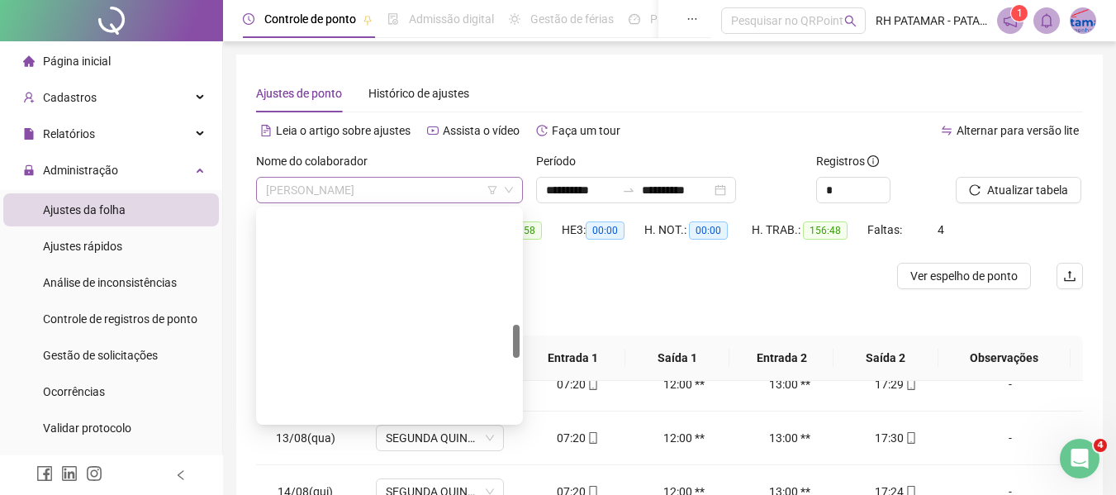
click at [394, 194] on span "[PERSON_NAME]" at bounding box center [389, 190] width 247 height 25
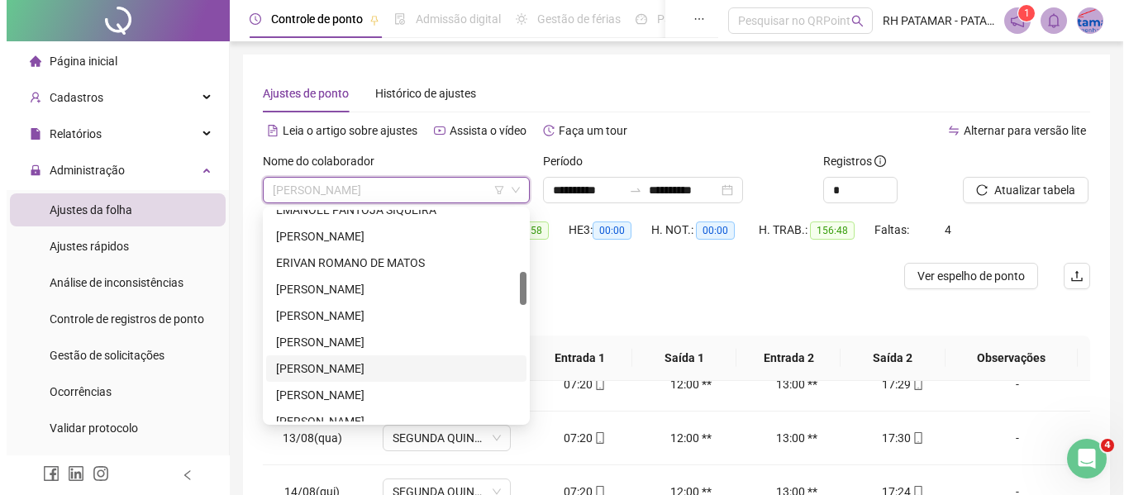
scroll to position [466, 0]
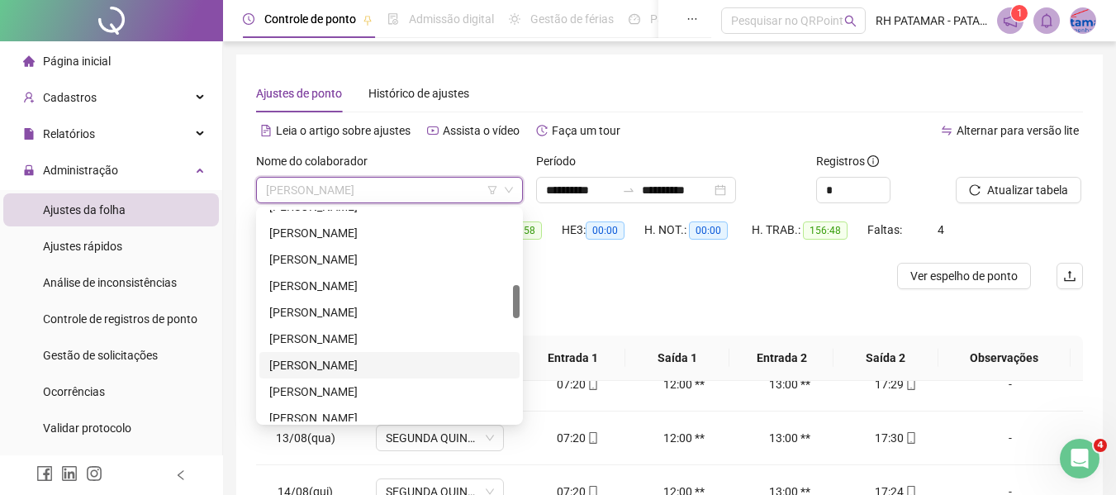
click at [405, 365] on div "[PERSON_NAME]" at bounding box center [389, 365] width 240 height 18
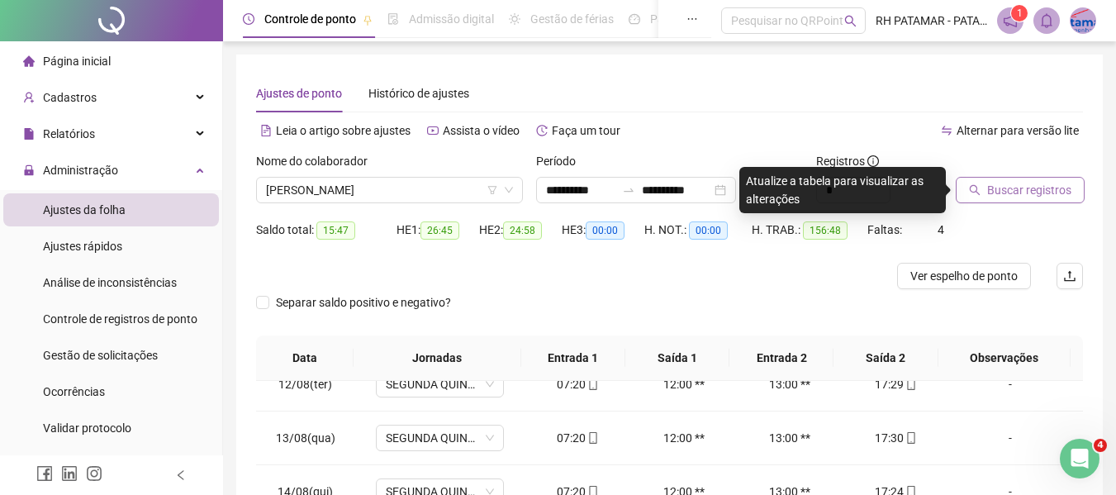
click at [1010, 189] on span "Buscar registros" at bounding box center [1029, 190] width 84 height 18
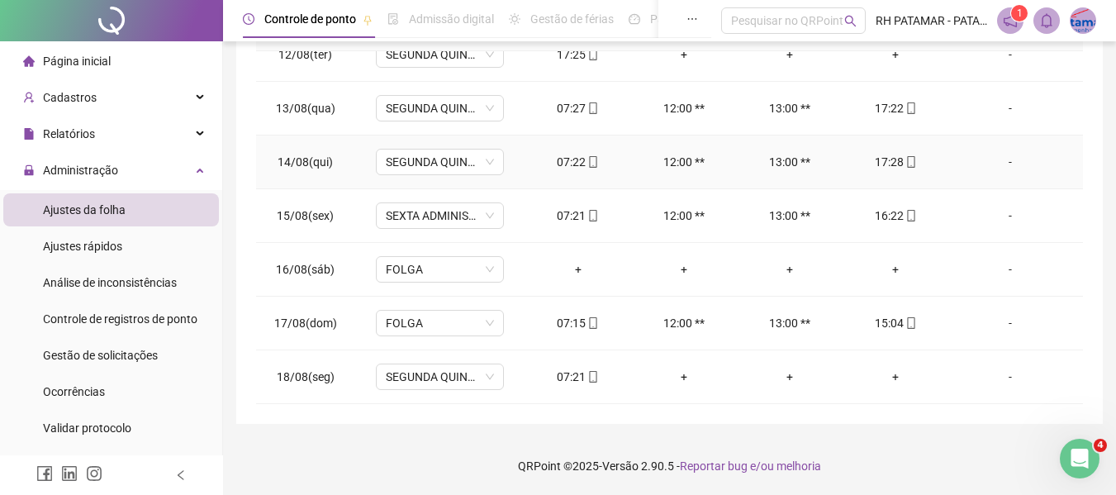
scroll to position [0, 0]
